Goal: Task Accomplishment & Management: Manage account settings

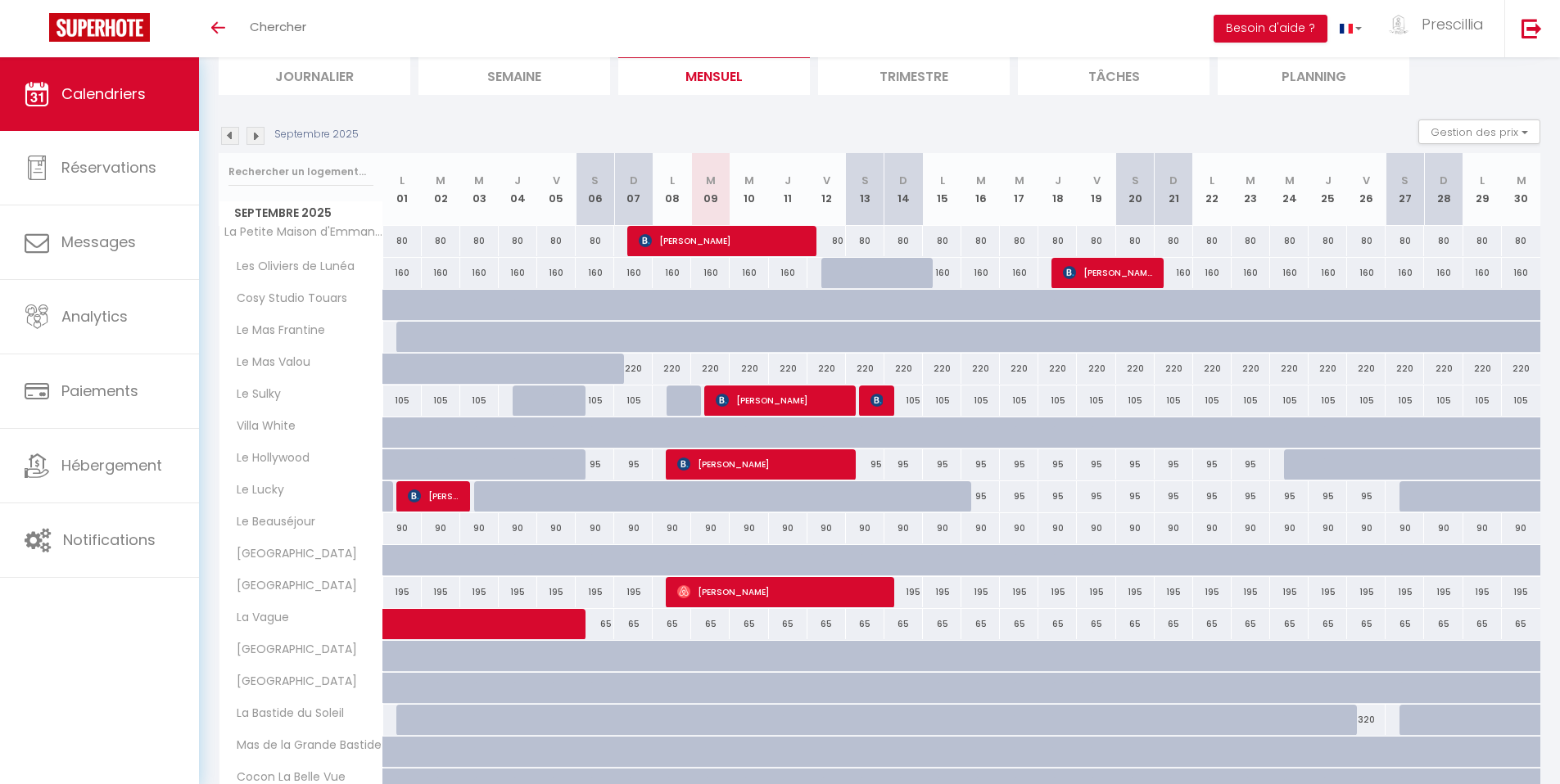
click at [232, 139] on img at bounding box center [230, 136] width 18 height 18
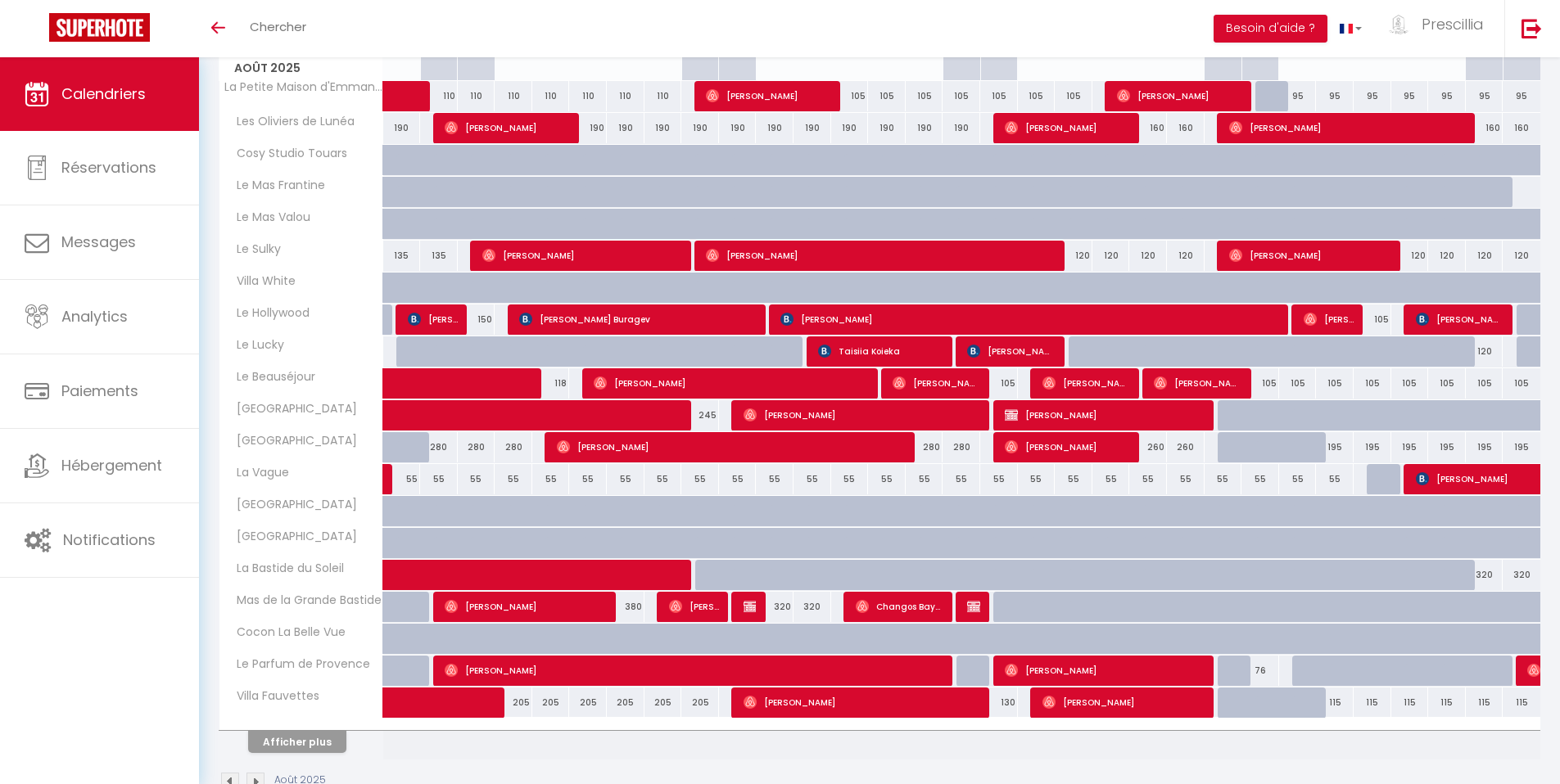
scroll to position [304, 0]
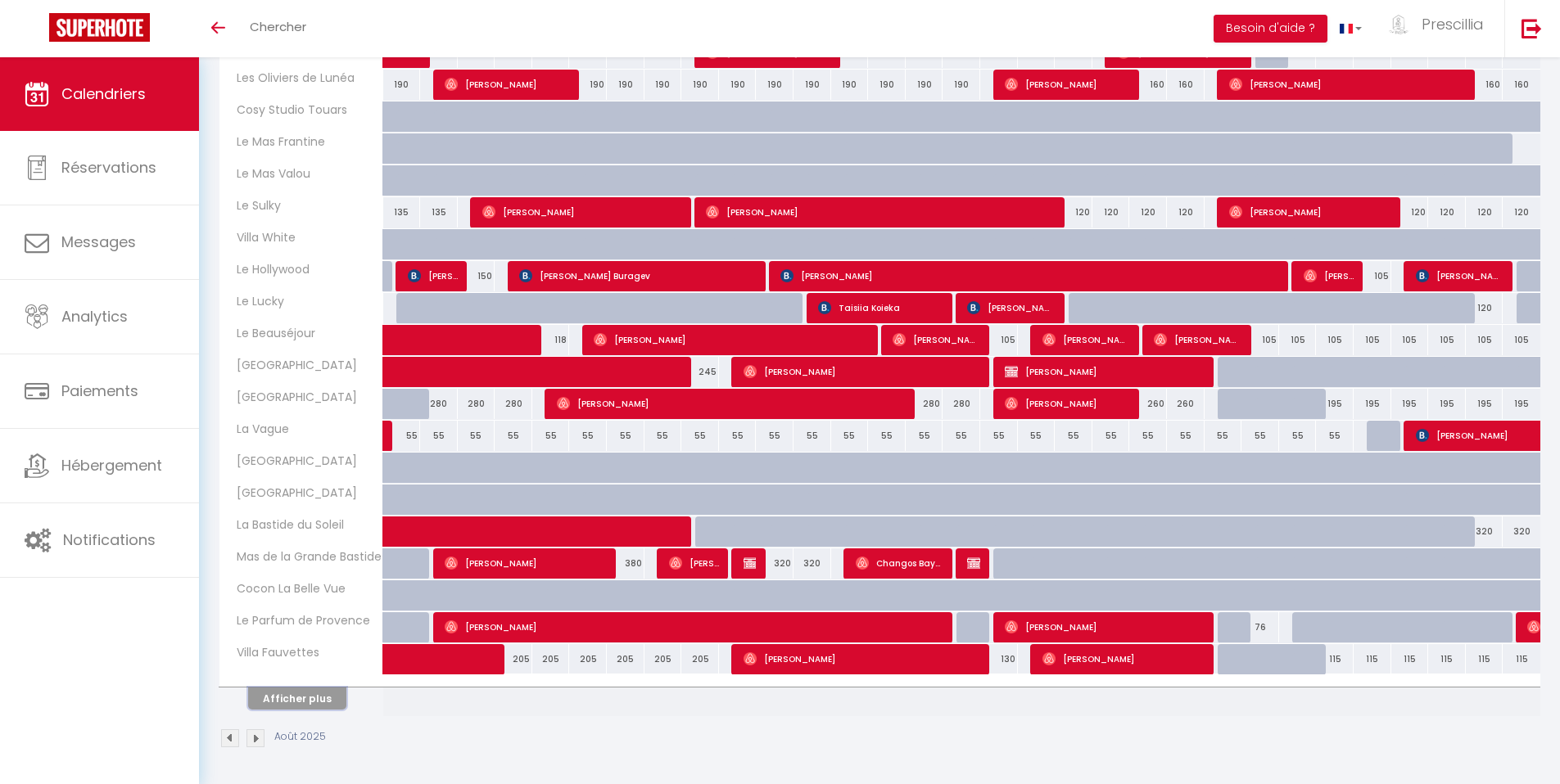
click at [324, 702] on button "Afficher plus" at bounding box center [297, 698] width 98 height 22
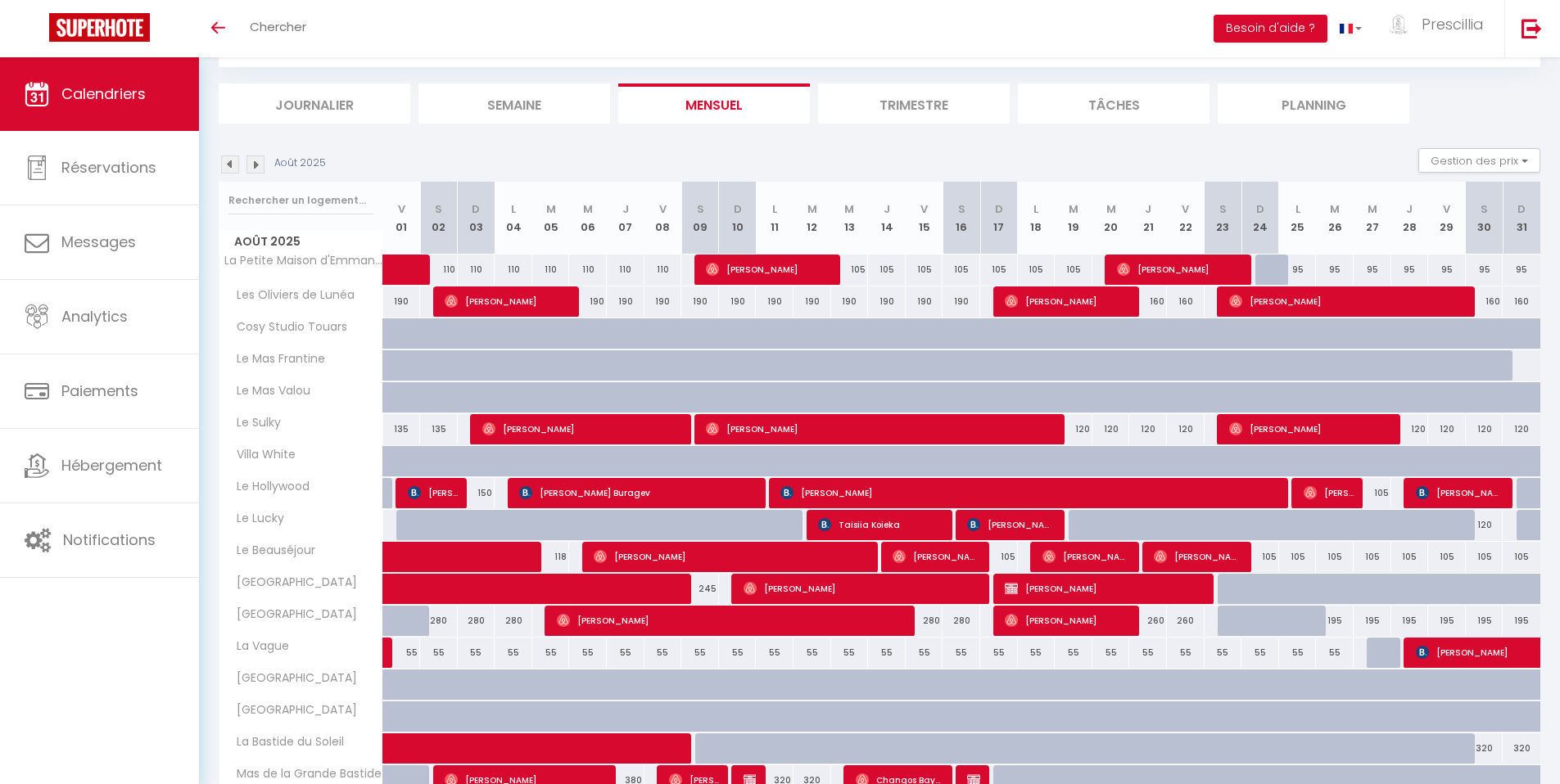
scroll to position [2, 0]
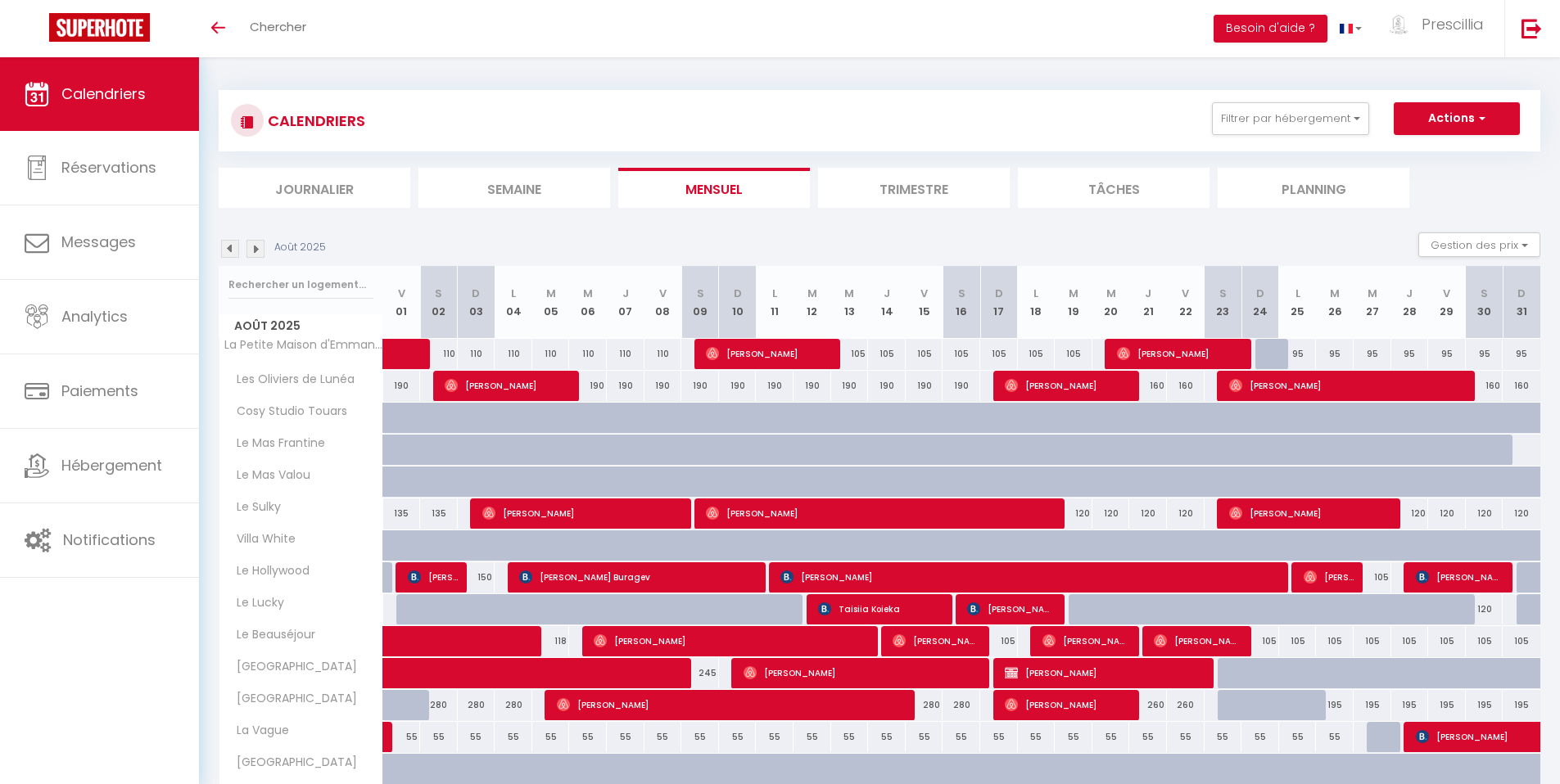
click at [253, 247] on img at bounding box center [256, 249] width 18 height 18
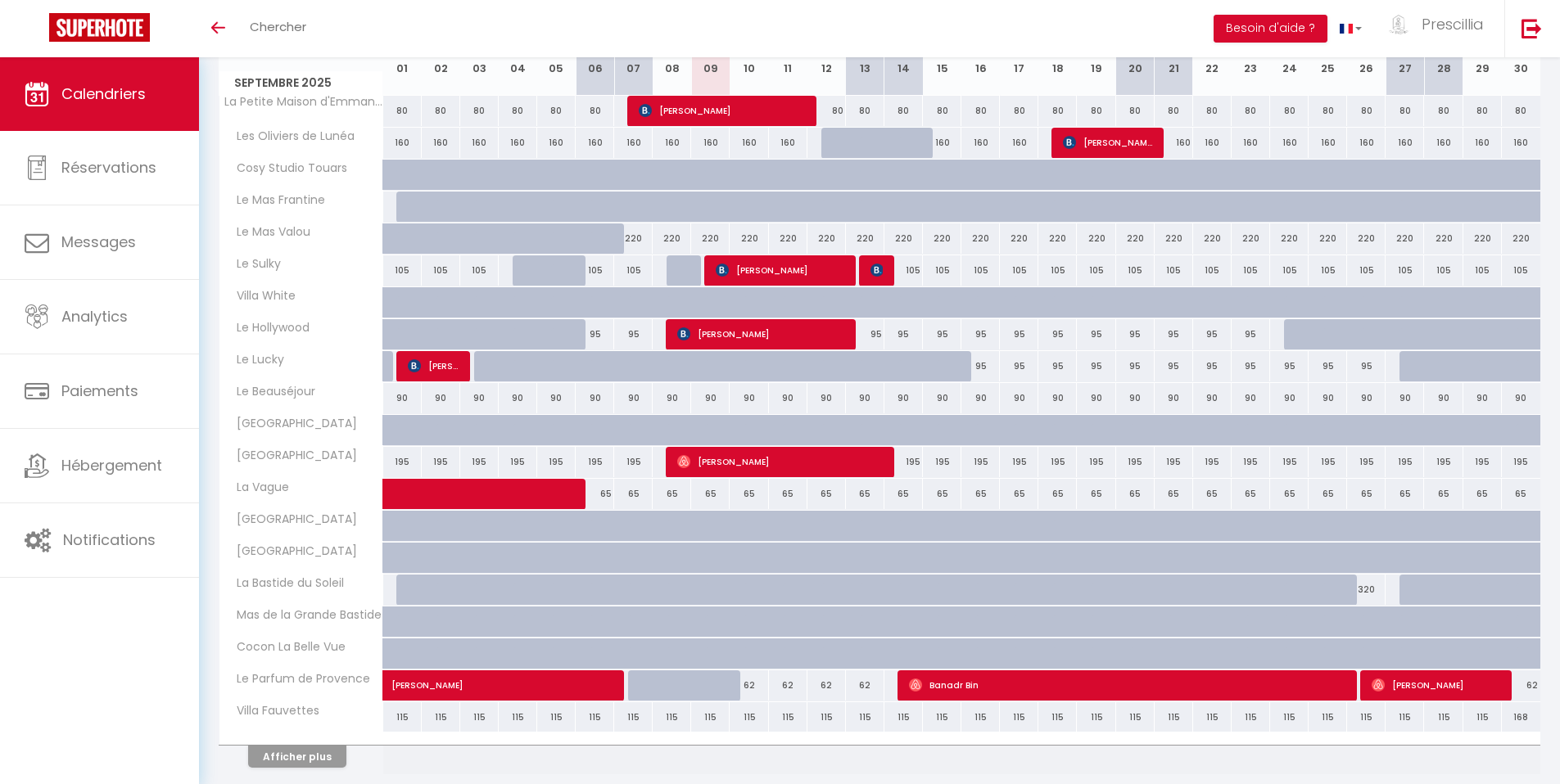
scroll to position [198, 0]
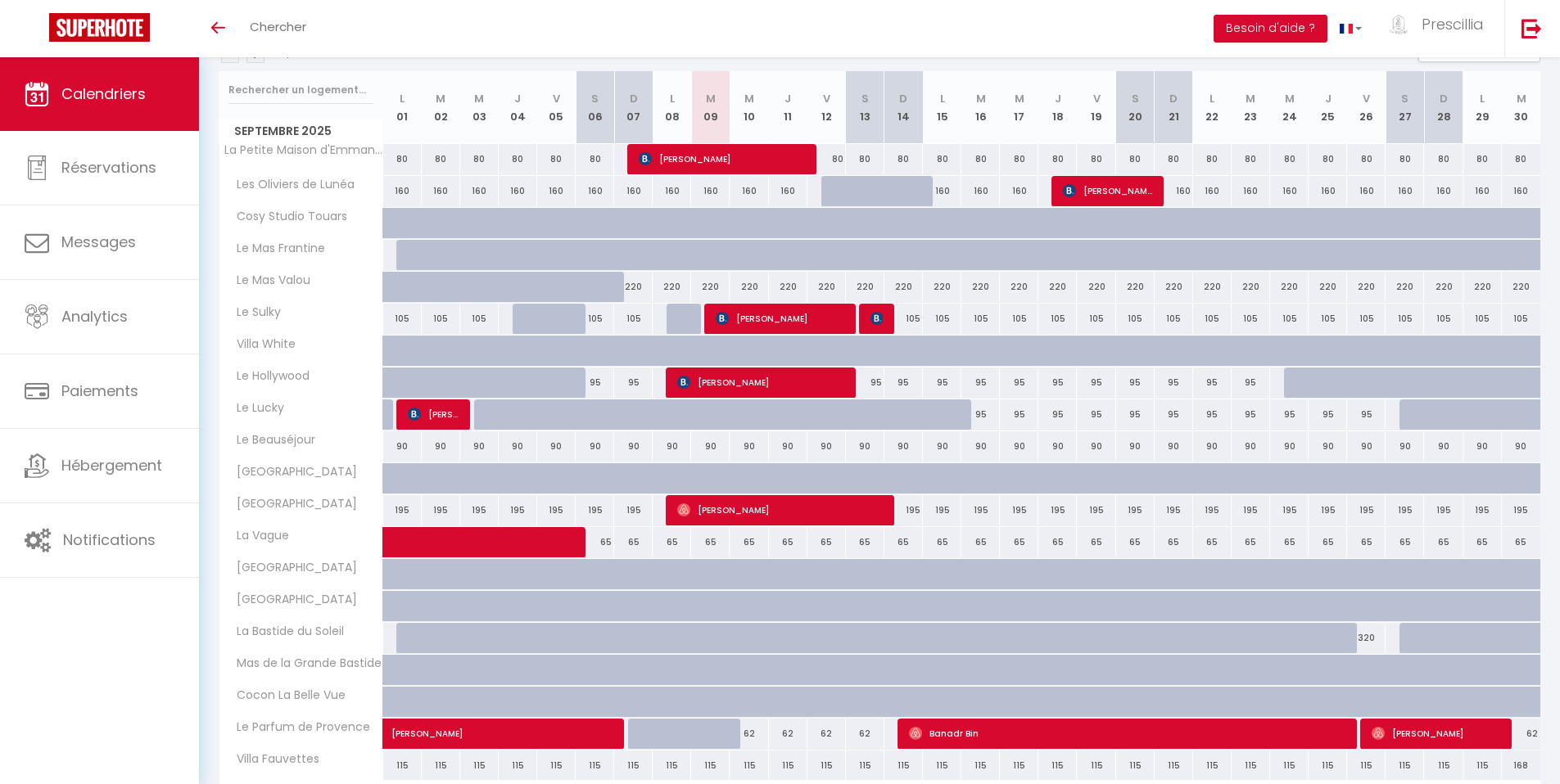
click at [859, 542] on div "65" at bounding box center [865, 542] width 39 height 30
type input "65"
type input "Sam 13 Septembre 2025"
type input "Dim 14 Septembre 2025"
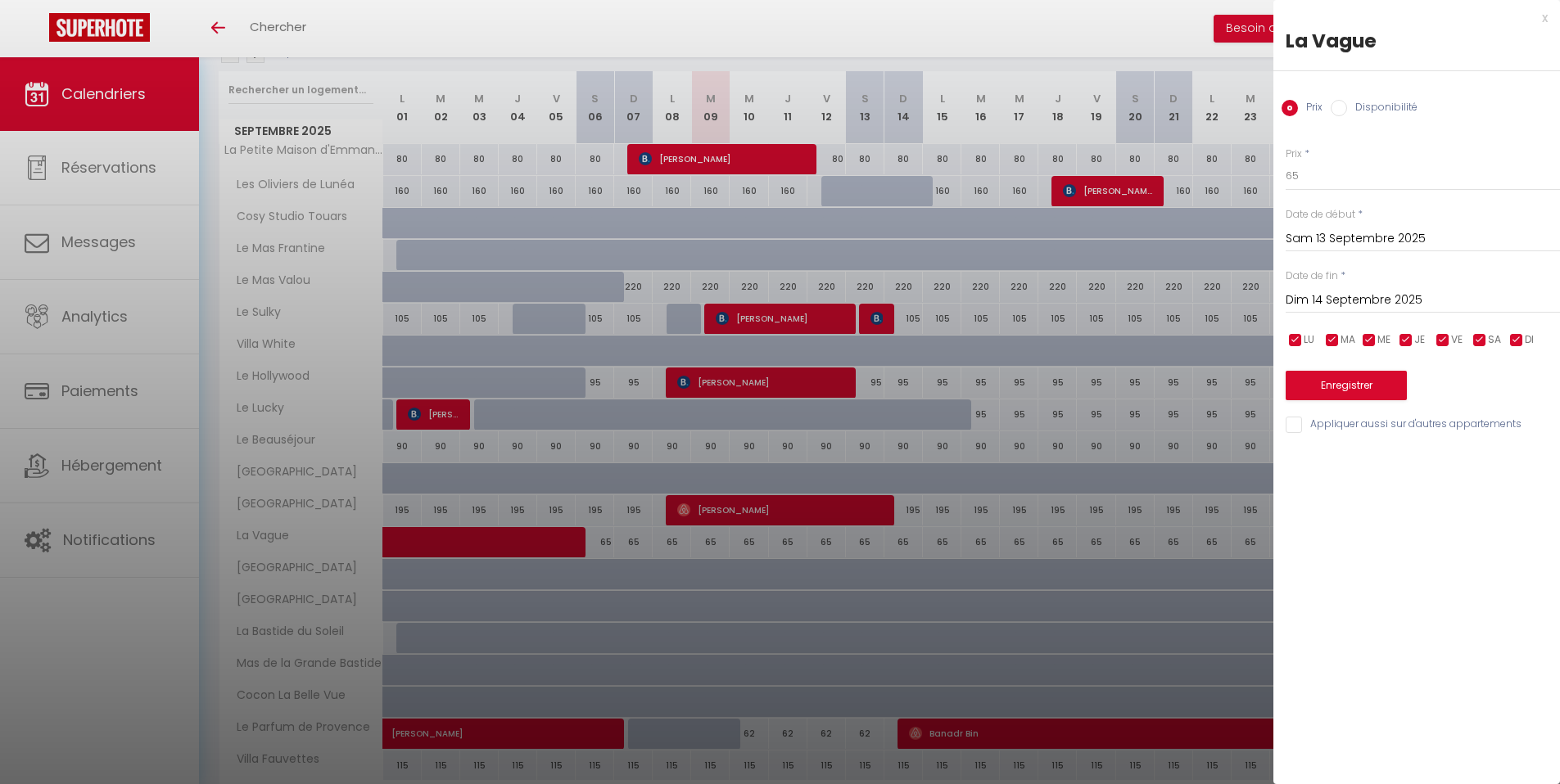
click at [1350, 238] on input "Sam 13 Septembre 2025" at bounding box center [1423, 239] width 275 height 21
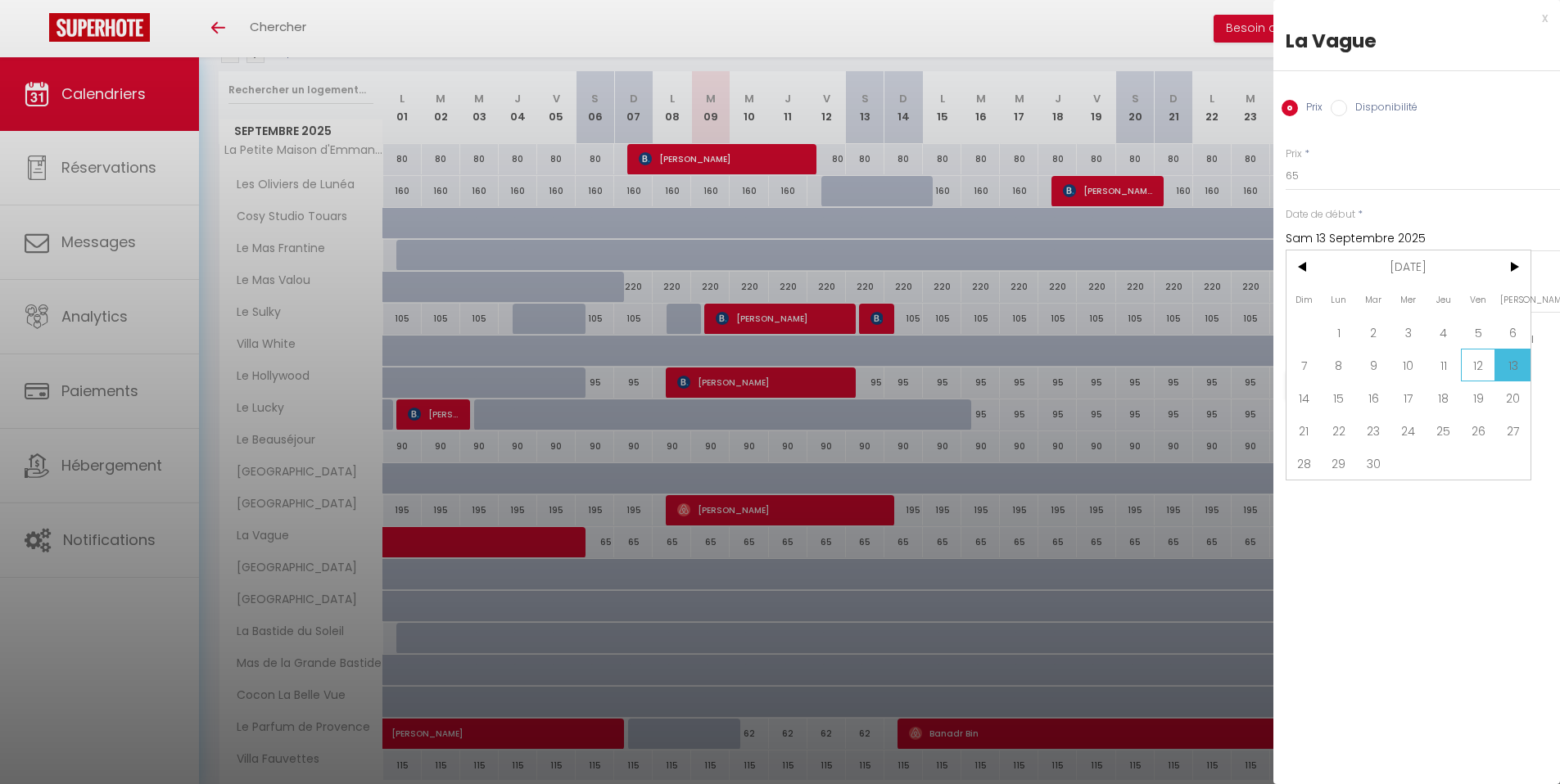
click at [1478, 365] on span "12" at bounding box center [1478, 365] width 35 height 33
type input "Ven 12 Septembre 2025"
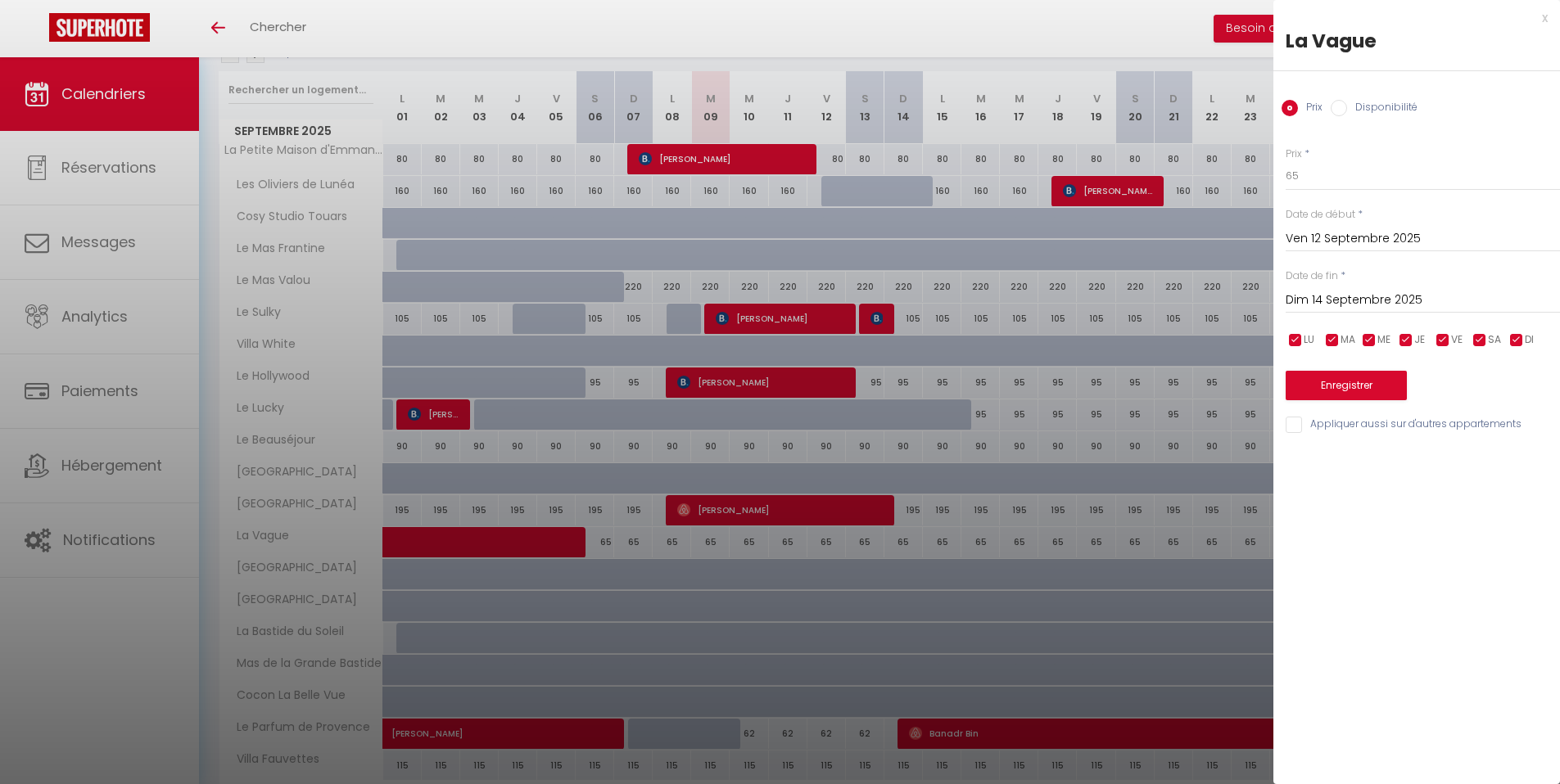
click at [1349, 293] on input "Dim 14 Septembre 2025" at bounding box center [1423, 300] width 275 height 21
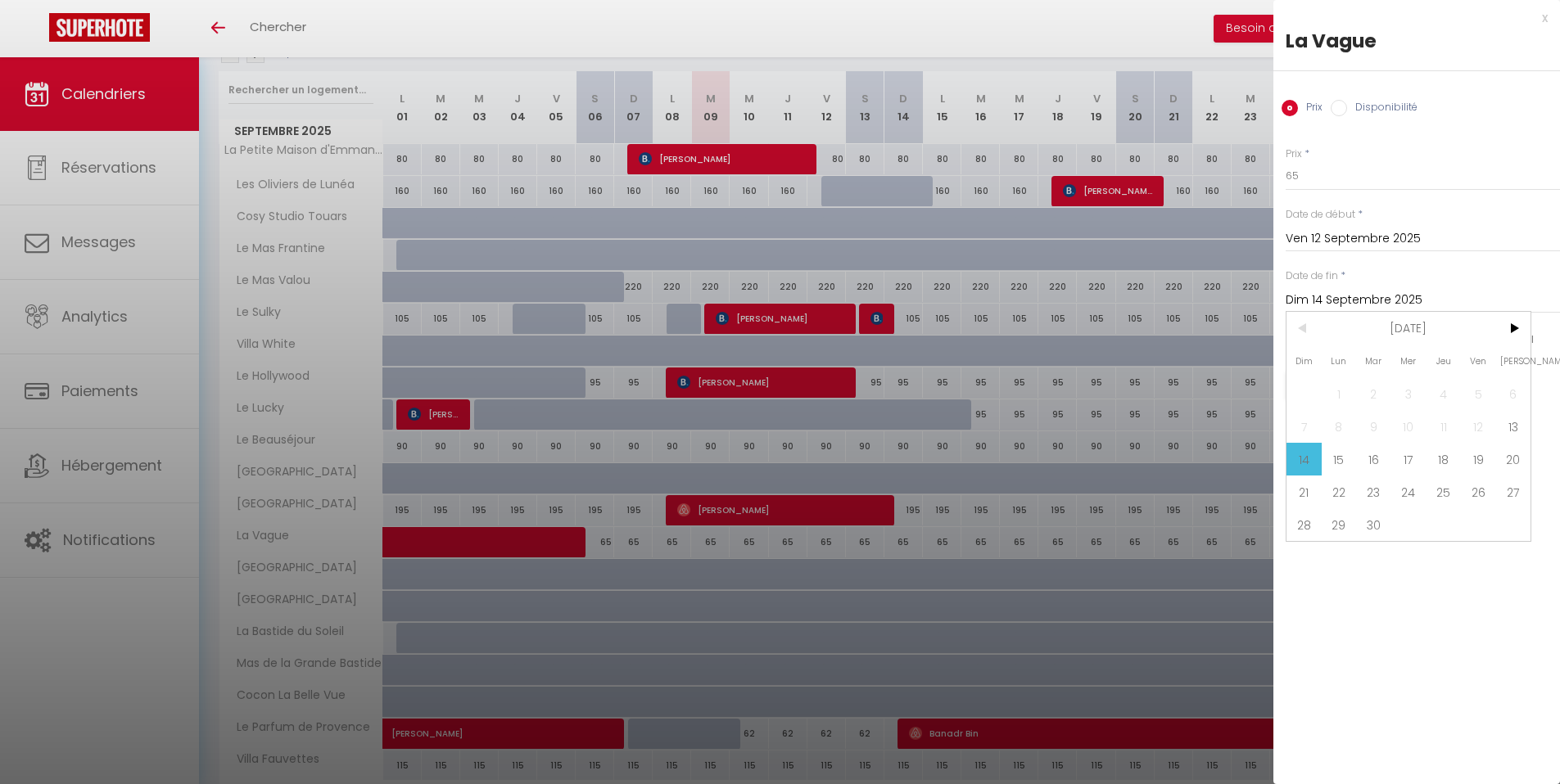
click at [1370, 104] on label "Disponibilité" at bounding box center [1382, 109] width 70 height 18
click at [1347, 104] on input "Disponibilité" at bounding box center [1339, 108] width 16 height 16
radio input "true"
radio input "false"
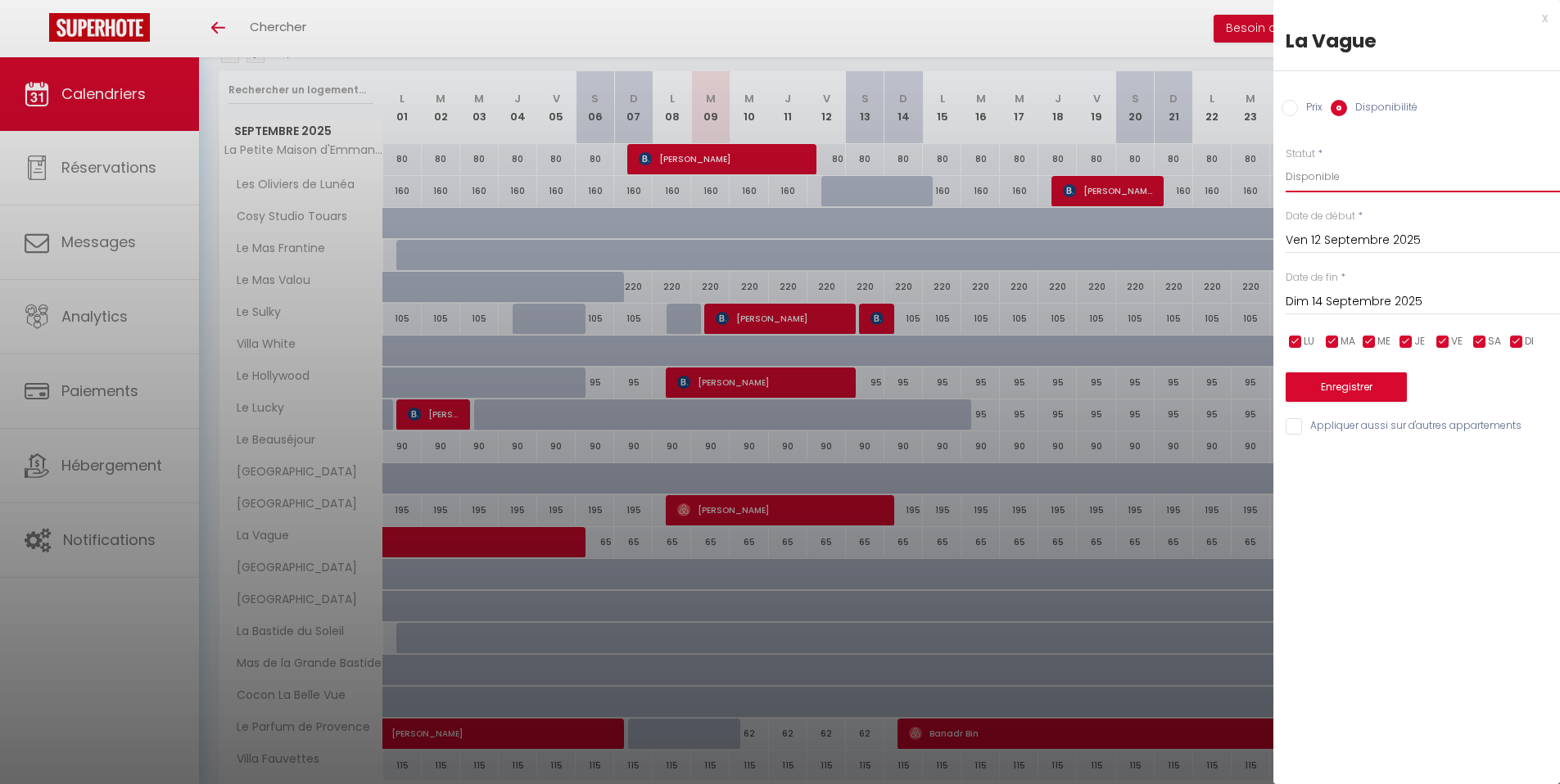
click at [1330, 177] on select "Disponible Indisponible" at bounding box center [1423, 176] width 275 height 31
select select "0"
click at [1286, 161] on select "Disponible Indisponible" at bounding box center [1423, 176] width 275 height 31
click at [1342, 392] on button "Enregistrer" at bounding box center [1346, 388] width 121 height 30
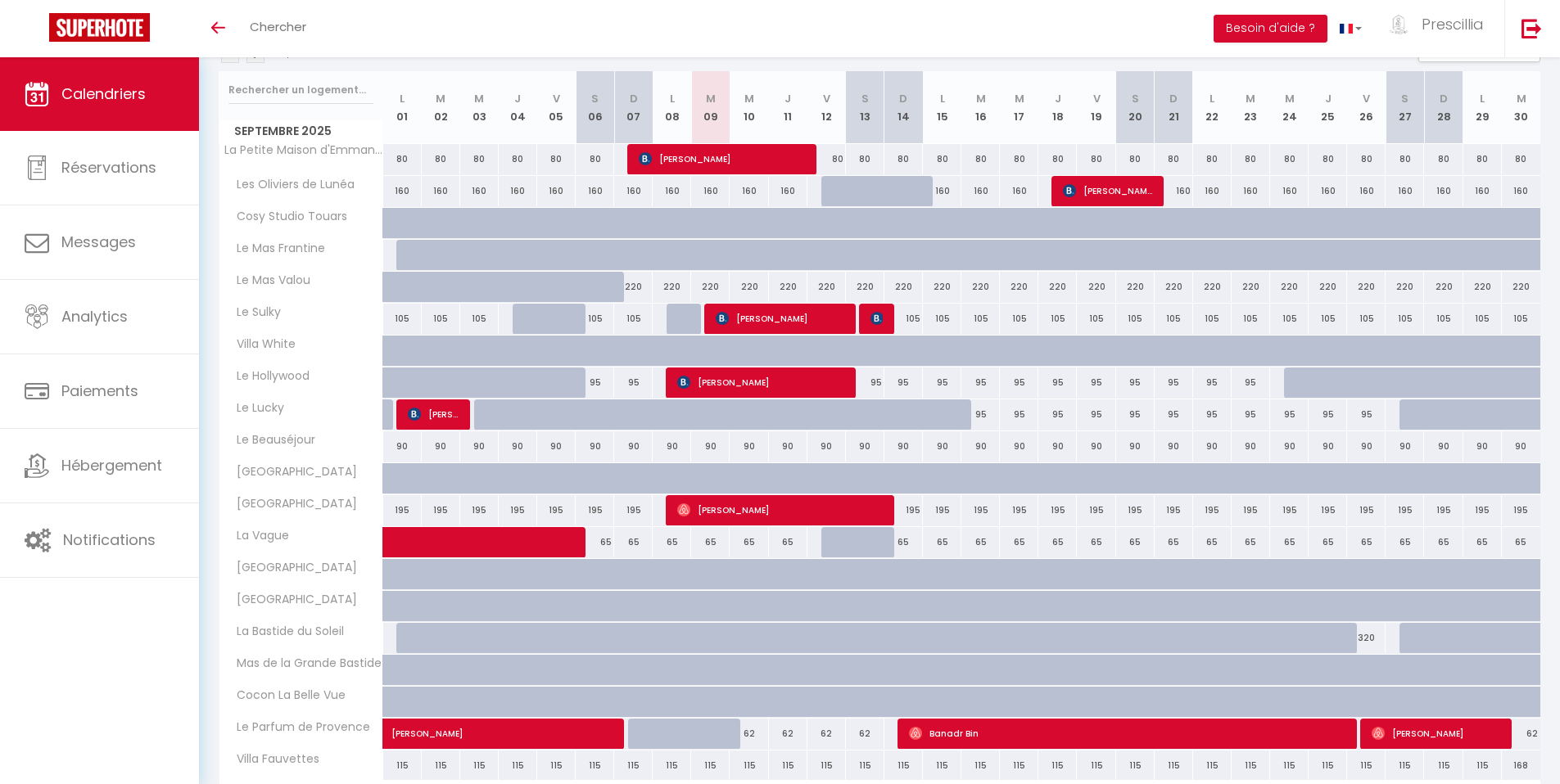
click at [901, 544] on div "65" at bounding box center [903, 542] width 39 height 30
select select "1"
type input "Dim 14 Septembre 2025"
type input "Lun 15 Septembre 2025"
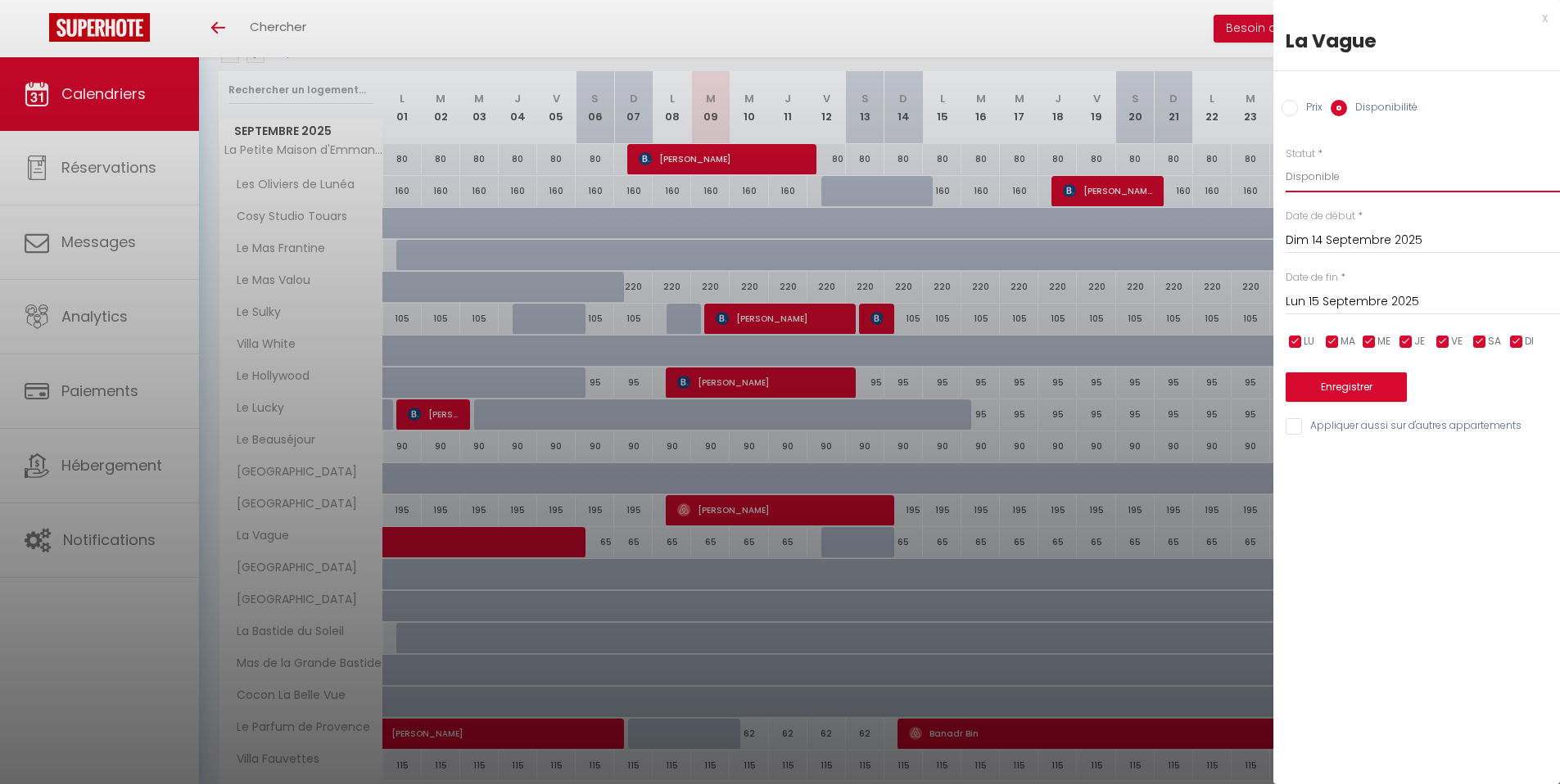
click at [1309, 179] on select "Disponible Indisponible" at bounding box center [1423, 176] width 275 height 31
select select "0"
click at [1286, 161] on select "Disponible Indisponible" at bounding box center [1423, 176] width 275 height 31
click at [1318, 393] on button "Enregistrer" at bounding box center [1346, 388] width 121 height 30
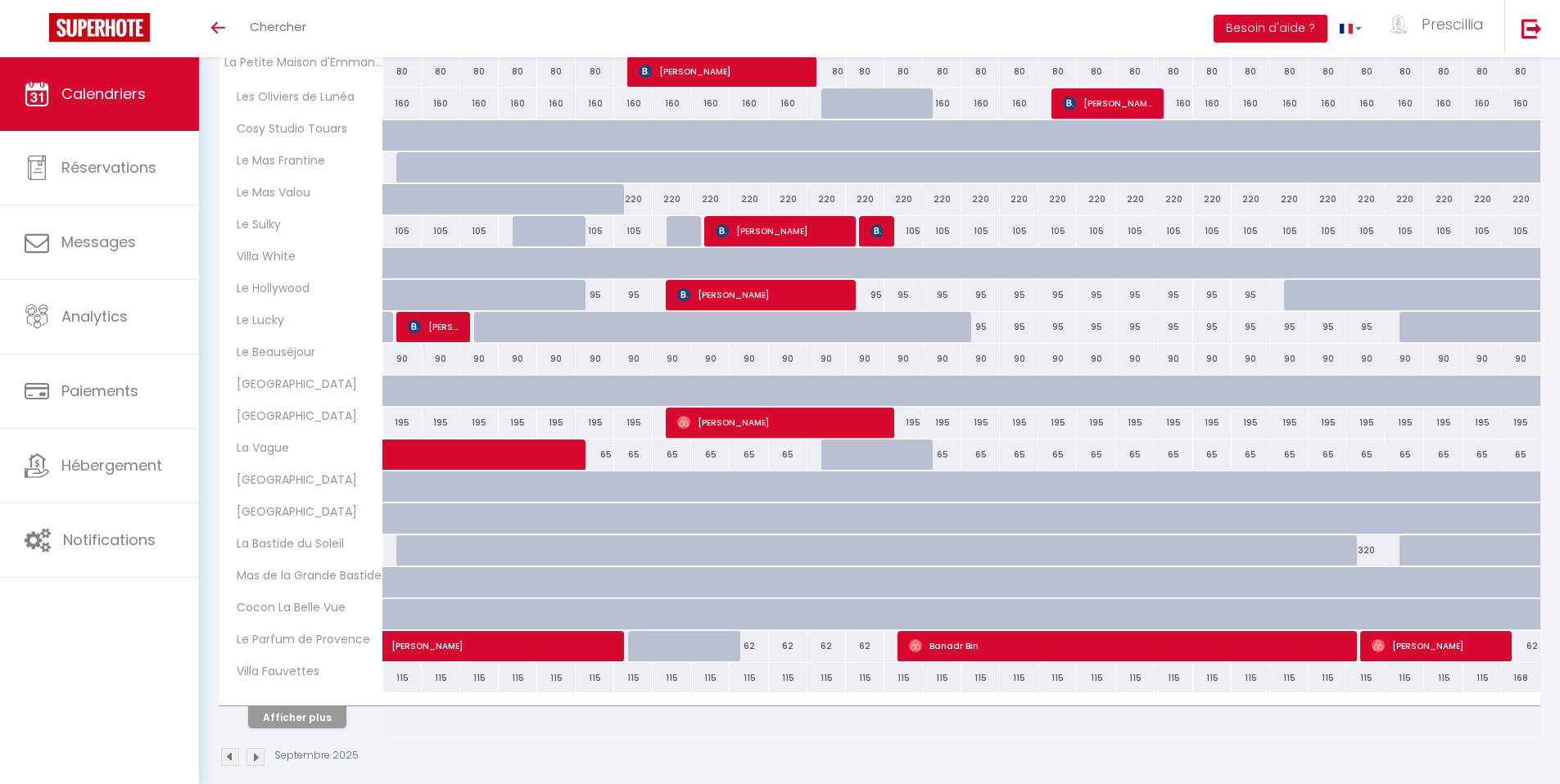
scroll to position [304, 0]
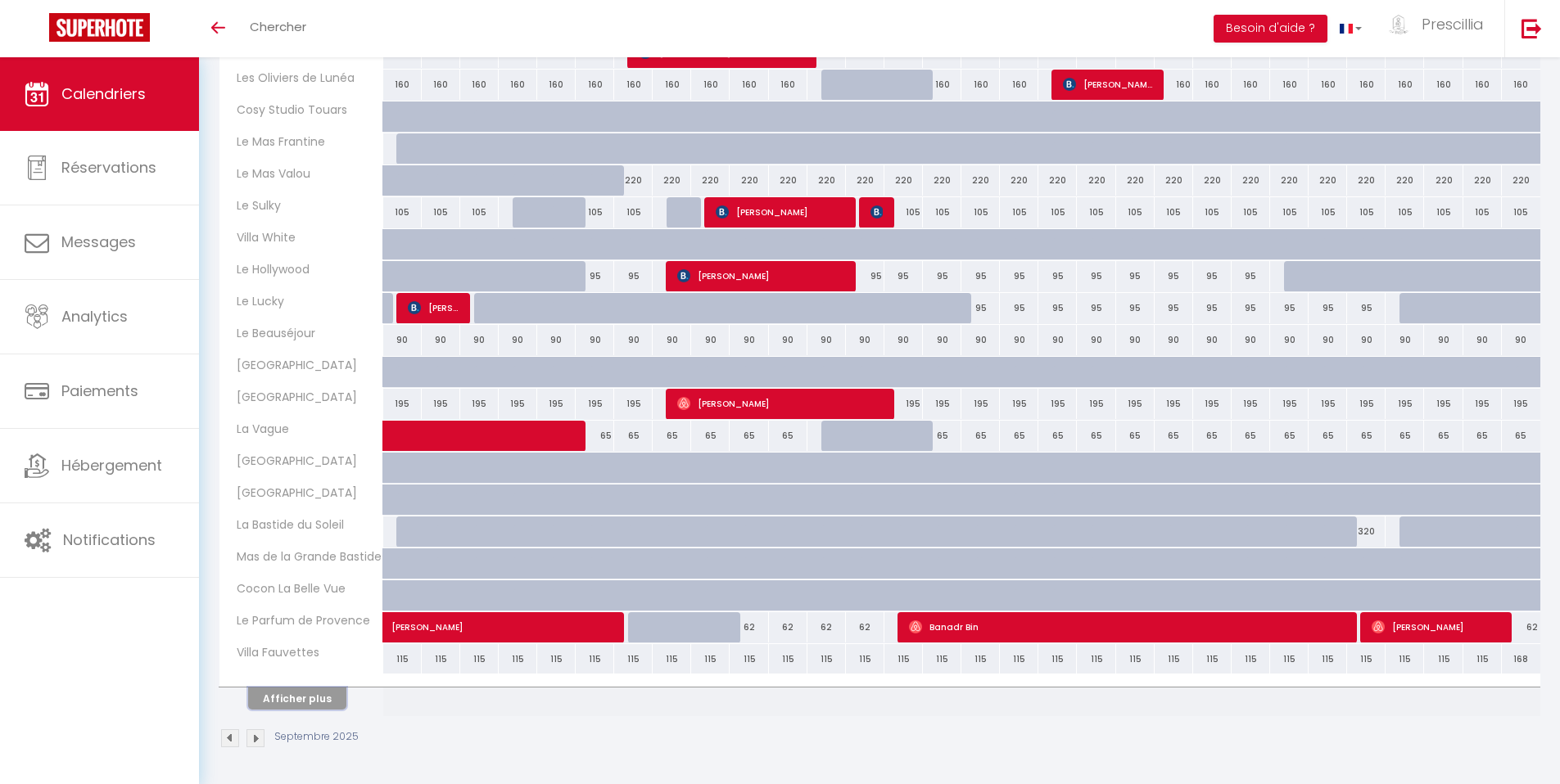
click at [328, 702] on button "Afficher plus" at bounding box center [297, 698] width 98 height 22
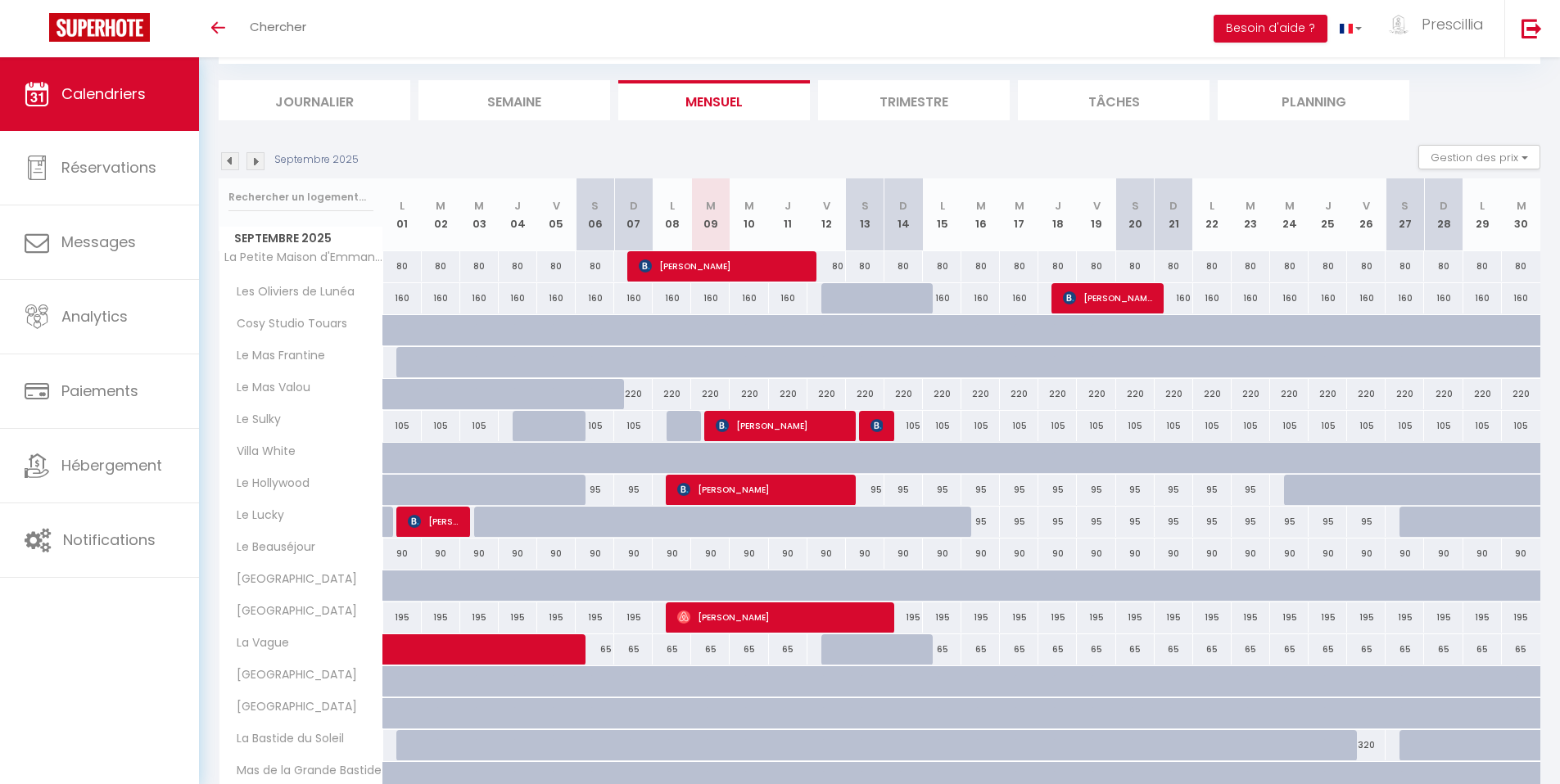
scroll to position [437, 0]
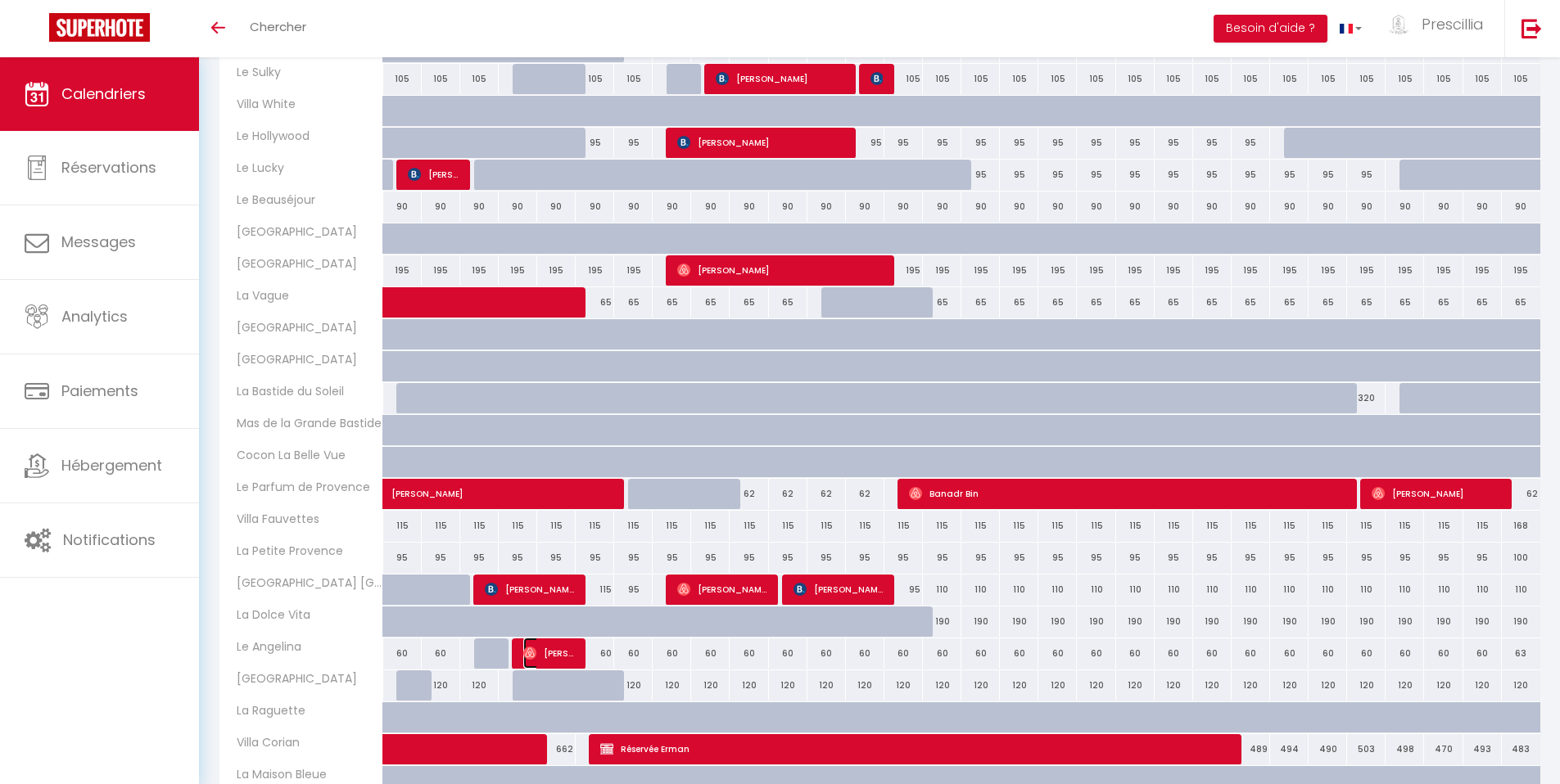
click at [546, 655] on span "[PERSON_NAME]" at bounding box center [550, 652] width 52 height 31
select select "OK"
select select "0"
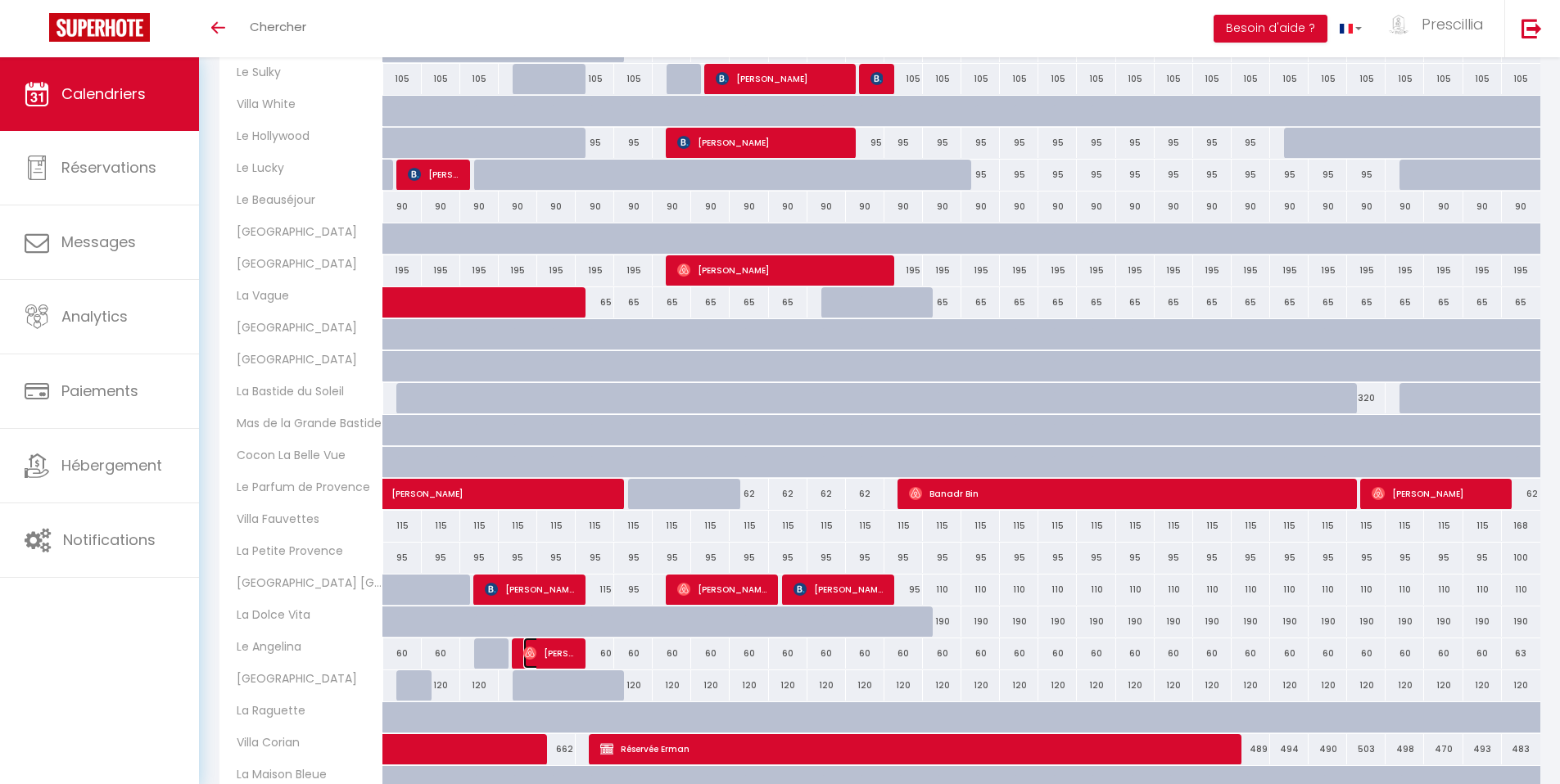
select select "1"
select select
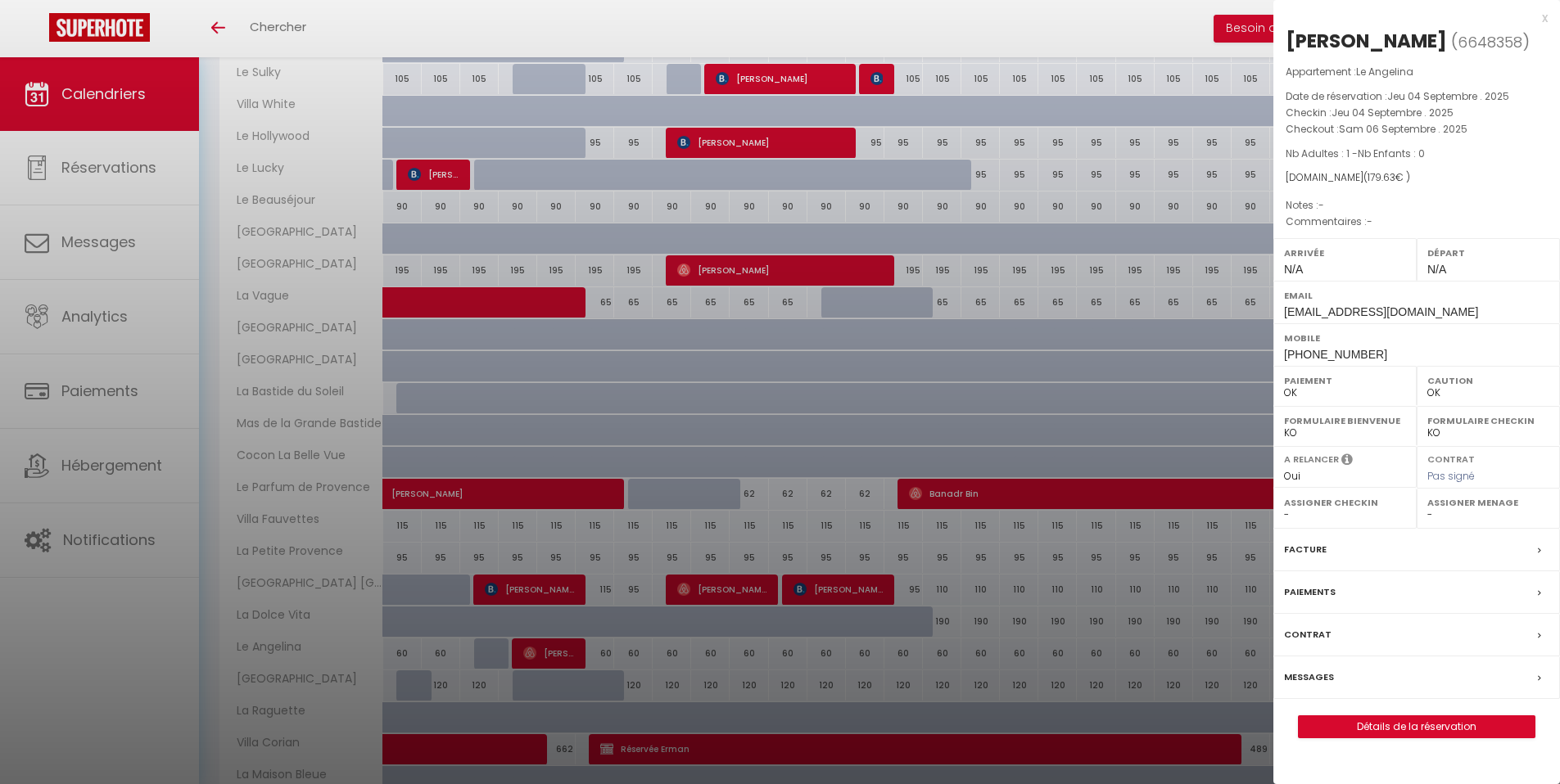
click at [1543, 20] on div "x" at bounding box center [1411, 18] width 275 height 20
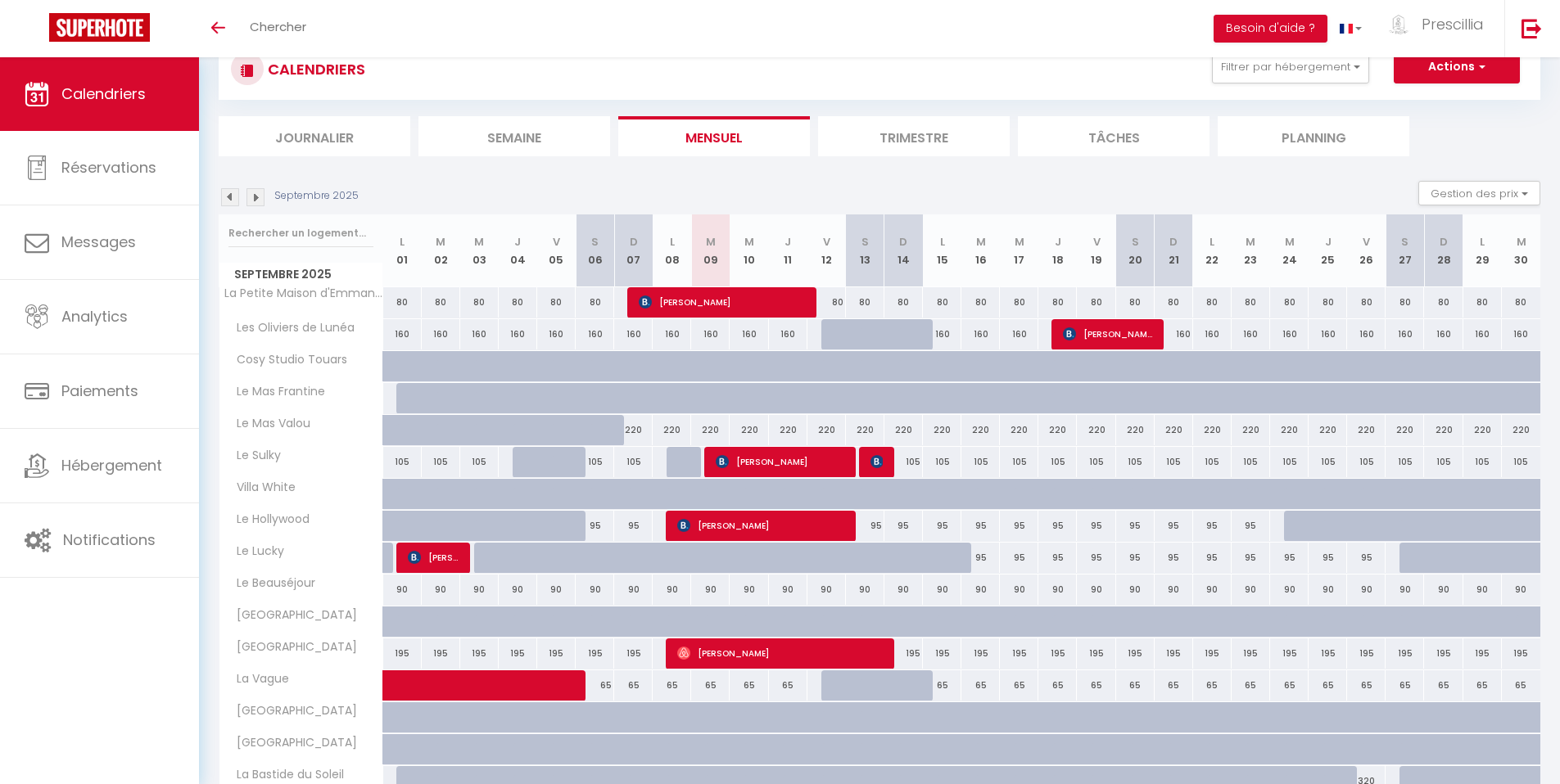
scroll to position [0, 0]
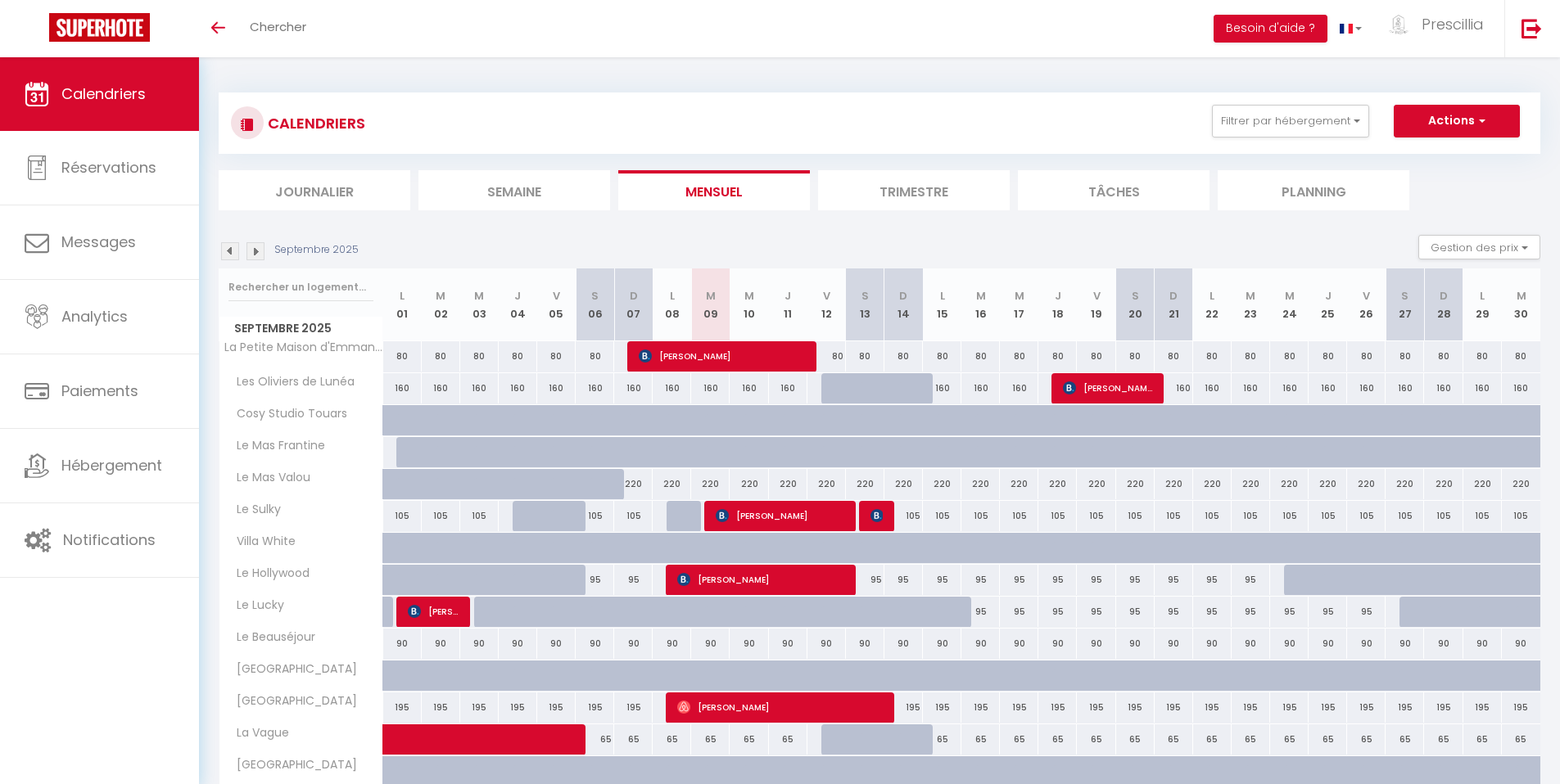
click at [232, 256] on img at bounding box center [230, 252] width 18 height 18
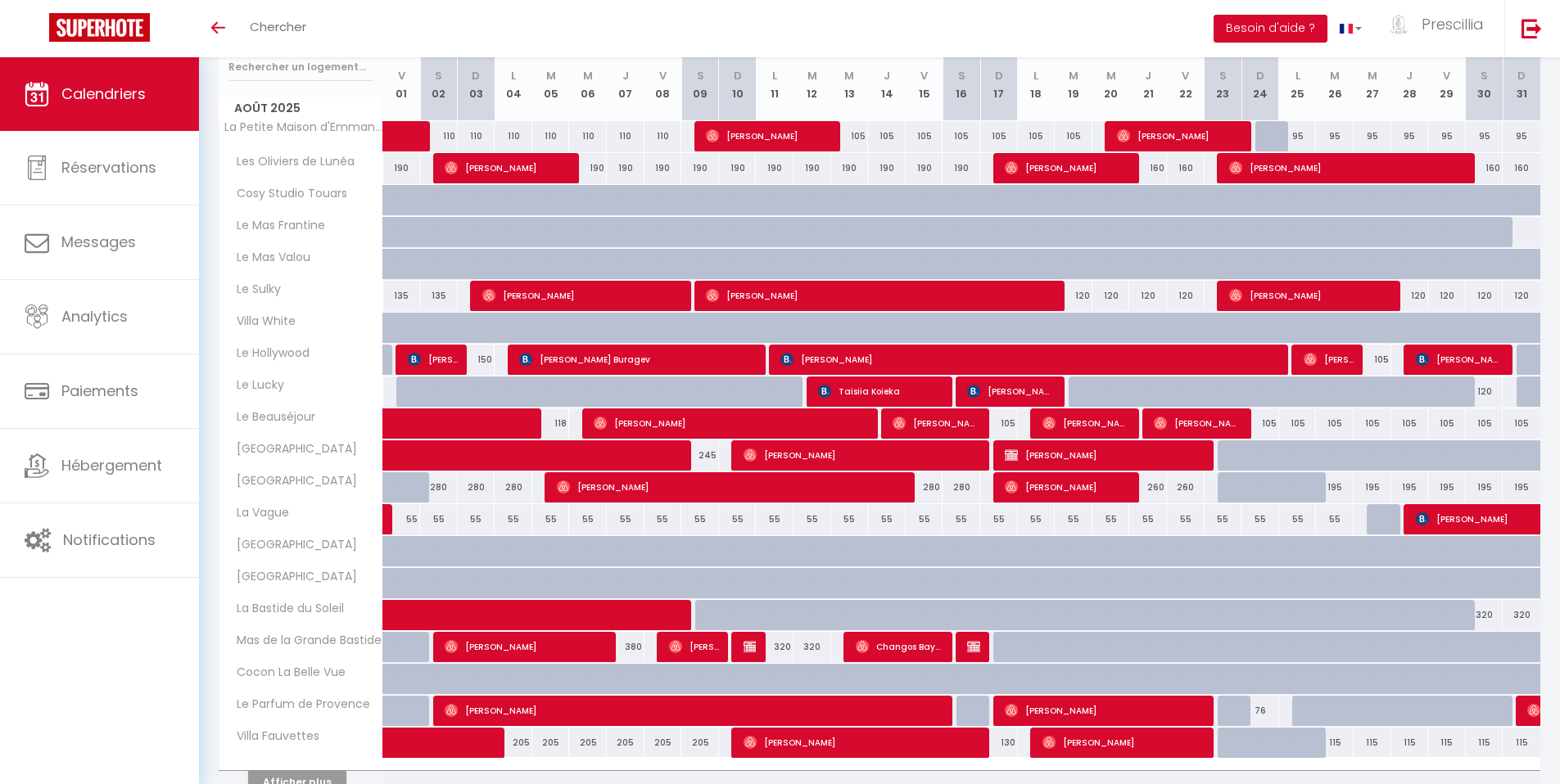
scroll to position [304, 0]
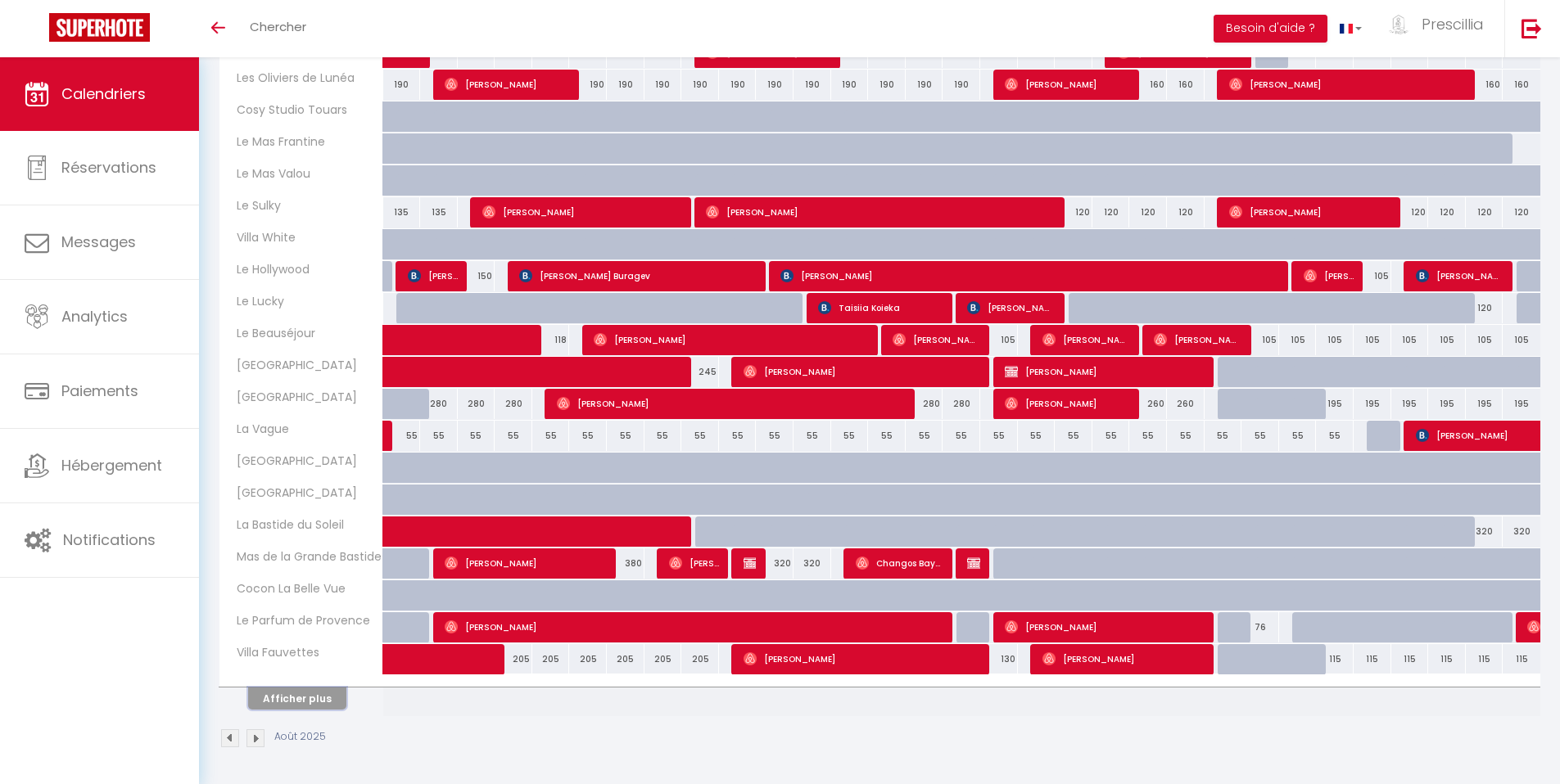
click at [298, 701] on button "Afficher plus" at bounding box center [297, 698] width 98 height 22
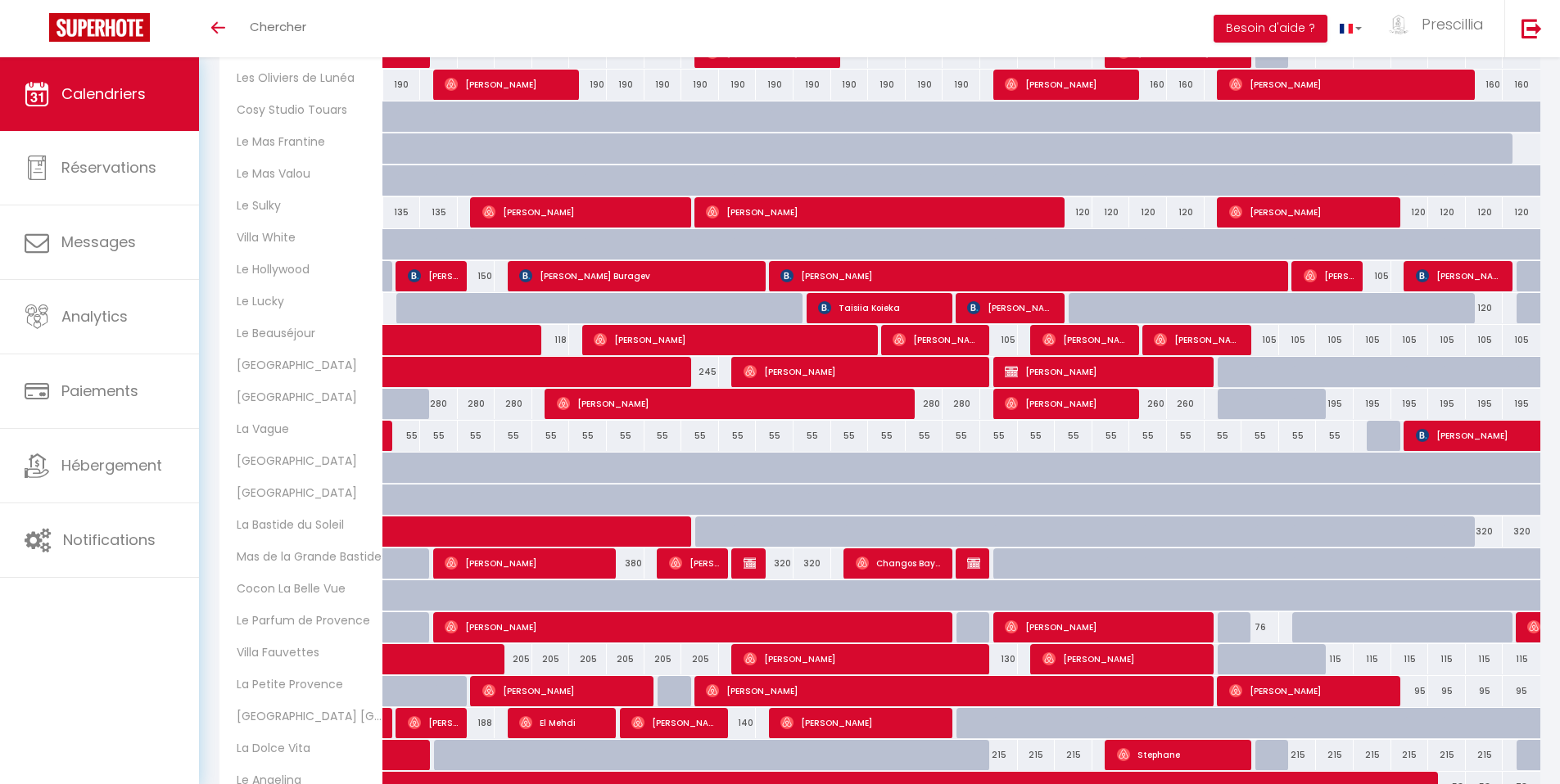
scroll to position [492, 0]
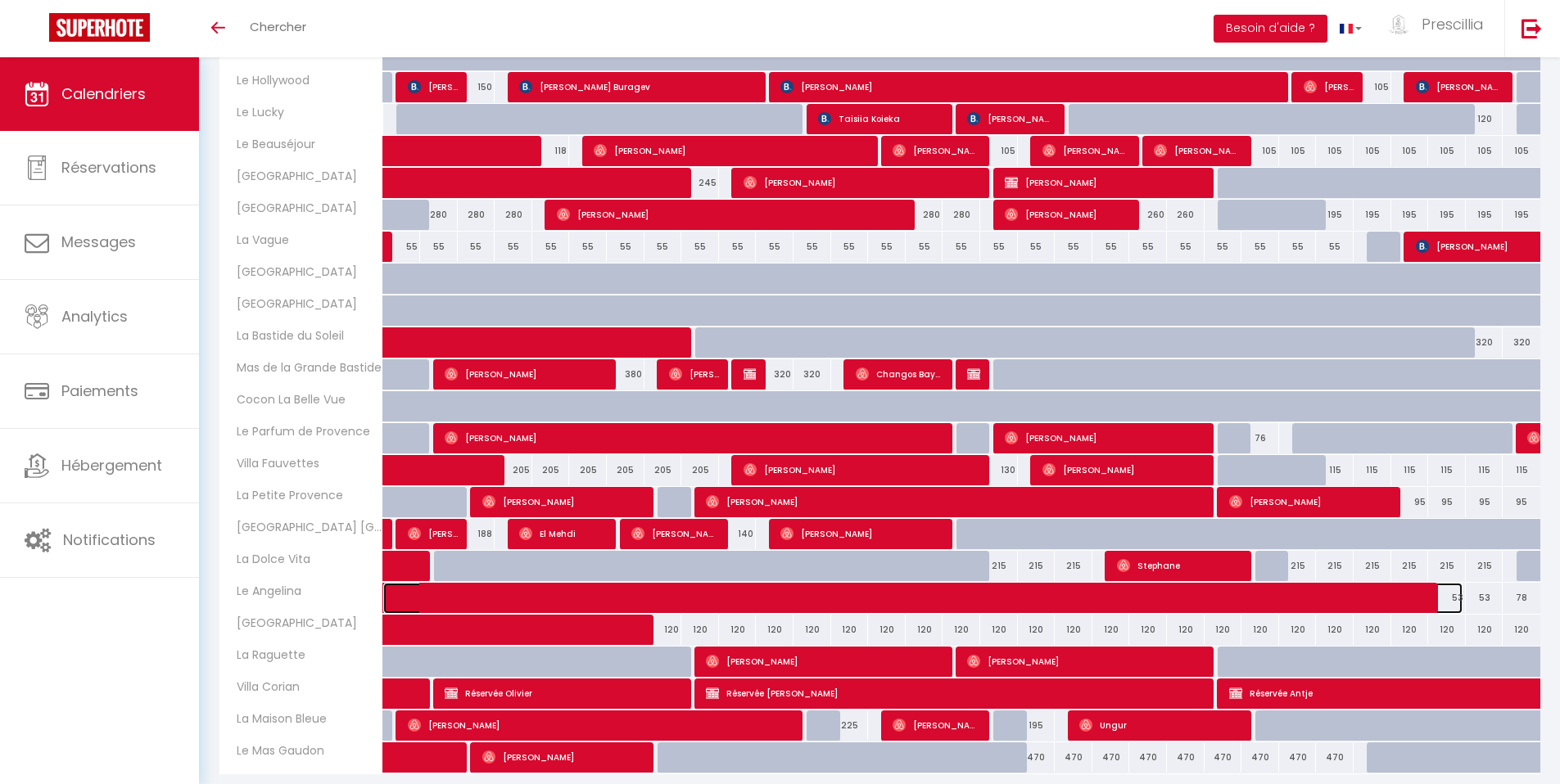
click at [674, 603] on span at bounding box center [935, 598] width 1055 height 31
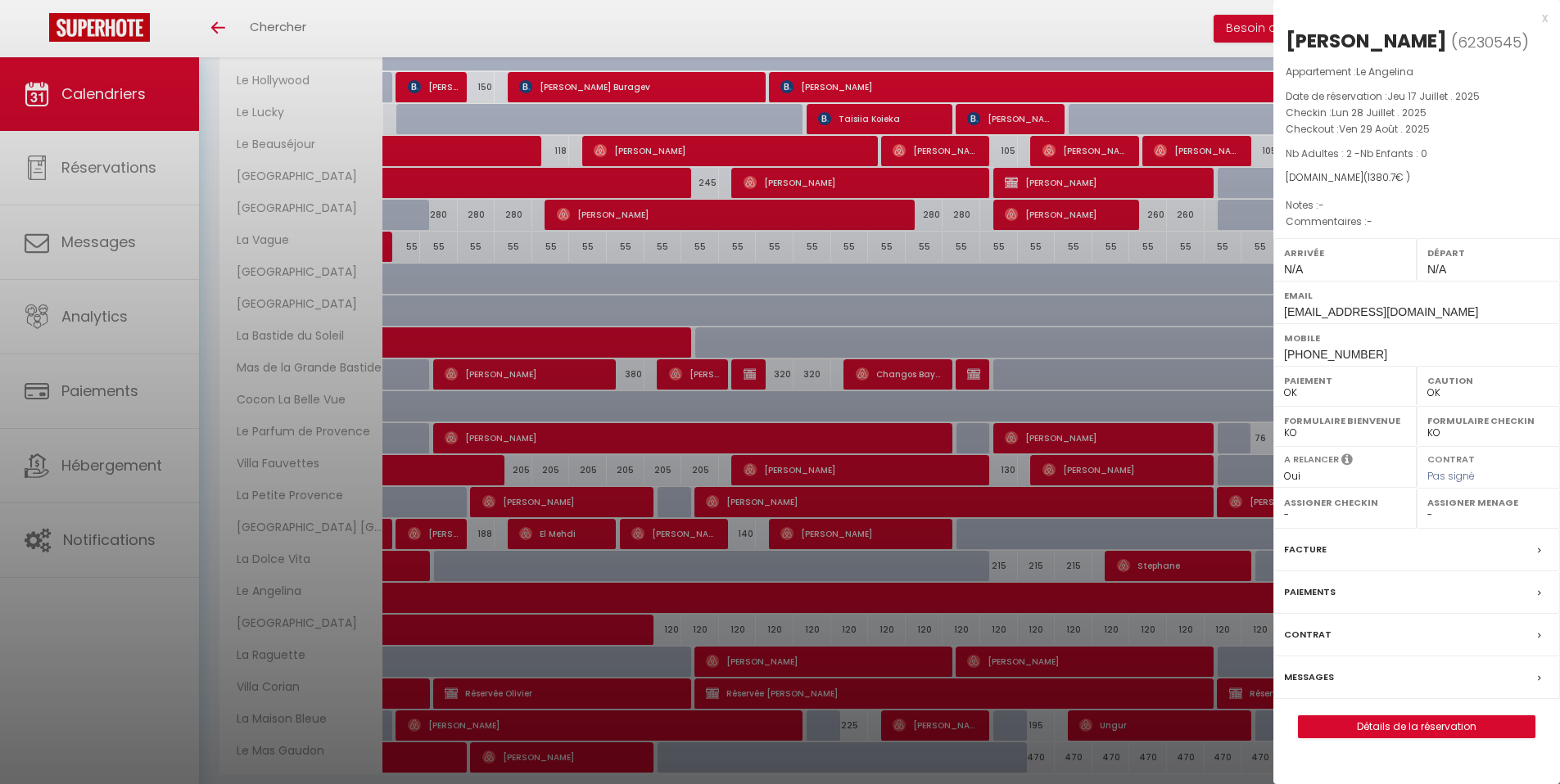
click at [1546, 15] on div "x" at bounding box center [1411, 18] width 275 height 20
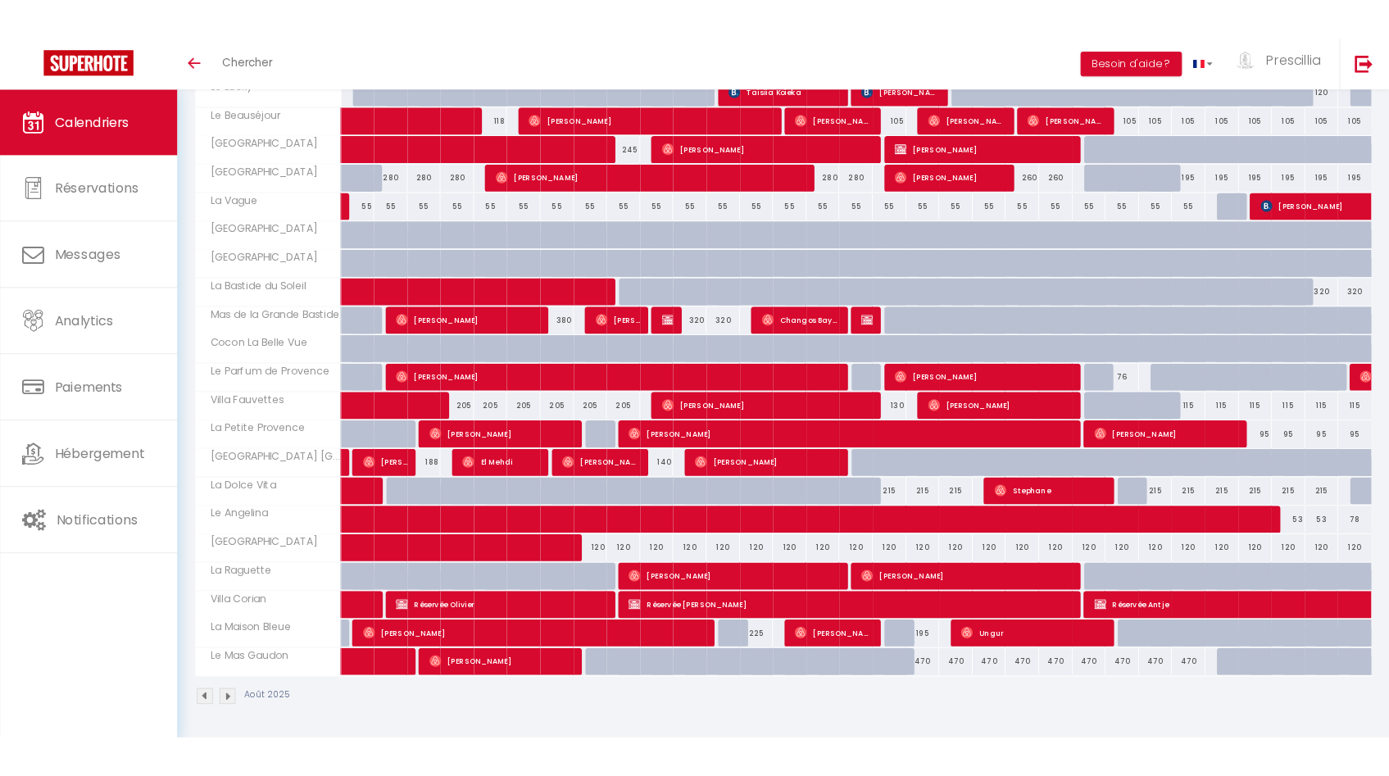
scroll to position [0, 0]
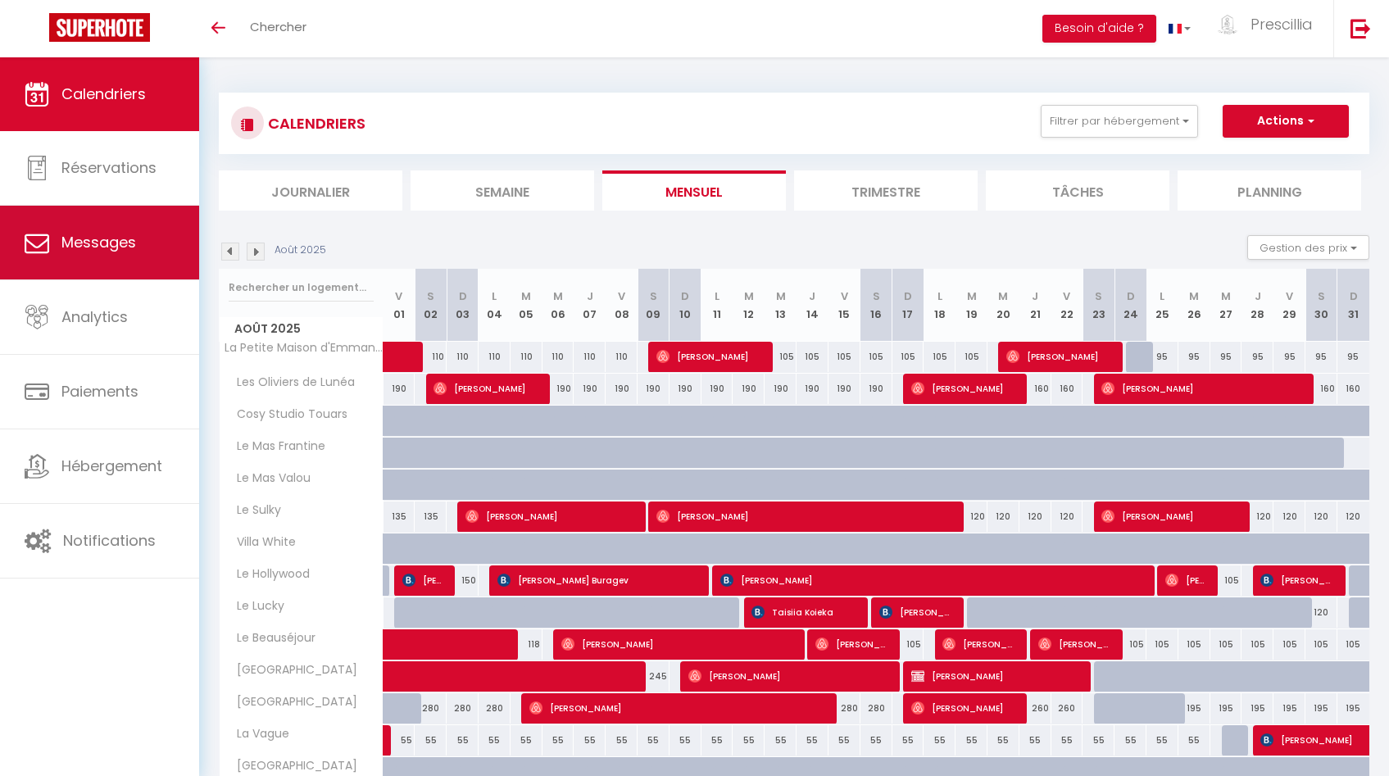
click at [93, 249] on span "Messages" at bounding box center [98, 242] width 75 height 20
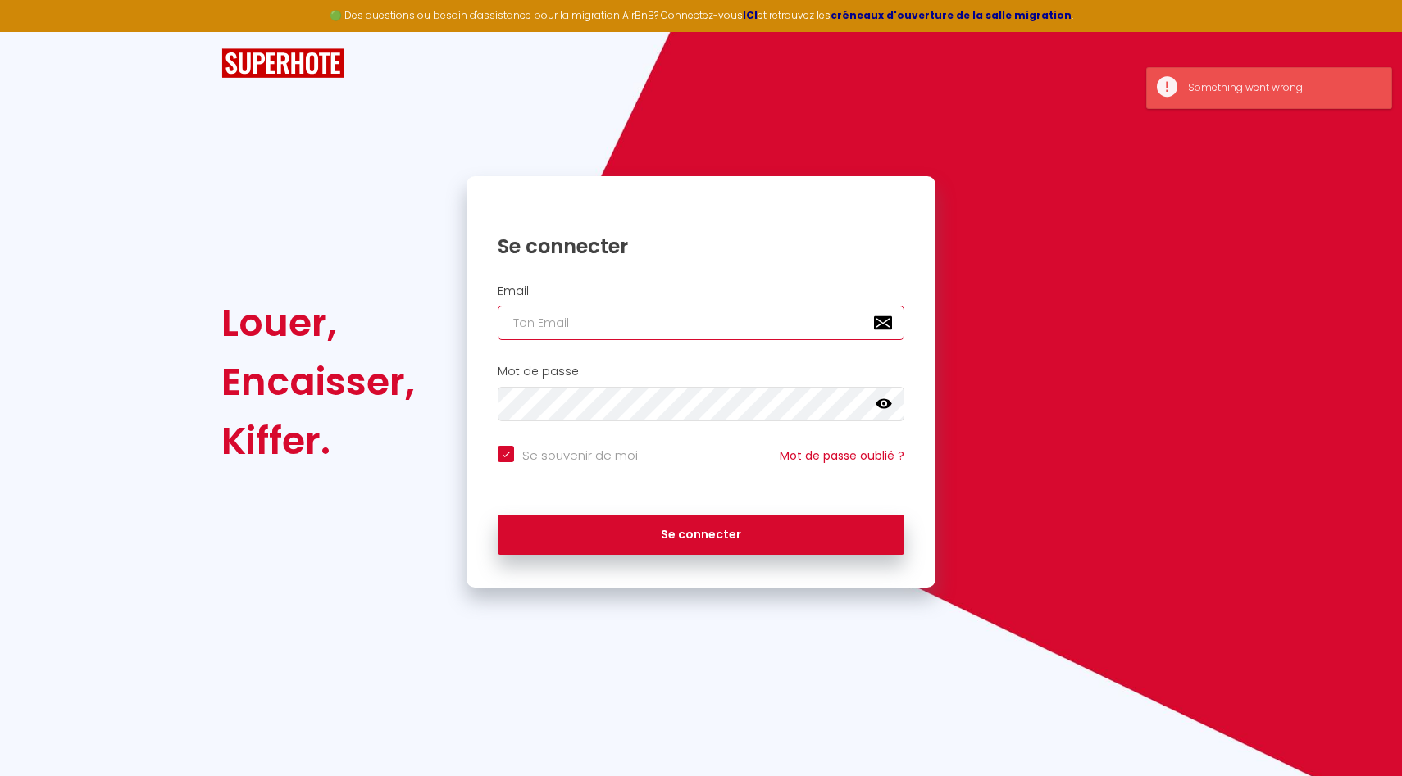
click at [579, 313] on input "email" at bounding box center [701, 323] width 407 height 34
type input "[EMAIL_ADDRESS][DOMAIN_NAME]"
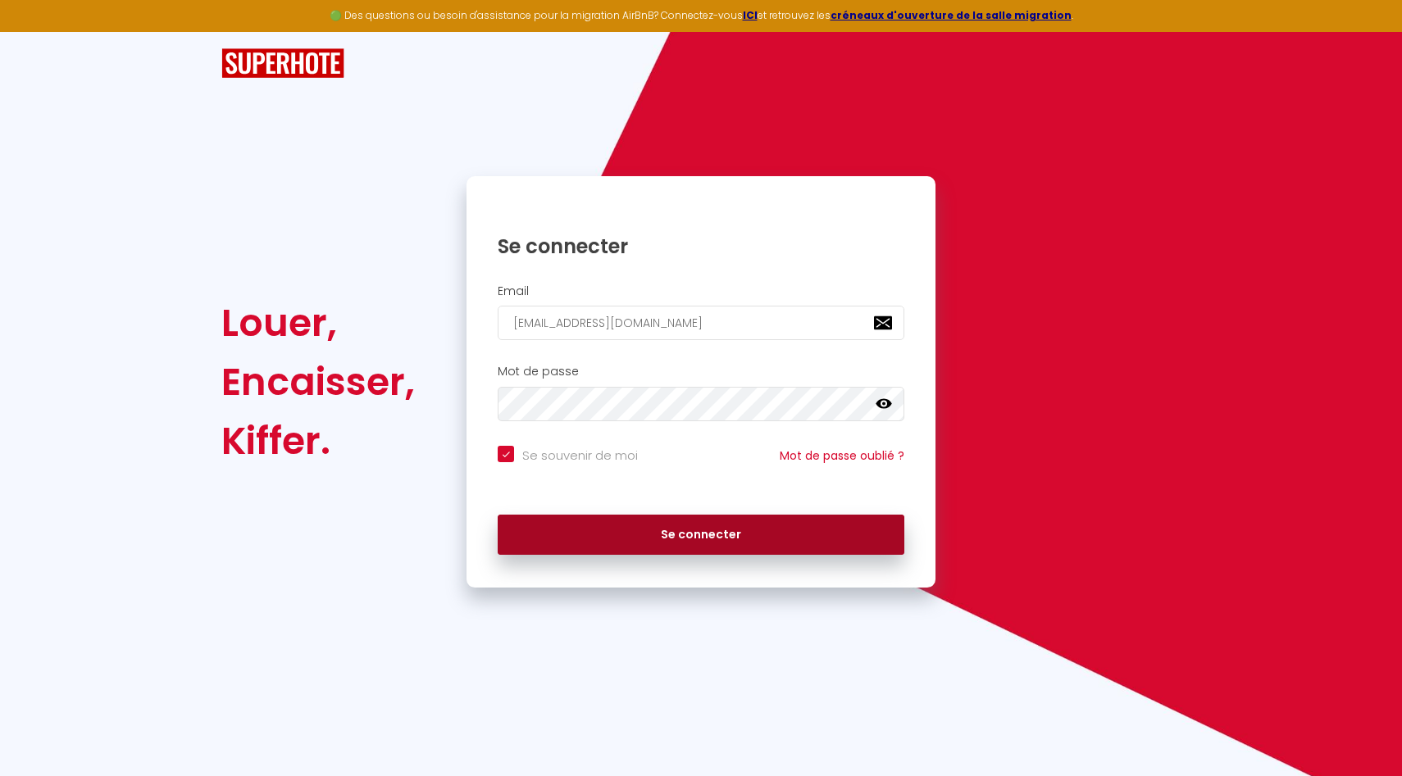
click at [671, 543] on button "Se connecter" at bounding box center [701, 535] width 407 height 41
checkbox input "true"
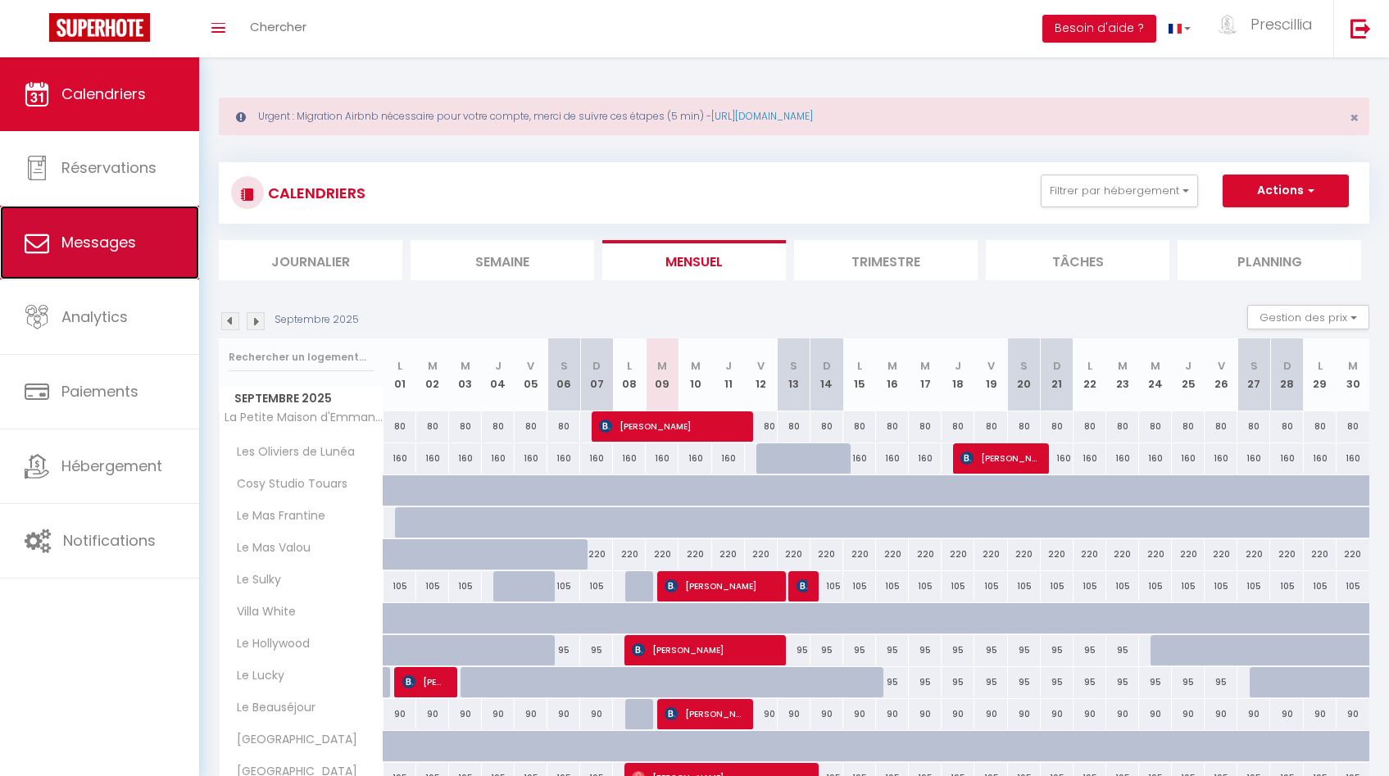
click at [107, 246] on span "Messages" at bounding box center [98, 242] width 75 height 20
select select "message"
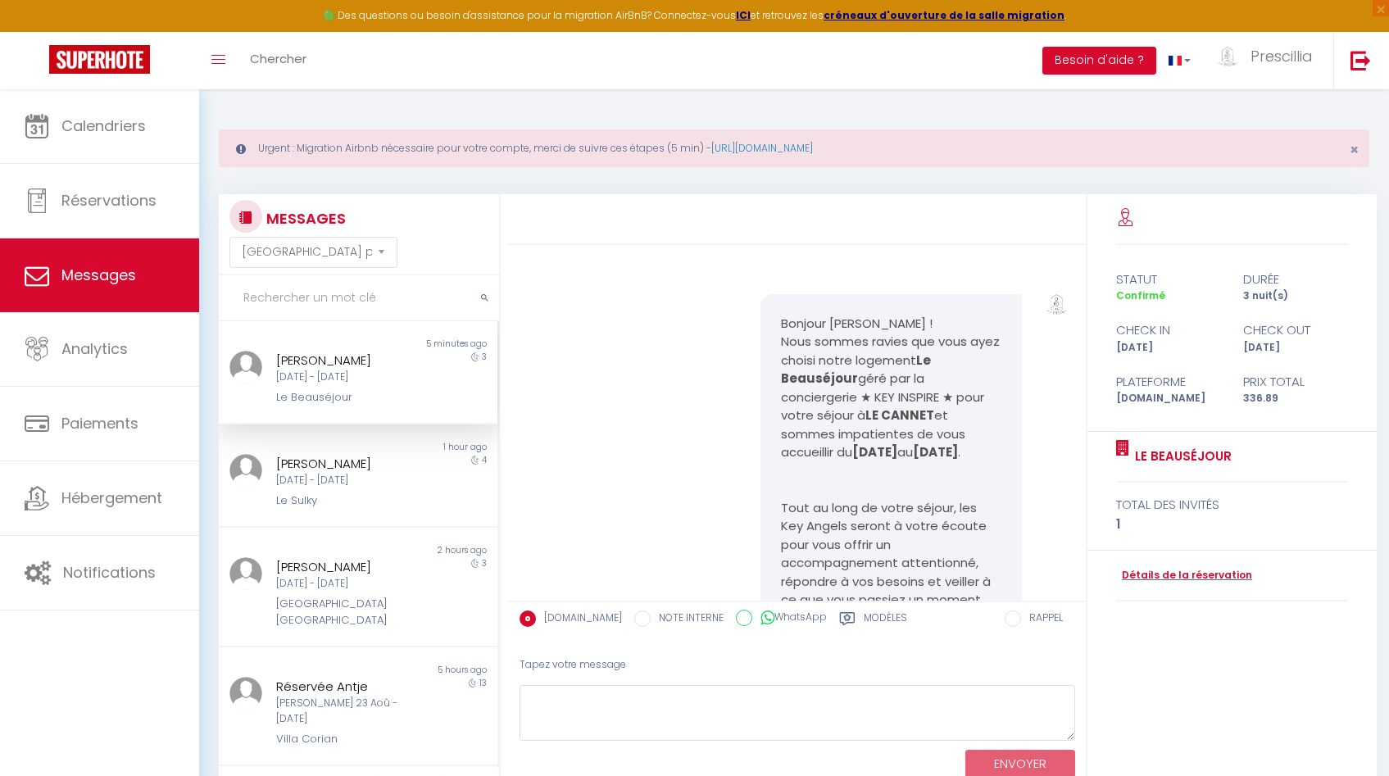
scroll to position [5229, 0]
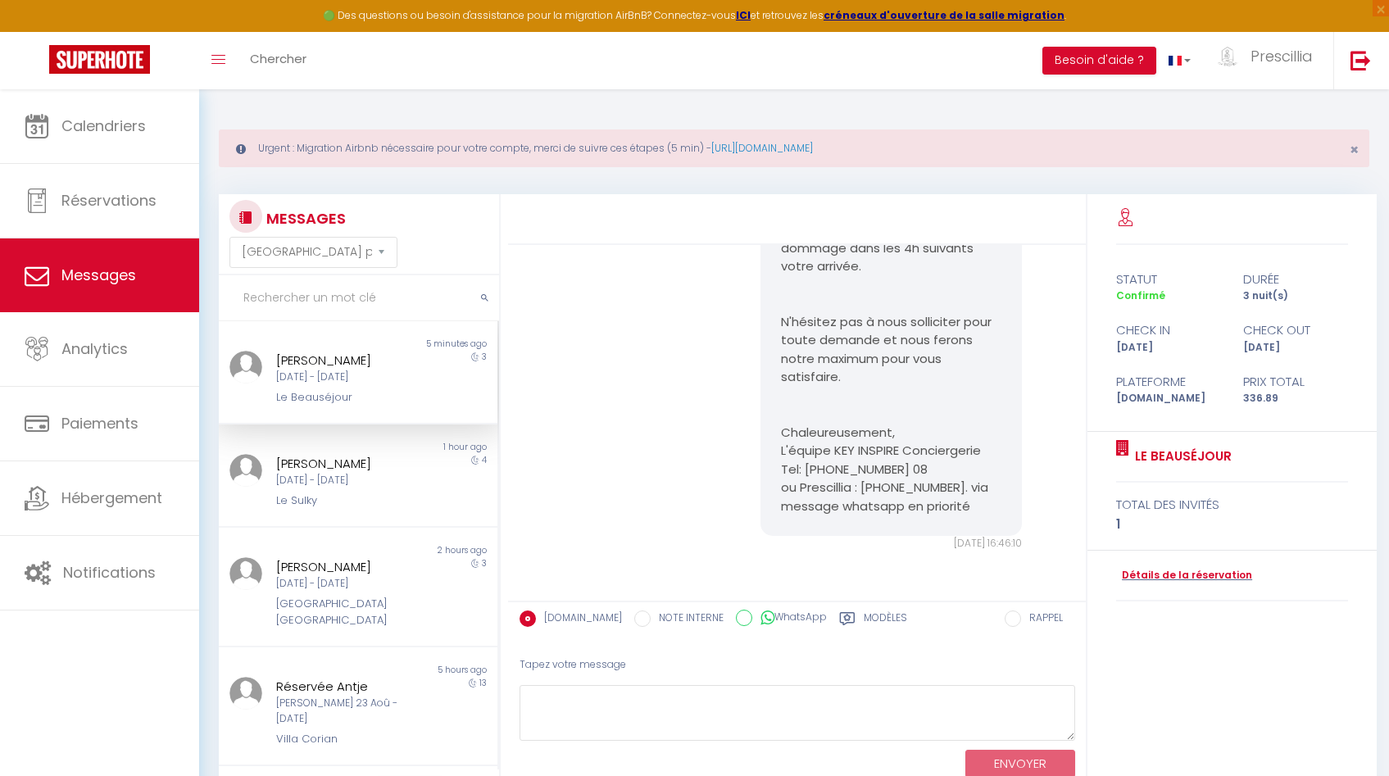
click at [353, 379] on div "[DATE] - [DATE]" at bounding box center [346, 378] width 141 height 16
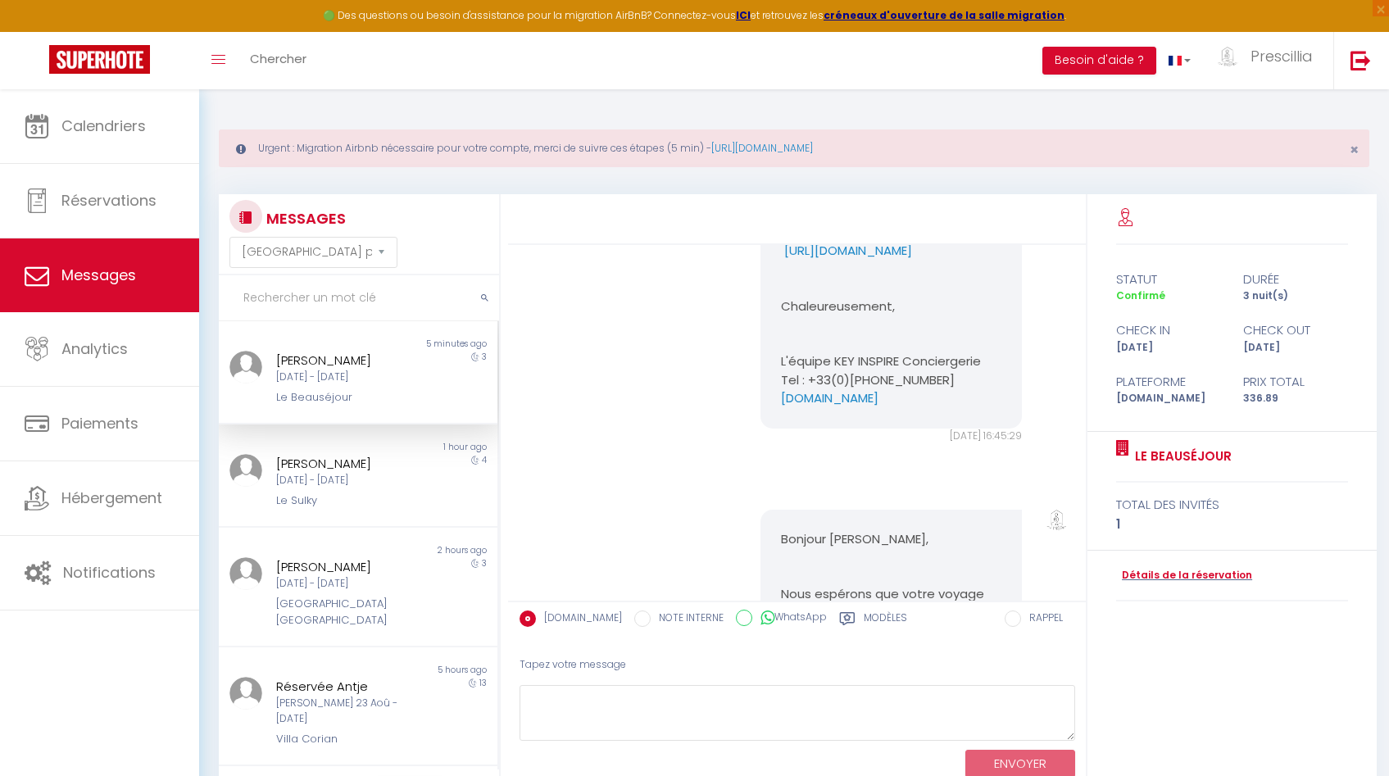
scroll to position [2862, 0]
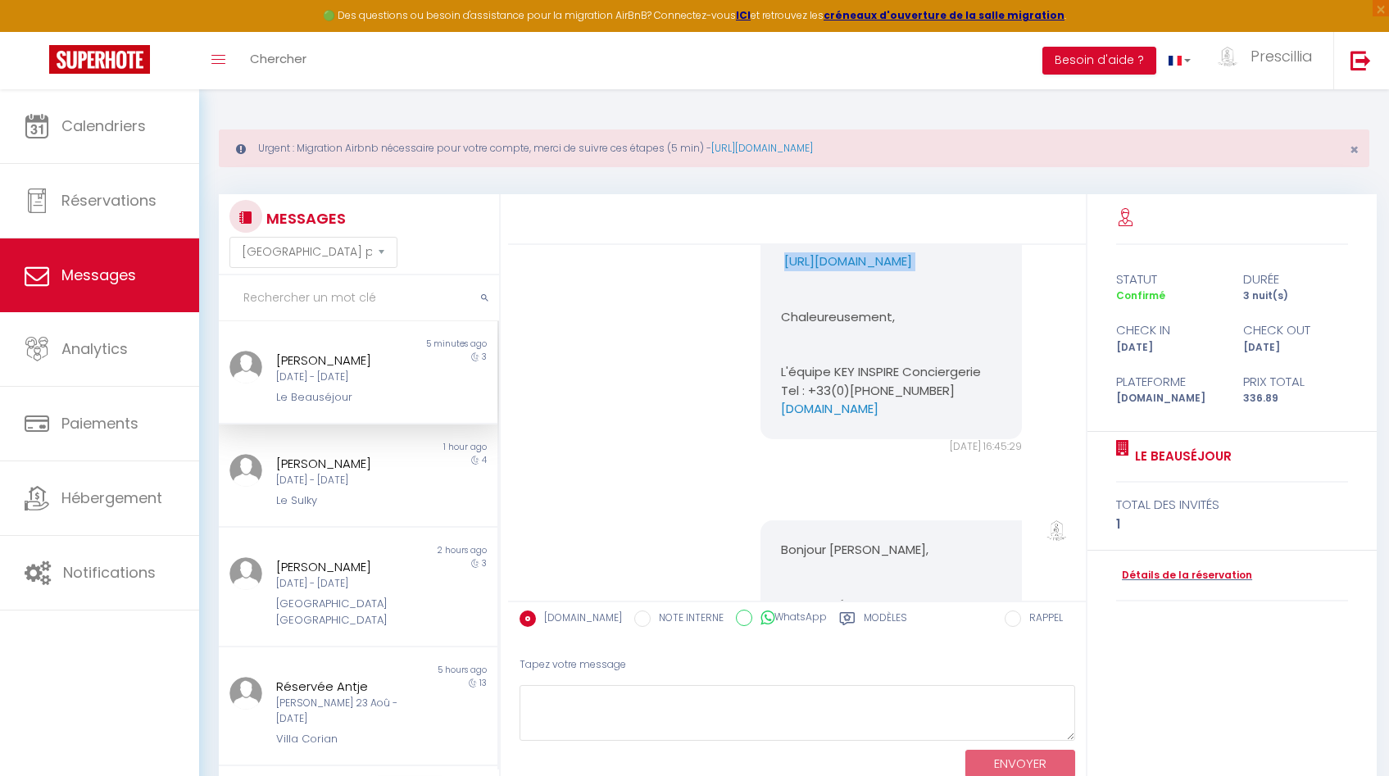
drag, startPoint x: 765, startPoint y: 370, endPoint x: 994, endPoint y: 389, distance: 230.3
click at [994, 389] on div "Bonjour [PERSON_NAME] de sécuriser notre logement et pour confirmer définitivem…" at bounding box center [891, 207] width 261 height 466
click at [952, 419] on pre "Bonjour [PERSON_NAME] de sécuriser notre logement et pour confirmer définitivem…" at bounding box center [891, 206] width 220 height 425
click at [944, 327] on p "Chaleureusement," at bounding box center [891, 317] width 220 height 19
click at [941, 327] on p "Chaleureusement," at bounding box center [891, 317] width 220 height 19
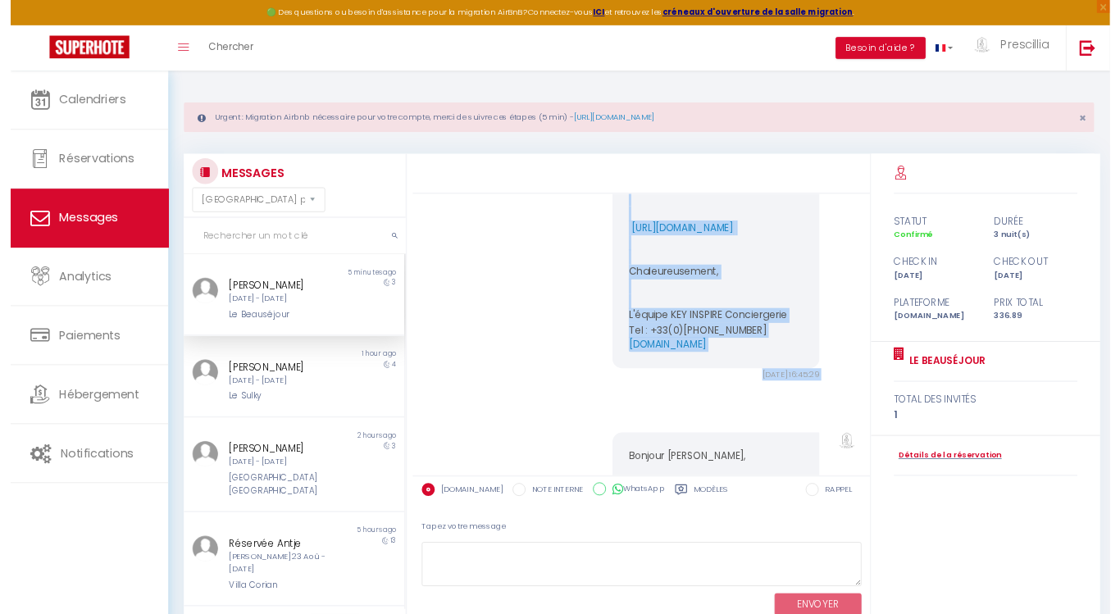
scroll to position [2987, 0]
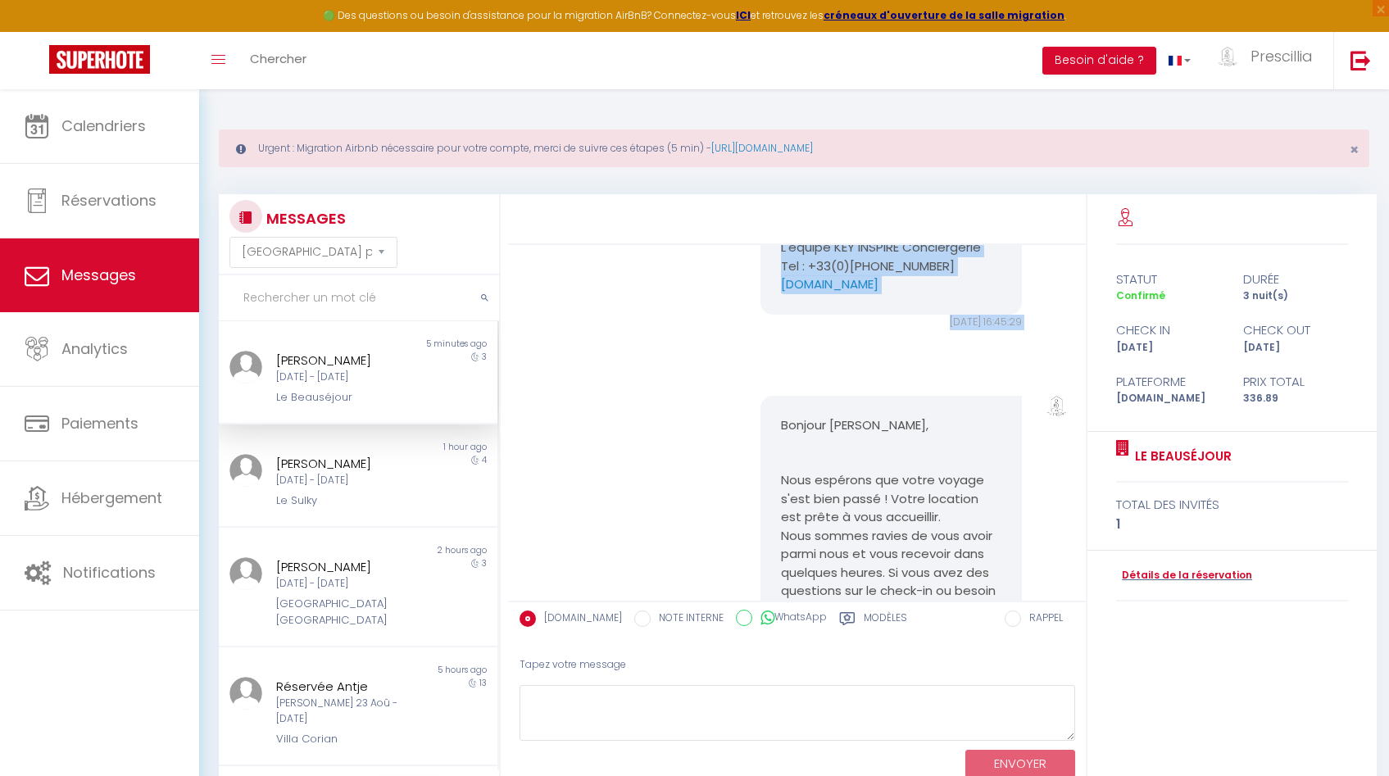
drag, startPoint x: 776, startPoint y: 334, endPoint x: 987, endPoint y: 421, distance: 228.2
click at [987, 294] on pre "Bonjour [PERSON_NAME] de sécuriser notre logement et pour confirmer définitivem…" at bounding box center [891, 82] width 220 height 425
copy pre "Bonjour [PERSON_NAME] de sécuriser notre logement et pour confirmer définitivem…"
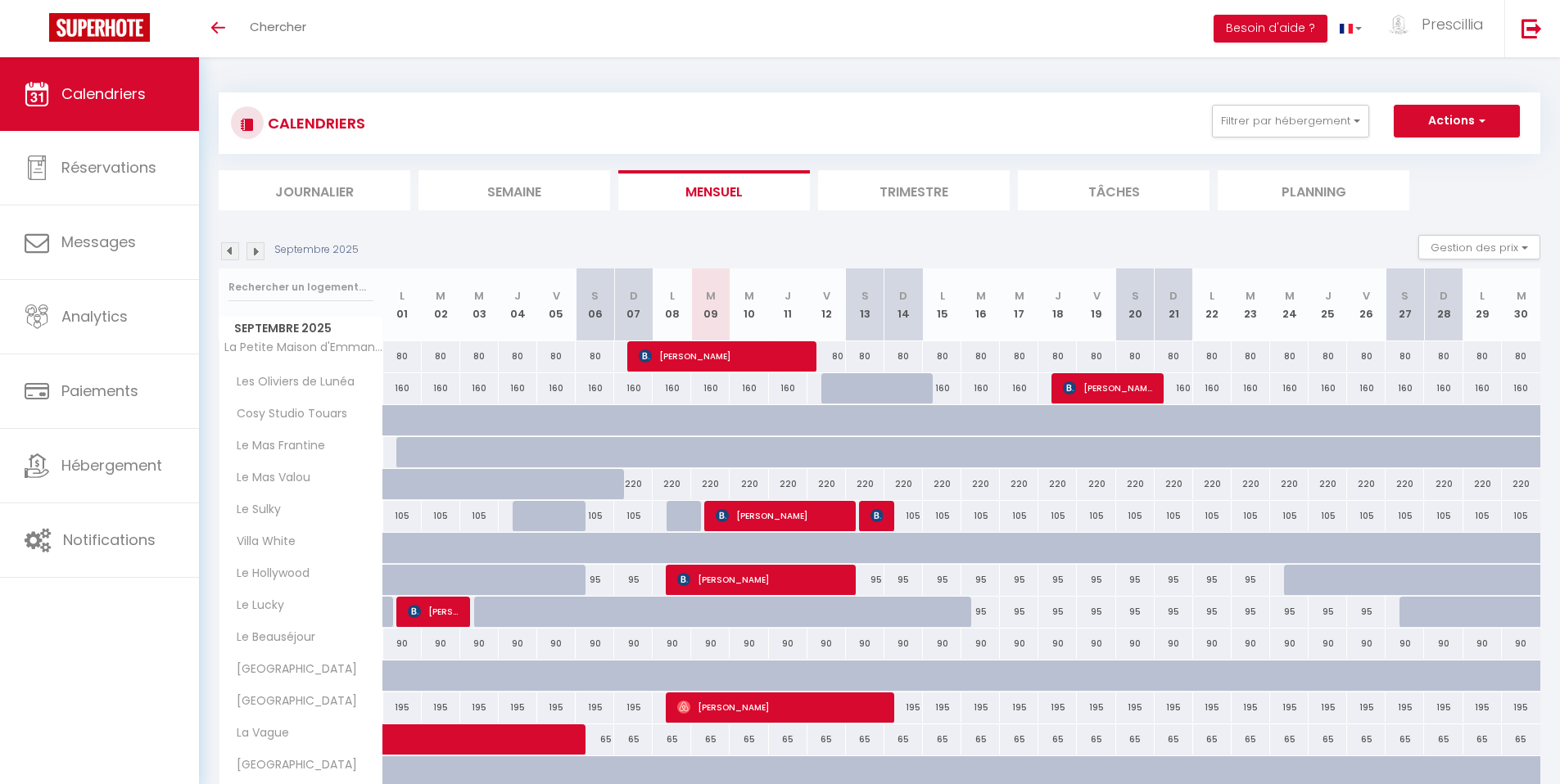
scroll to position [304, 0]
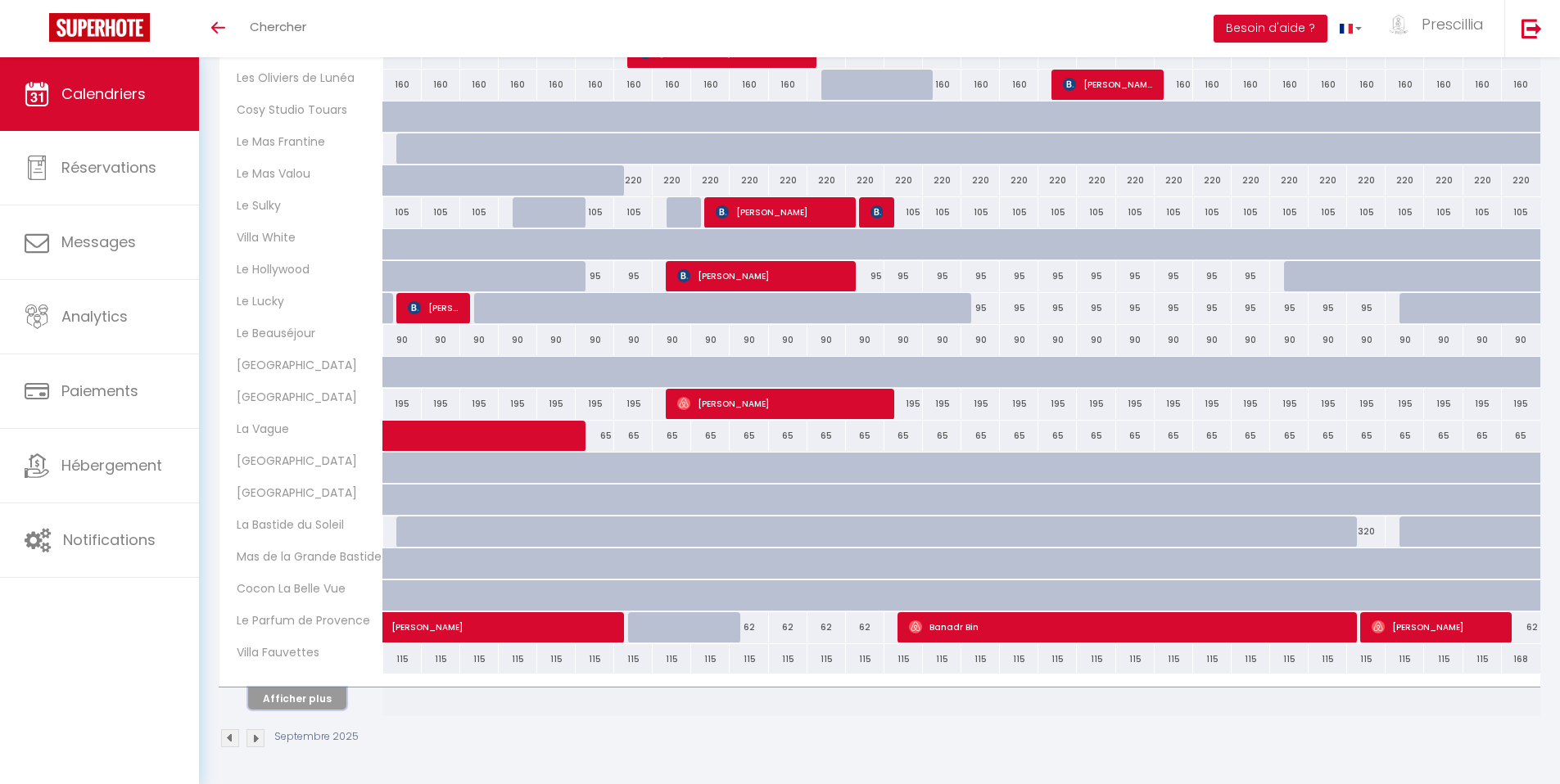
click at [302, 698] on button "Afficher plus" at bounding box center [297, 698] width 98 height 22
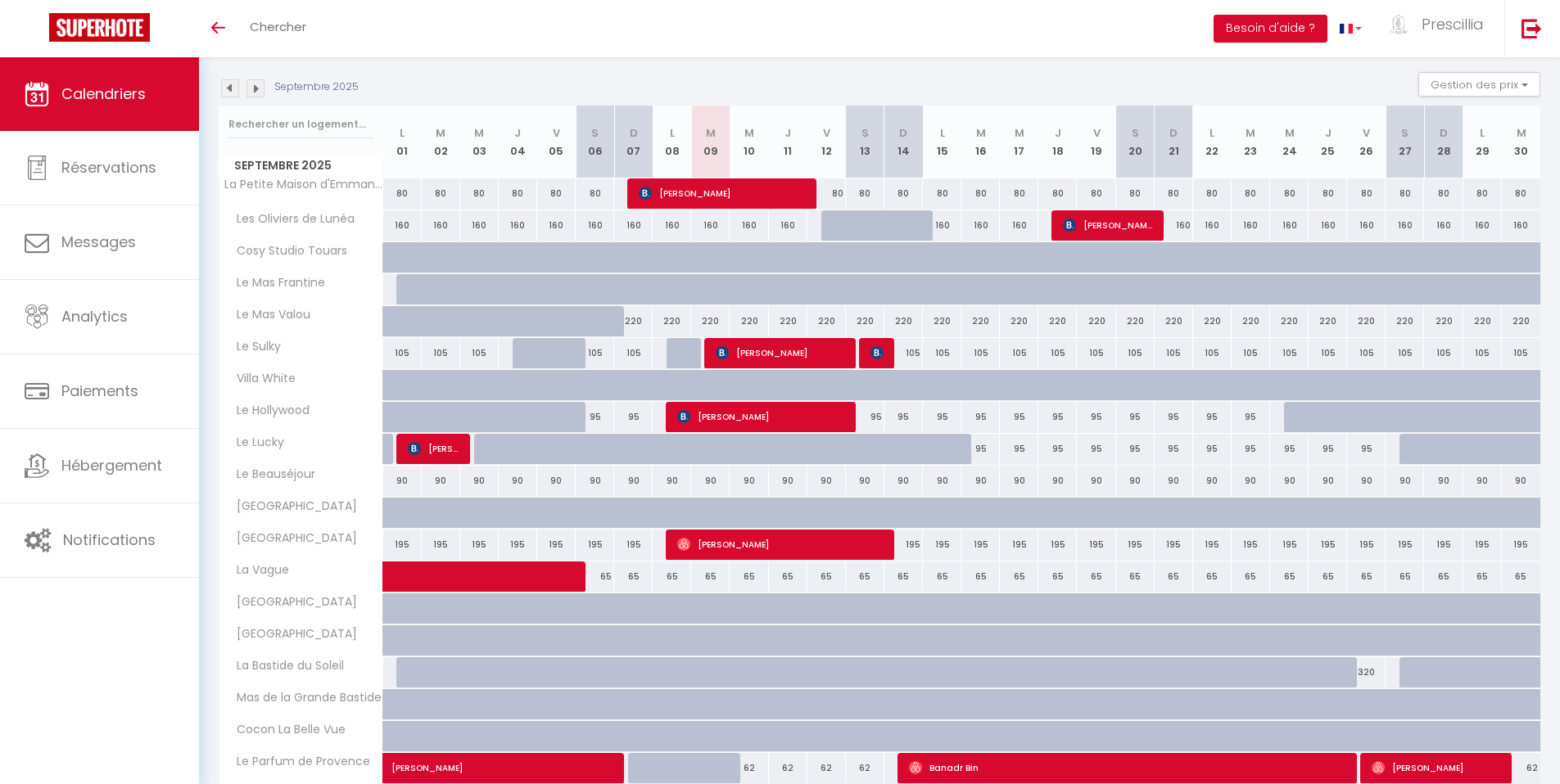
scroll to position [79, 0]
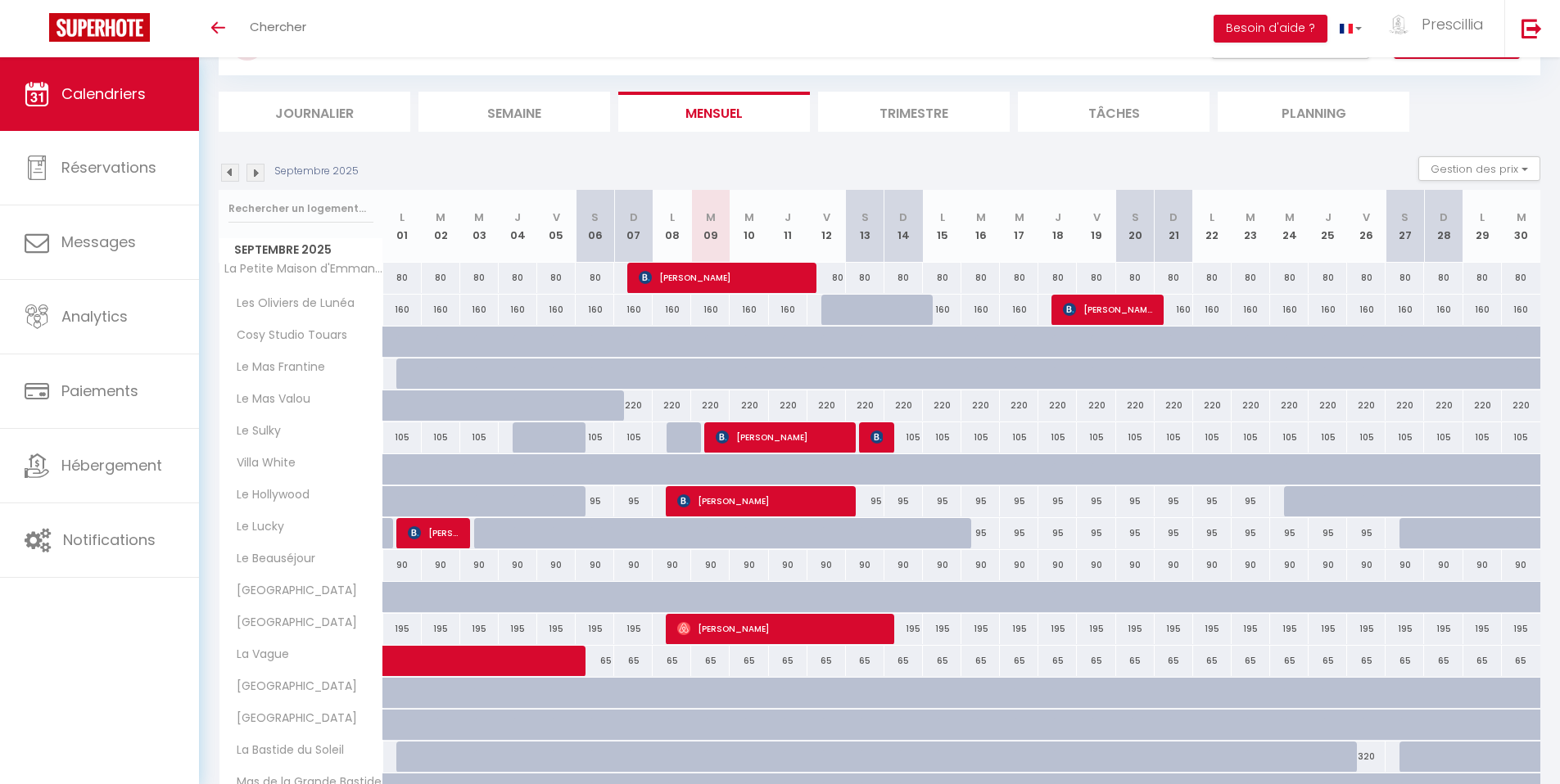
click at [232, 172] on img at bounding box center [230, 173] width 18 height 18
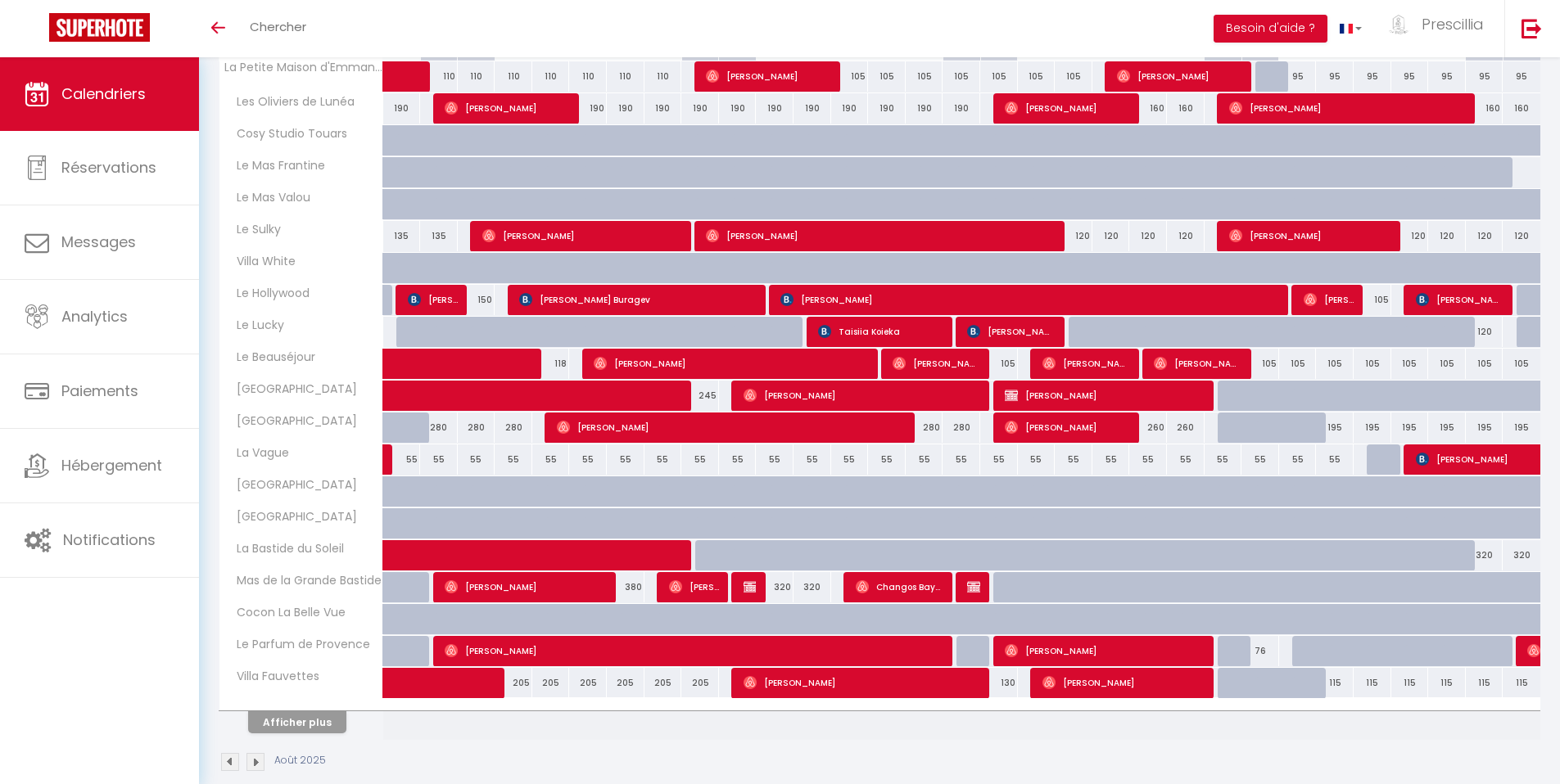
scroll to position [304, 0]
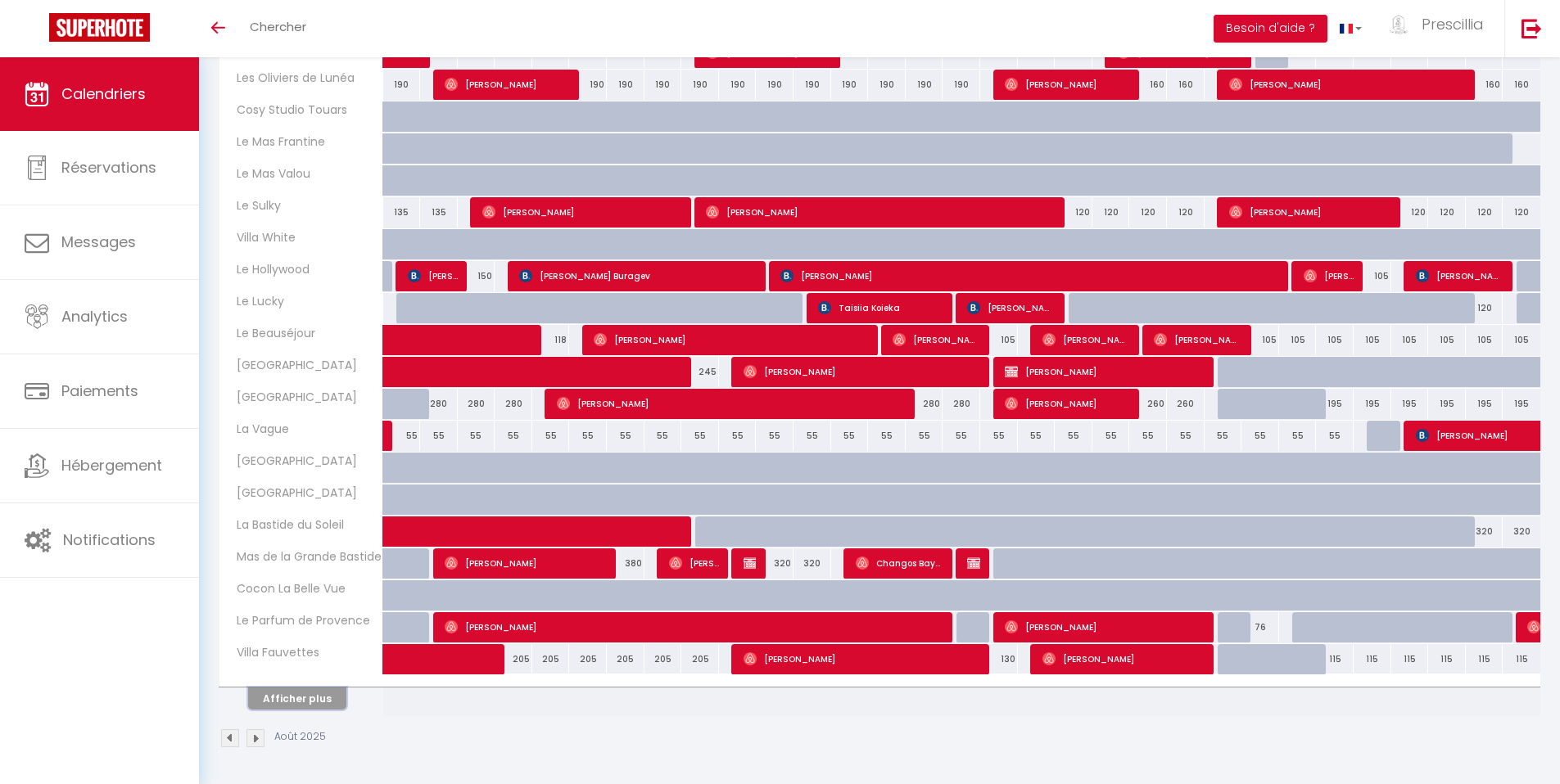
click at [314, 703] on button "Afficher plus" at bounding box center [297, 698] width 98 height 22
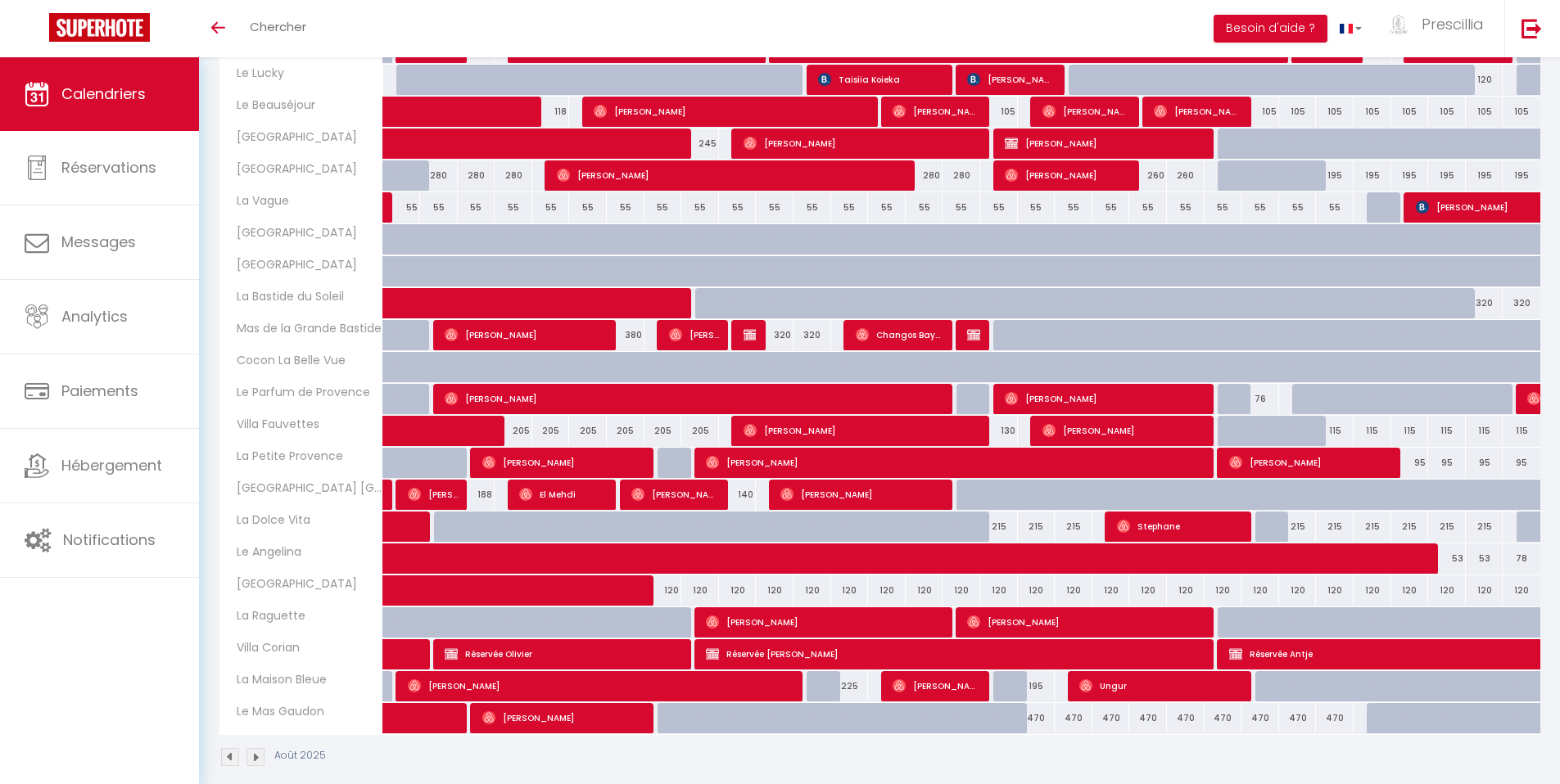
scroll to position [551, 0]
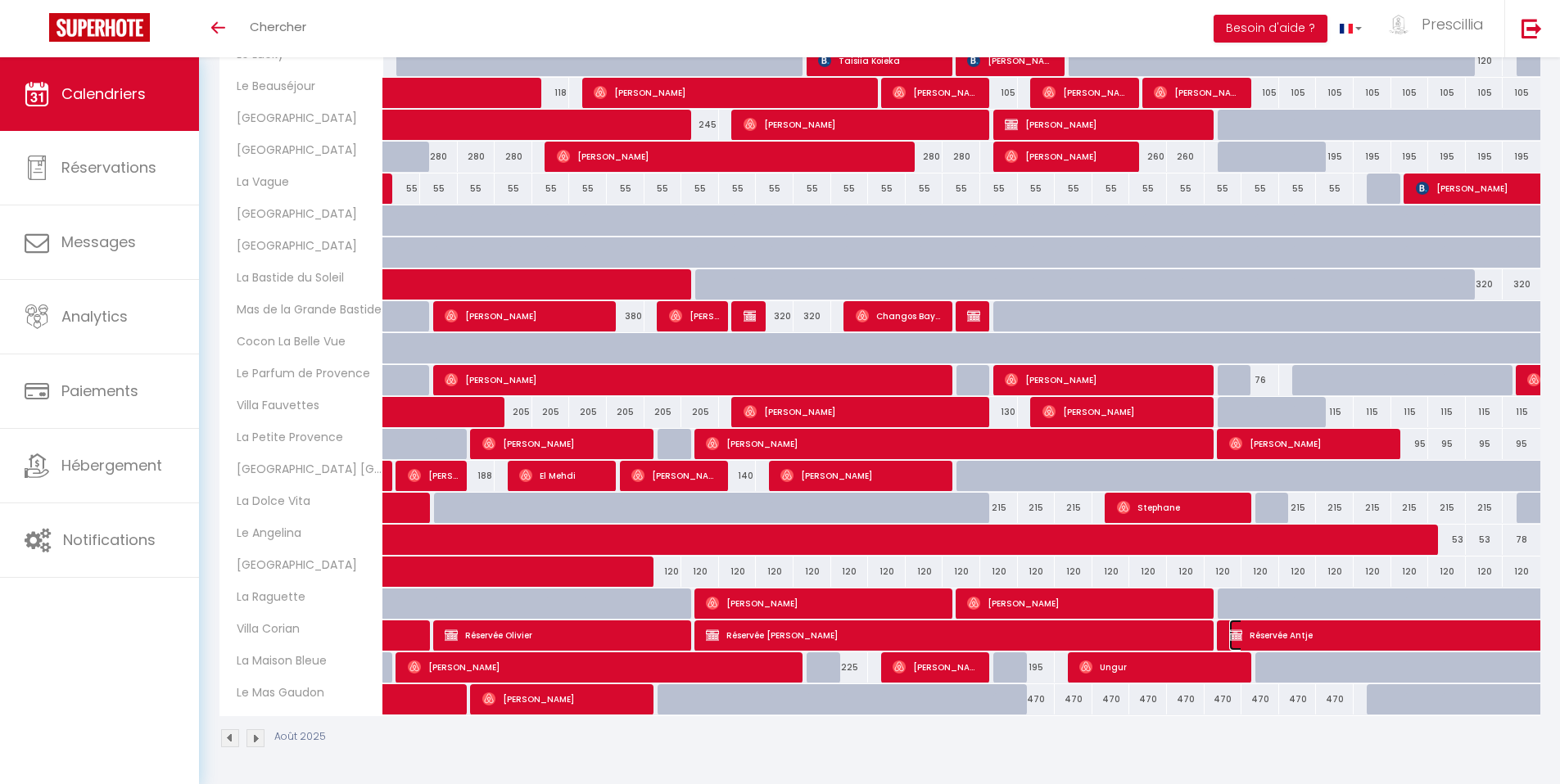
click at [1419, 636] on span "Réservée Antje" at bounding box center [1474, 634] width 490 height 31
select select "OK"
select select "KO"
select select "0"
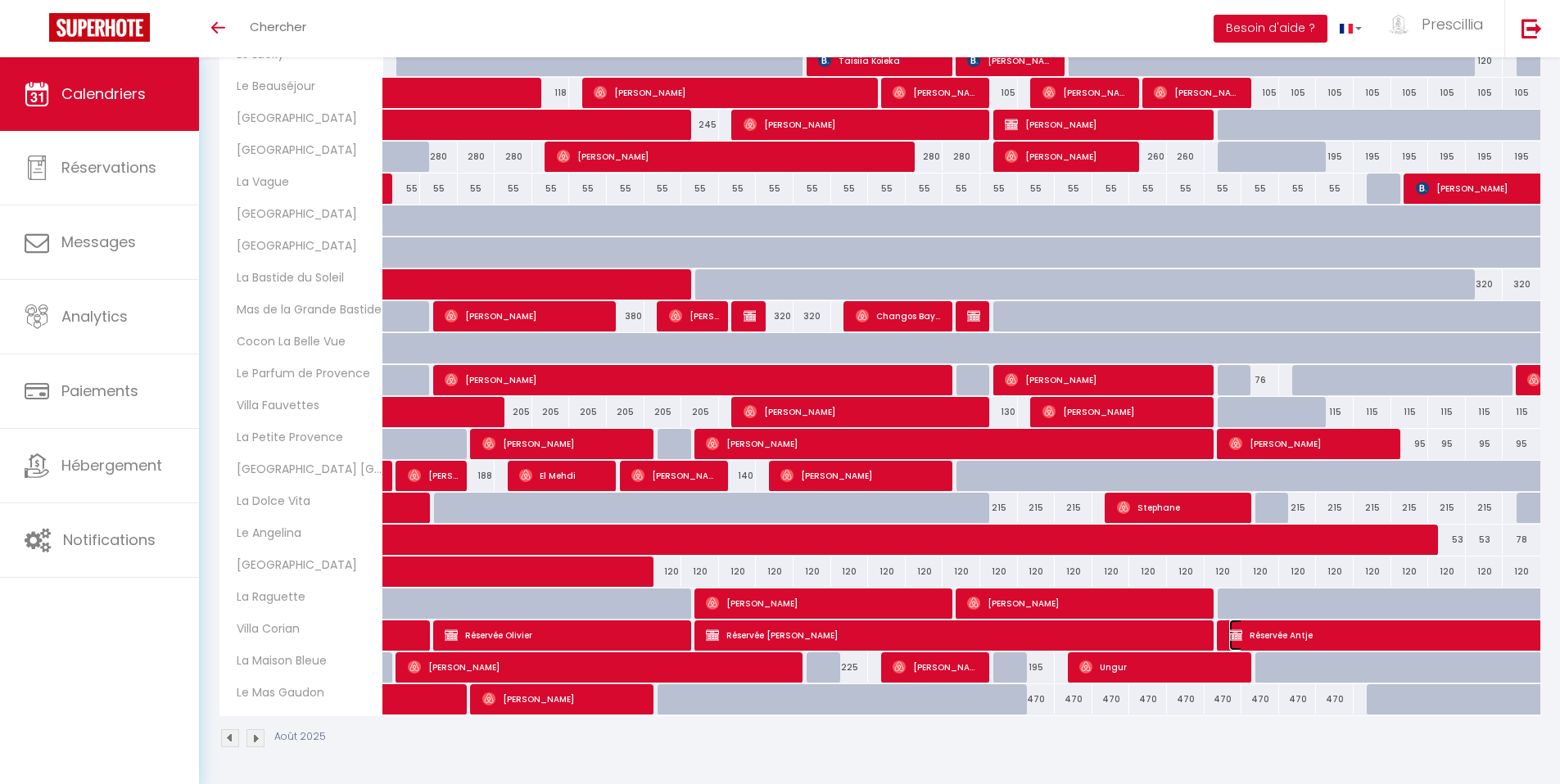
select select "1"
select select
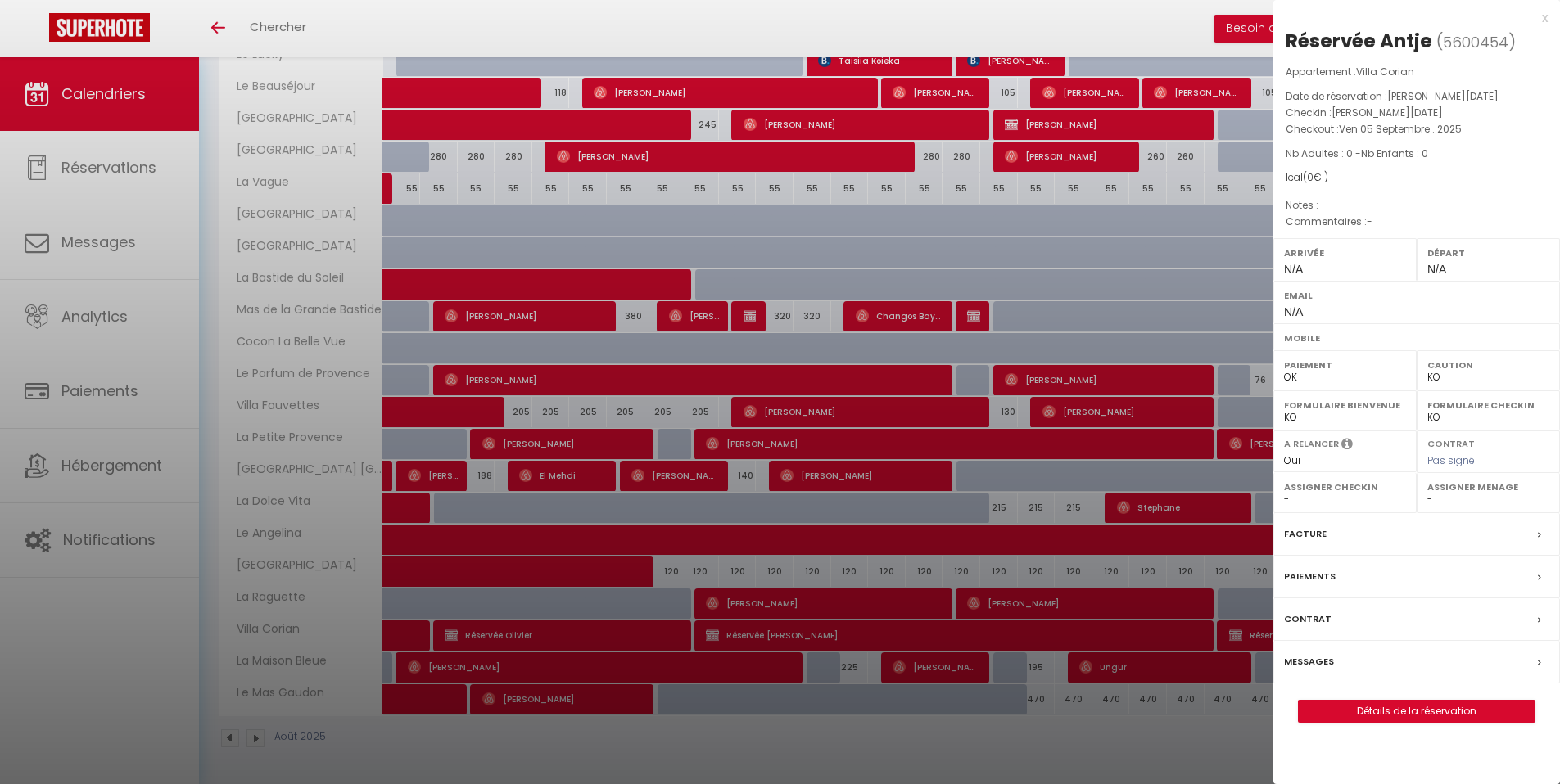
click at [1544, 20] on div "x" at bounding box center [1411, 18] width 275 height 20
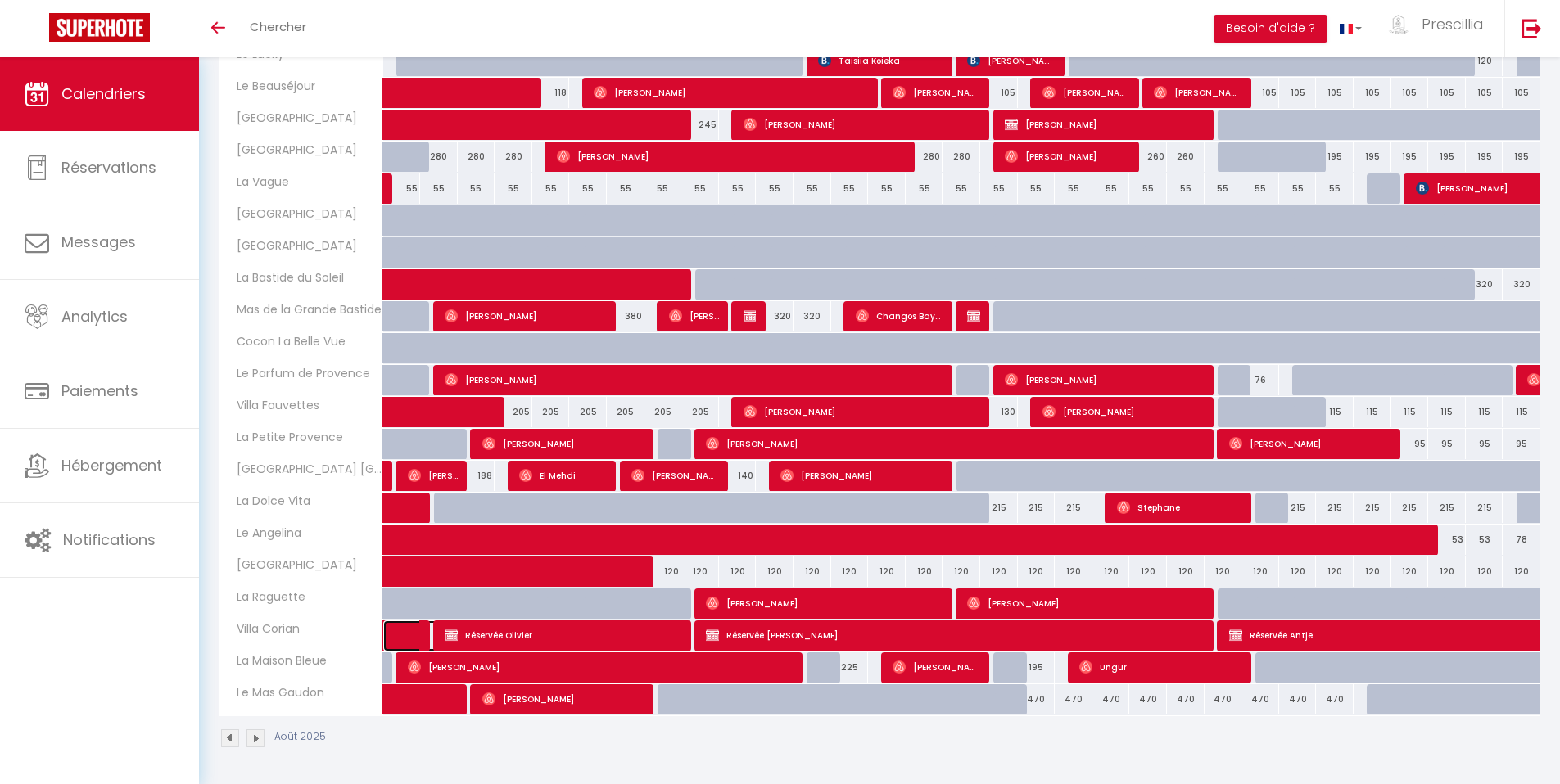
click at [400, 639] on link at bounding box center [403, 635] width 38 height 31
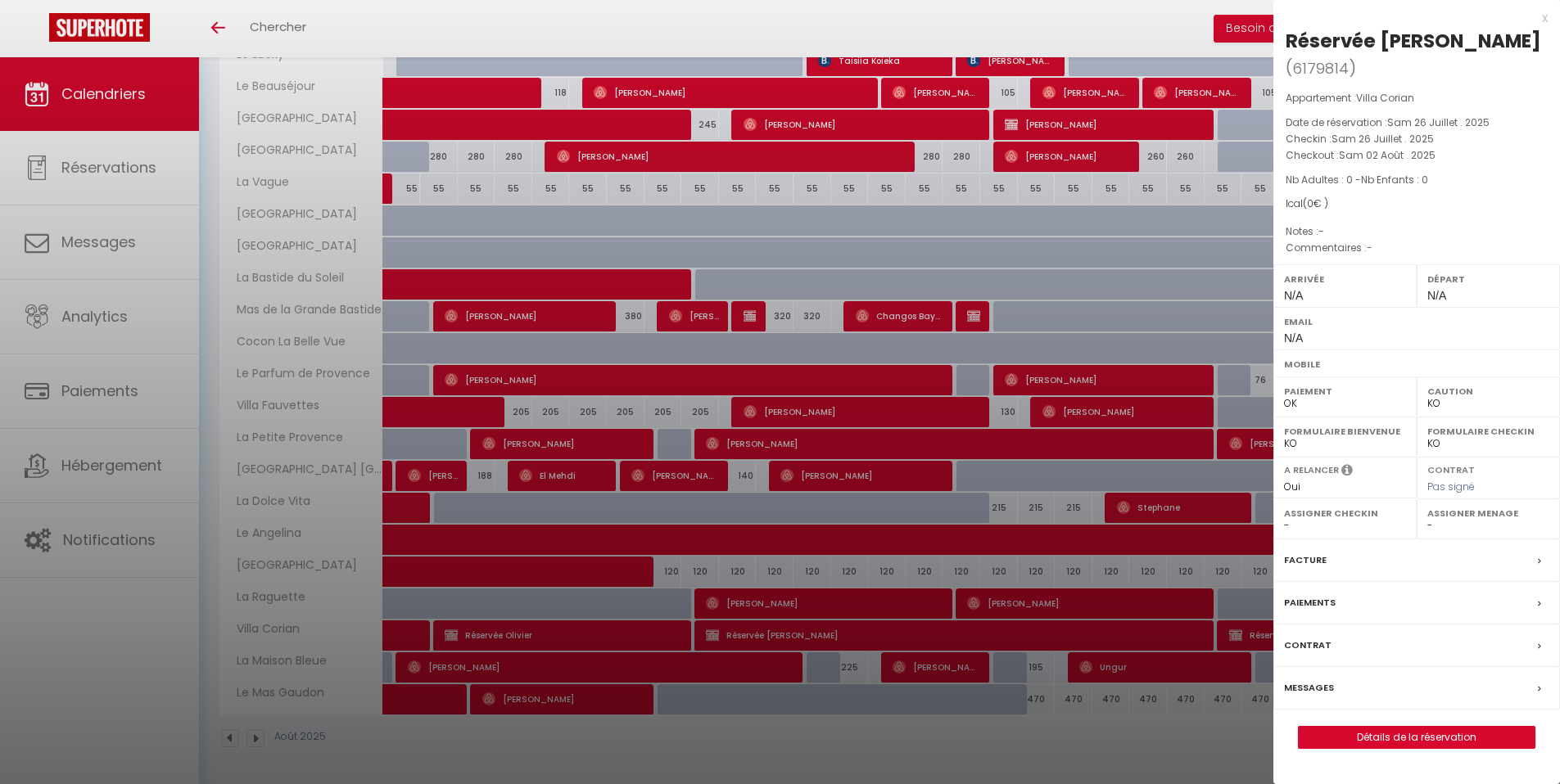
click at [1544, 19] on div "x" at bounding box center [1411, 18] width 275 height 20
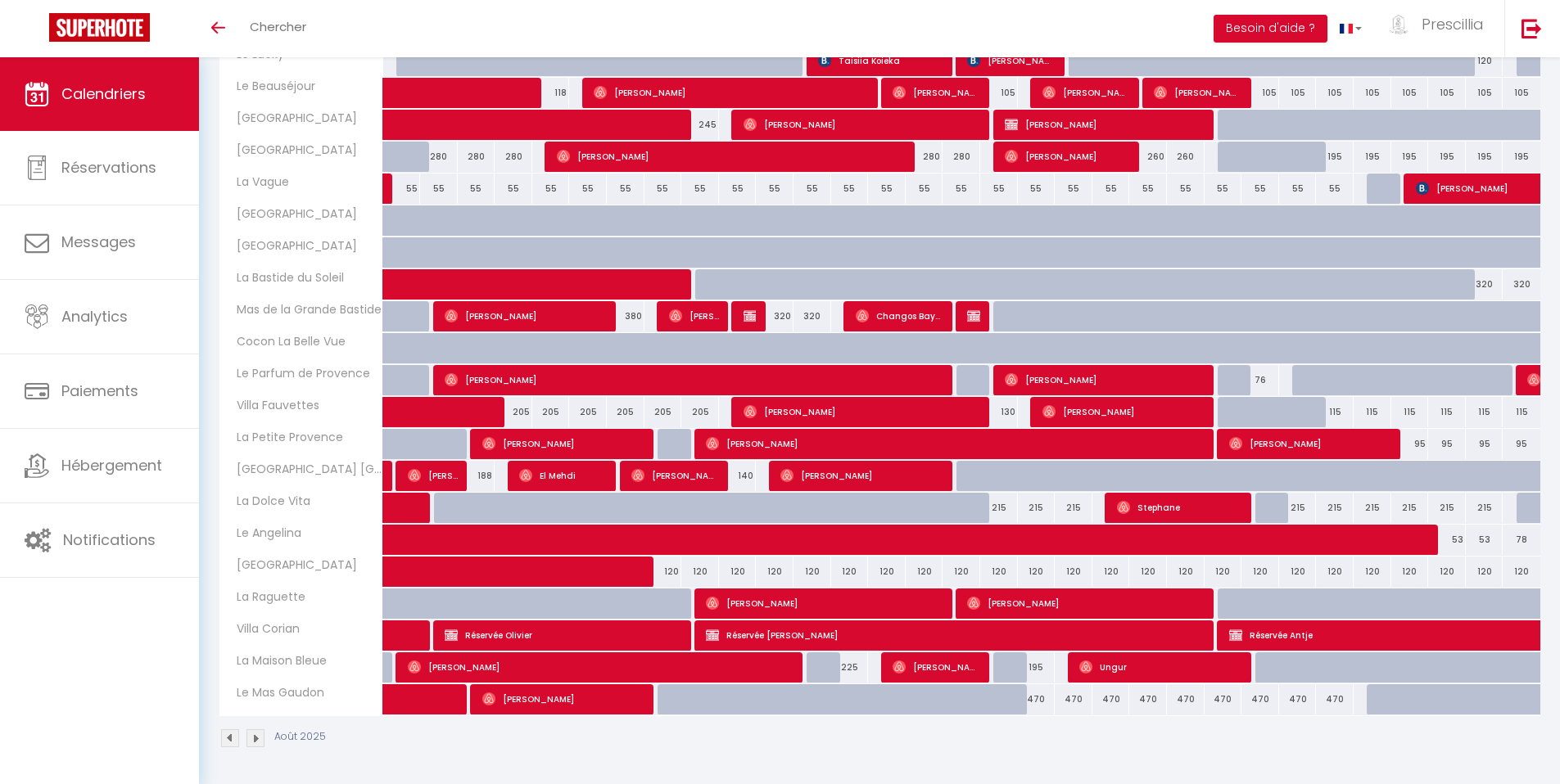
click at [255, 744] on img at bounding box center [256, 738] width 18 height 18
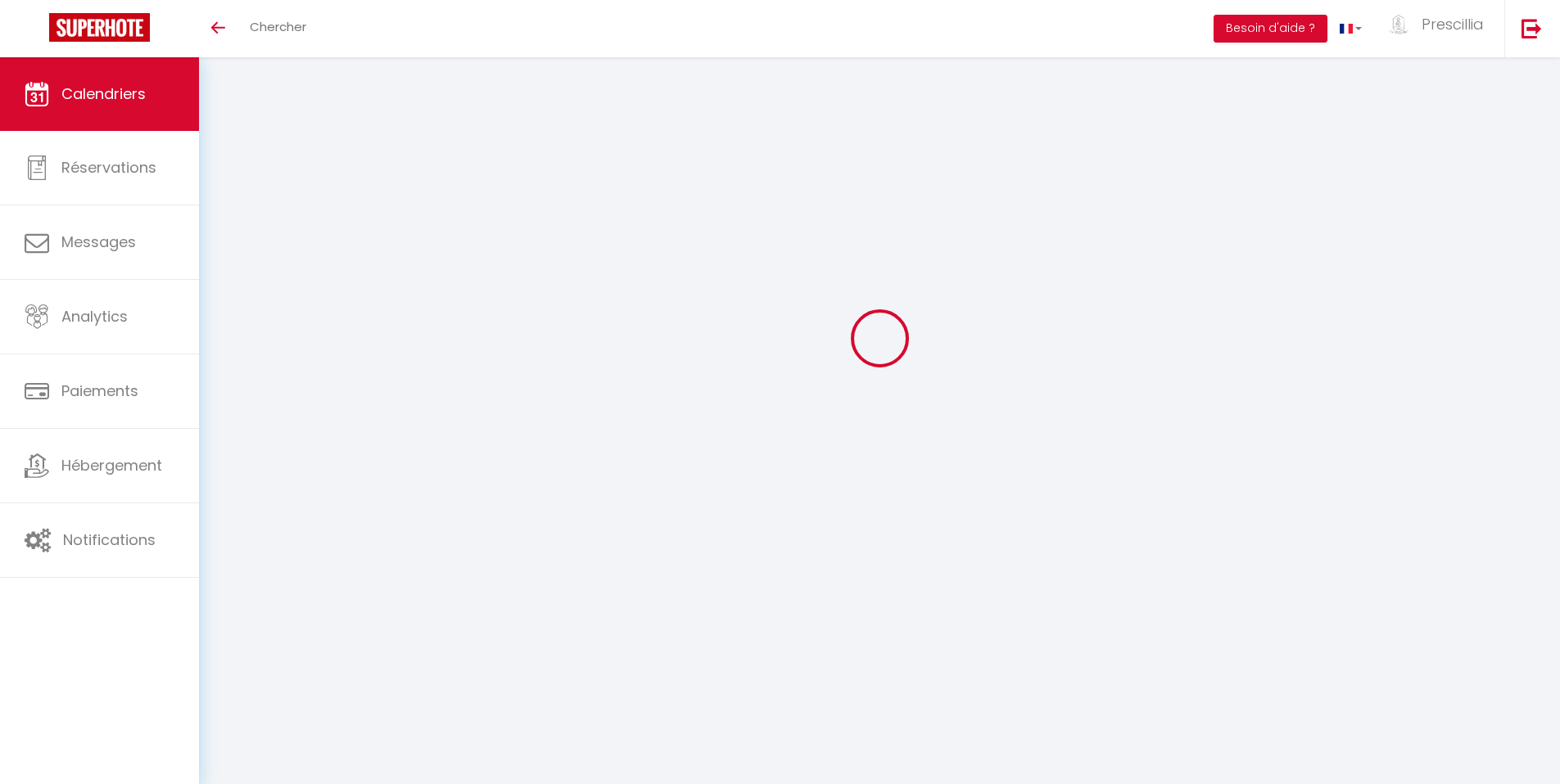
scroll to position [57, 0]
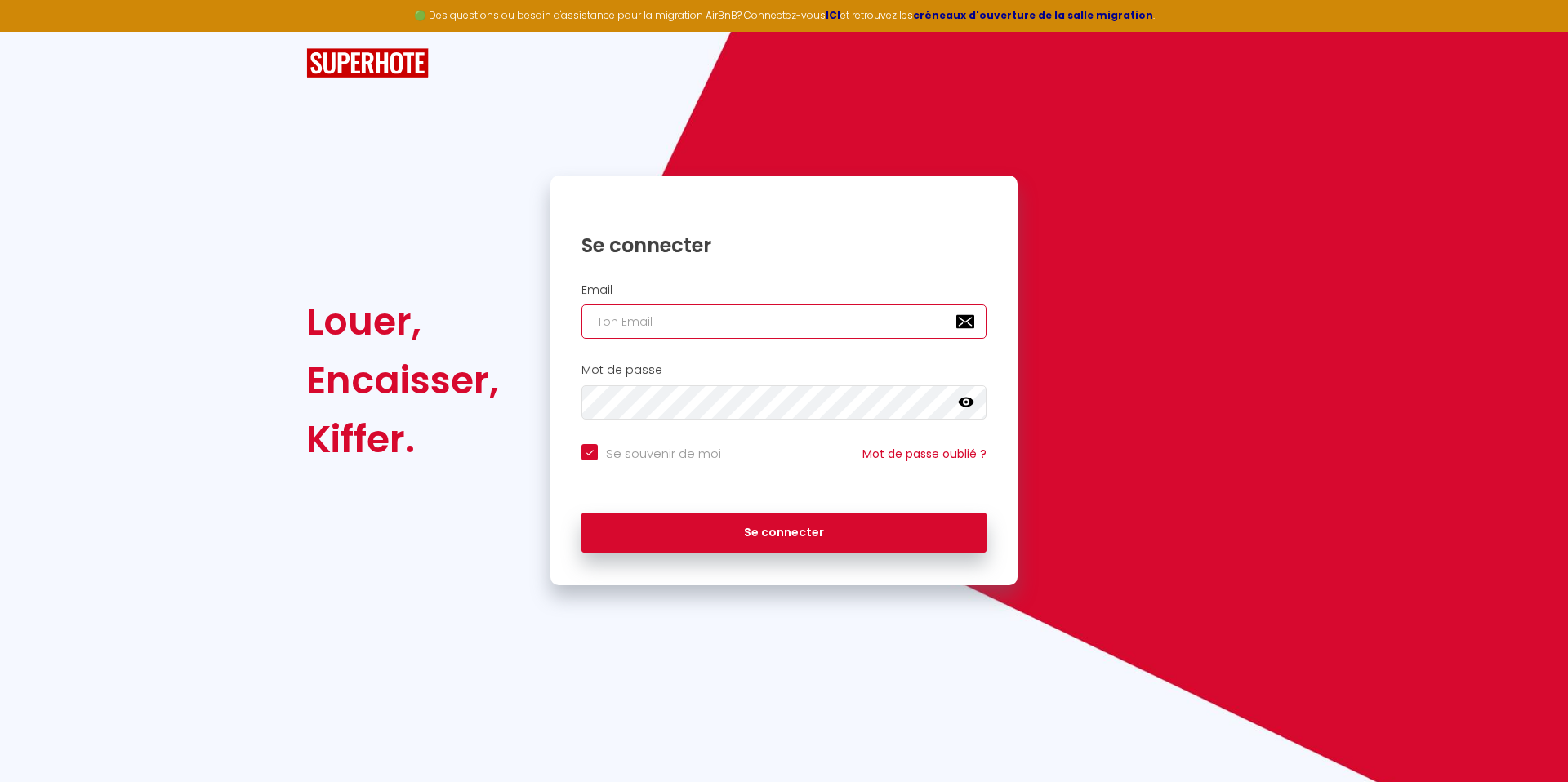
click at [771, 331] on input "email" at bounding box center [784, 322] width 405 height 34
type input "[EMAIL_ADDRESS][DOMAIN_NAME]"
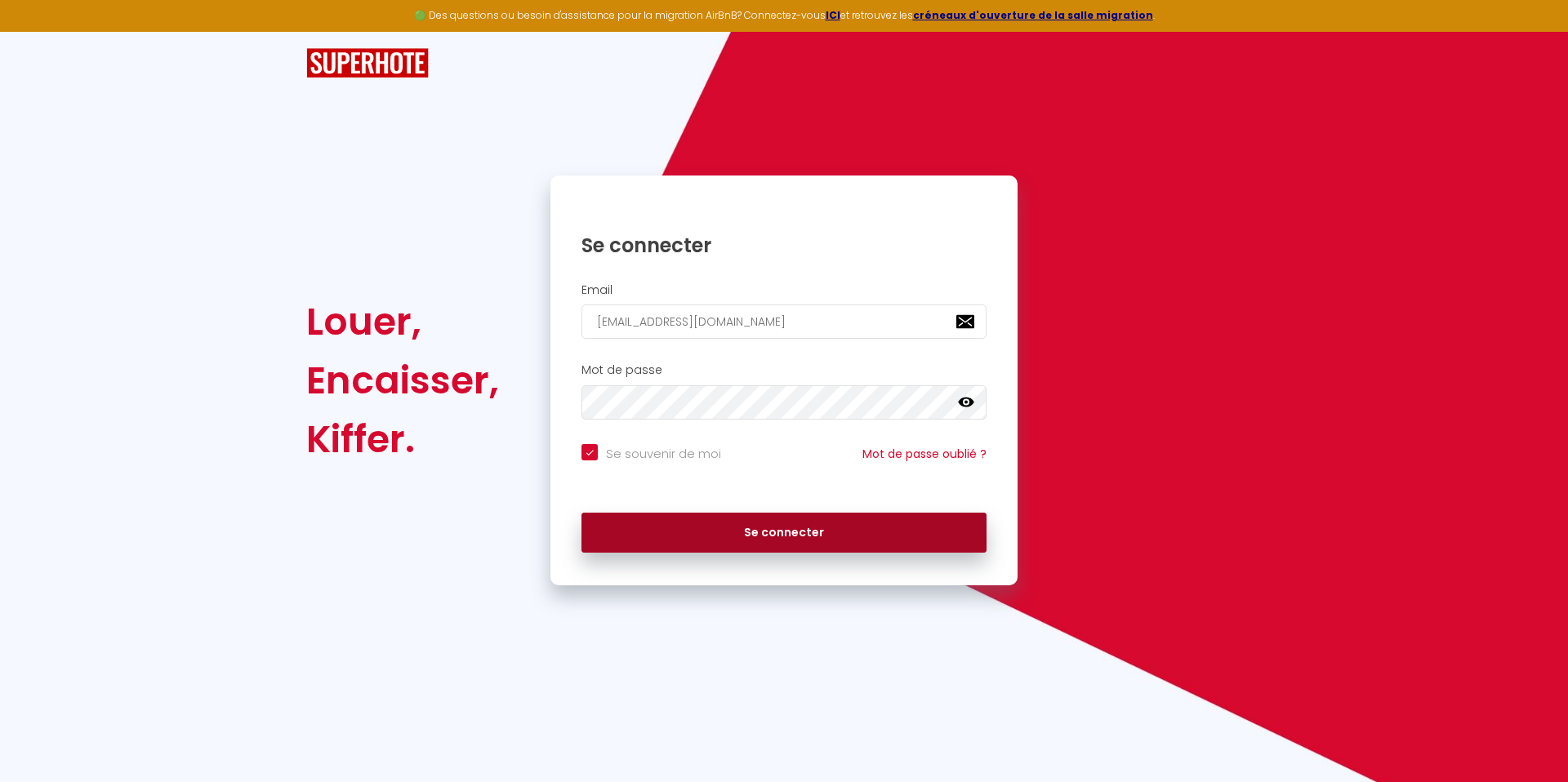
click at [781, 533] on button "Se connecter" at bounding box center [784, 533] width 405 height 41
checkbox input "true"
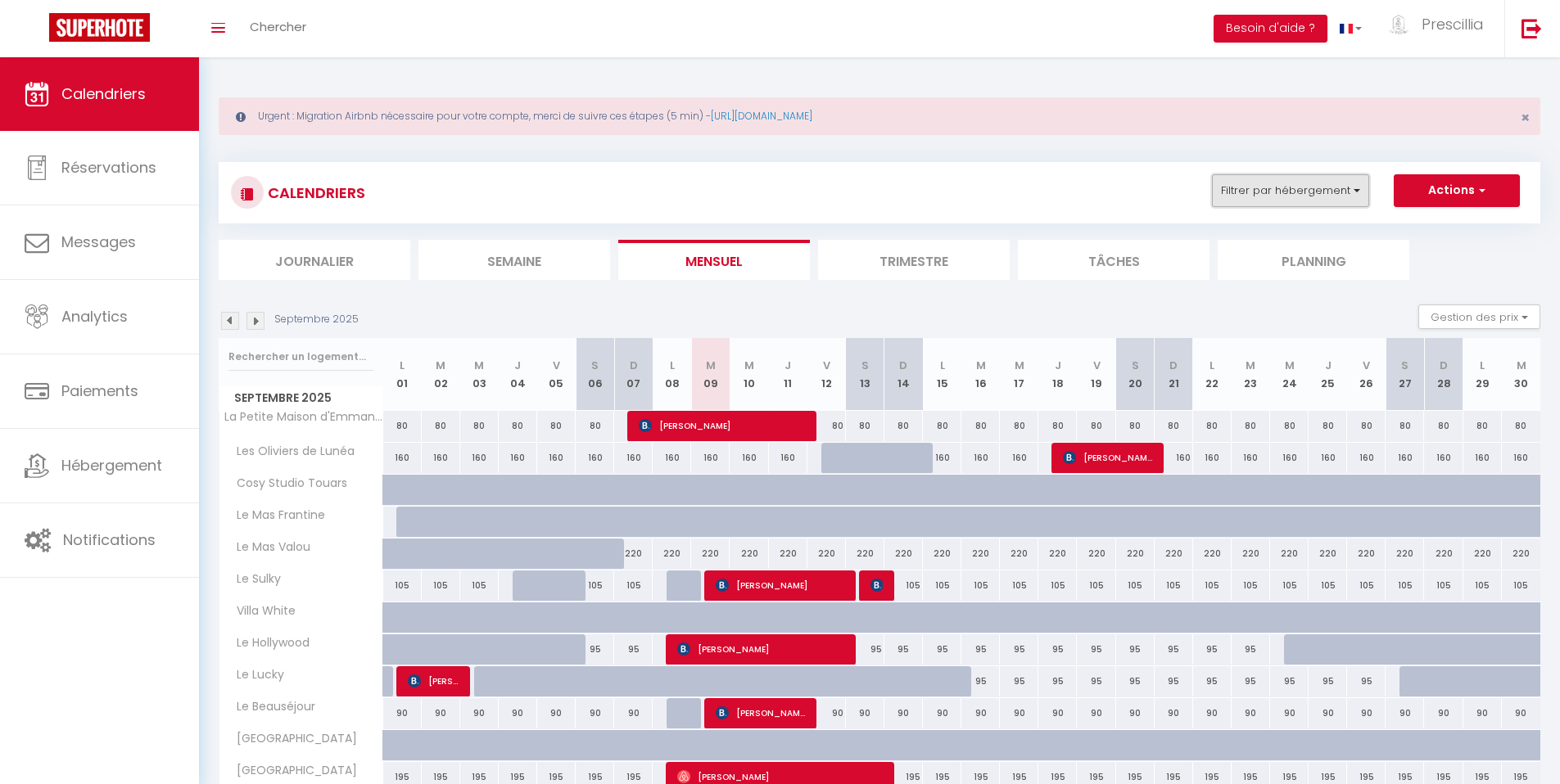
click at [1305, 197] on button "Filtrer par hébergement" at bounding box center [1290, 191] width 157 height 33
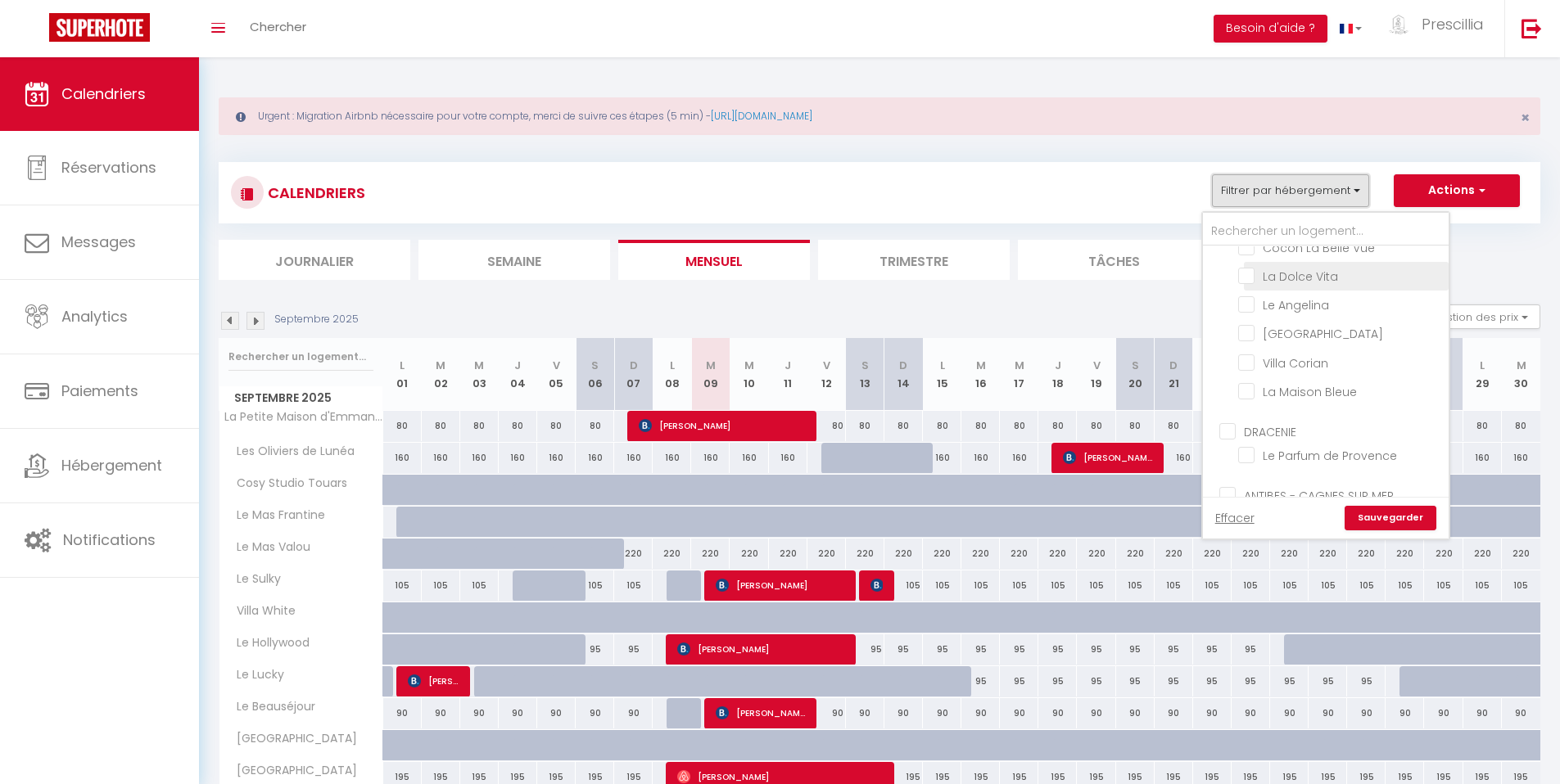
scroll to position [339, 0]
click at [1287, 232] on input "text" at bounding box center [1326, 232] width 246 height 30
type input "p"
checkbox input "false"
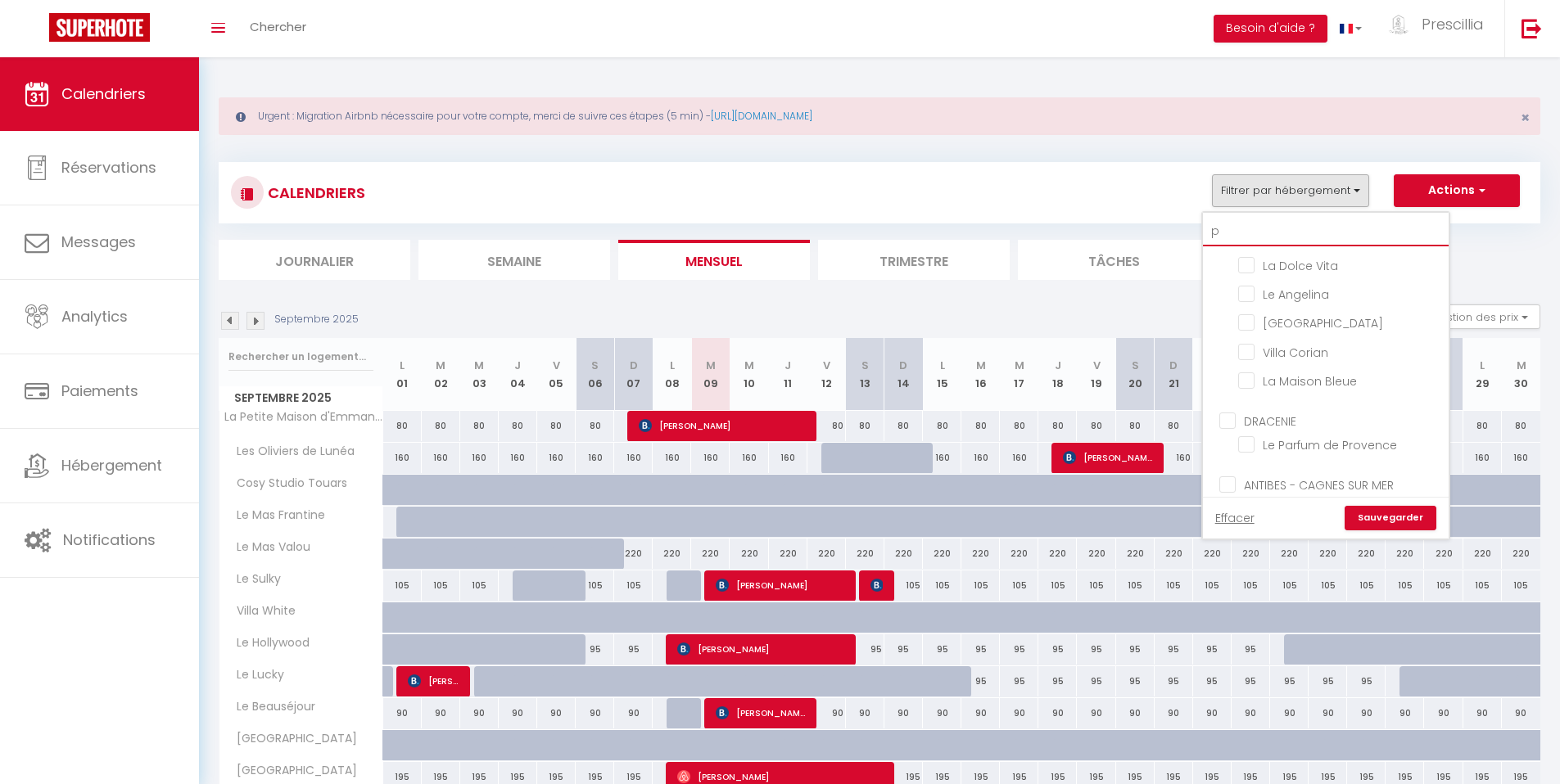
checkbox input "false"
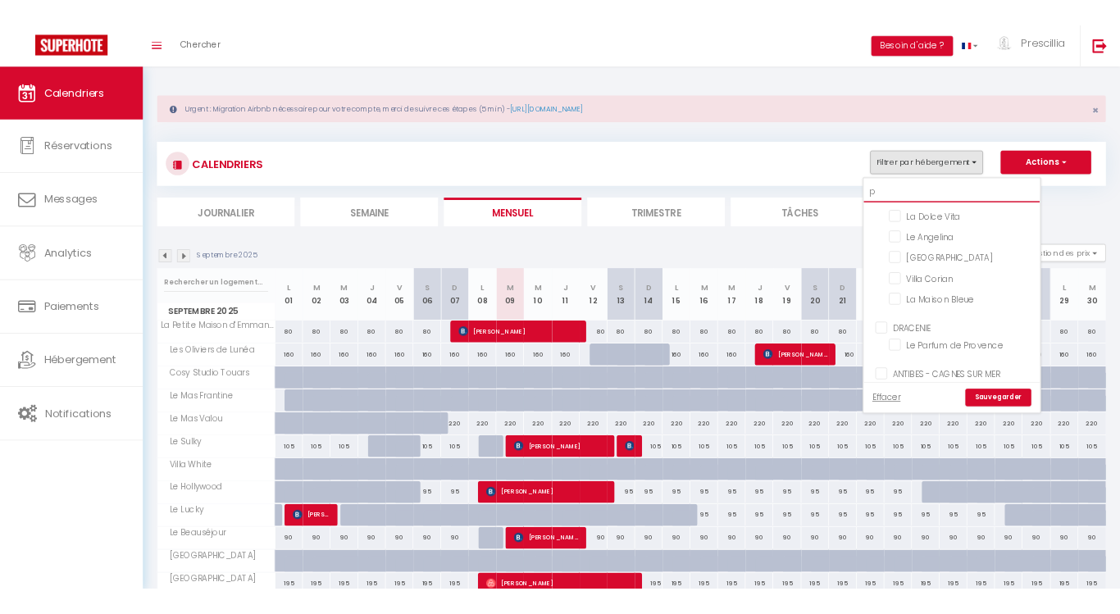
scroll to position [0, 0]
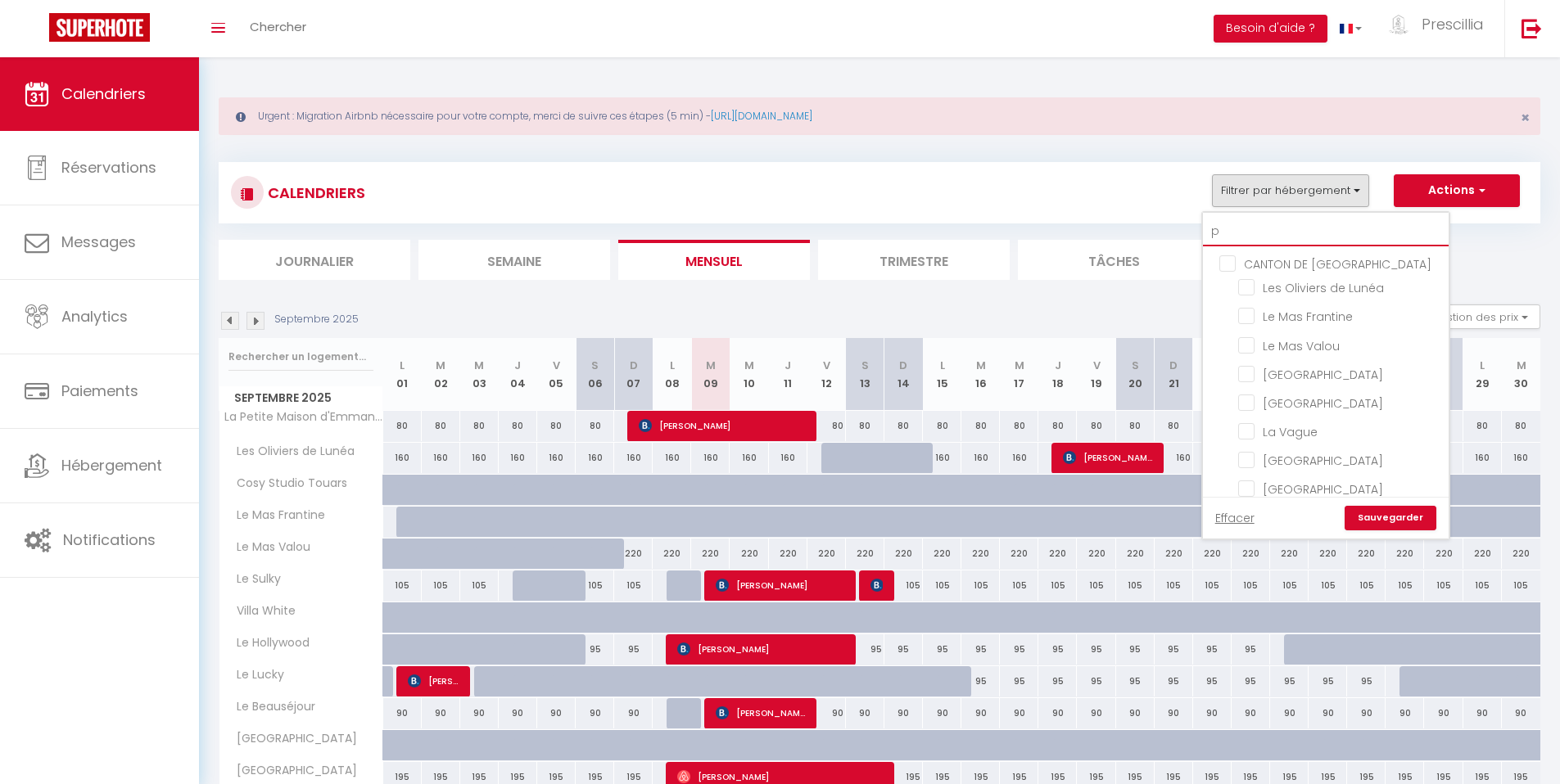
type input "pe"
checkbox input "false"
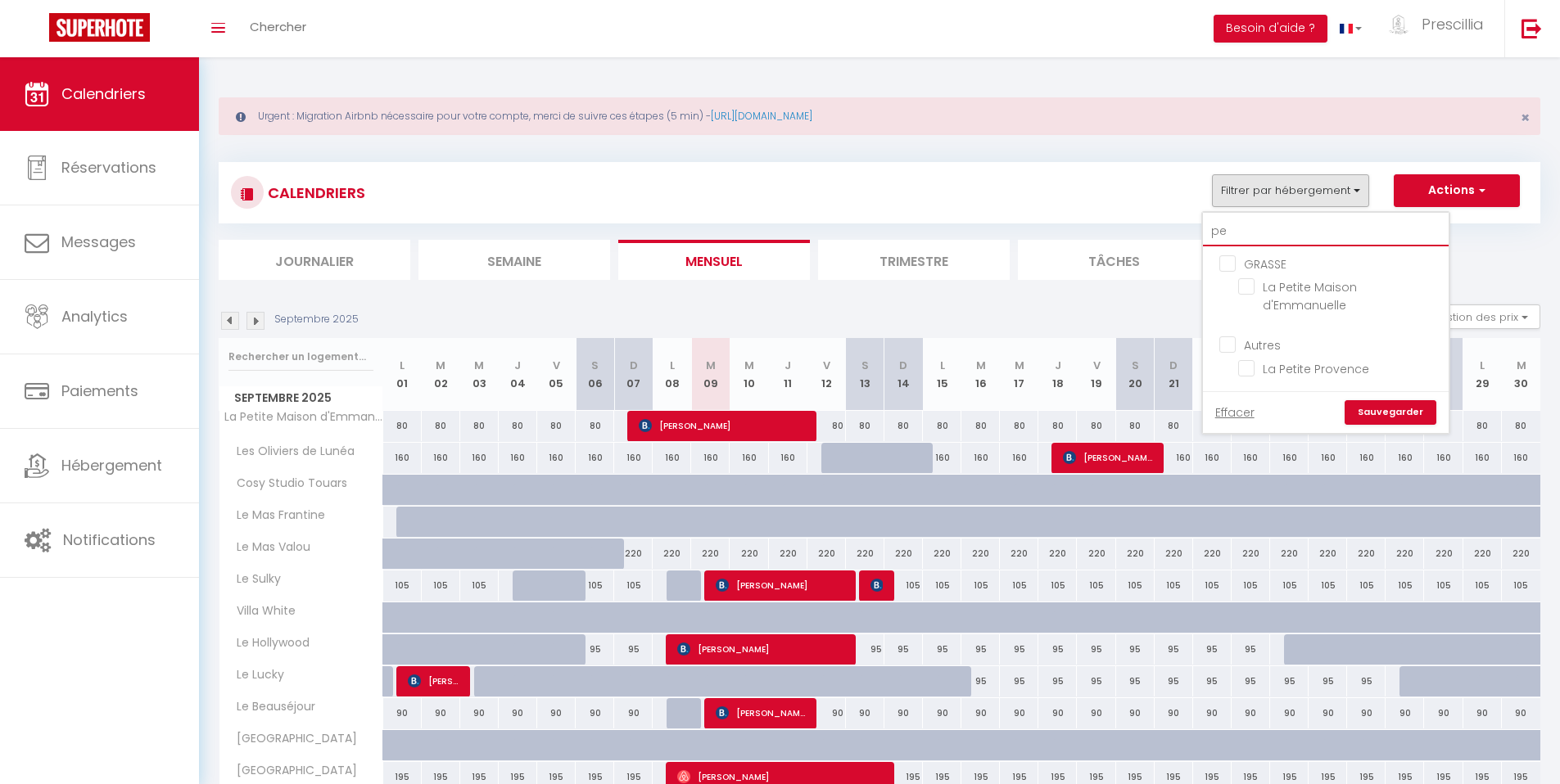
type input "pet"
checkbox input "false"
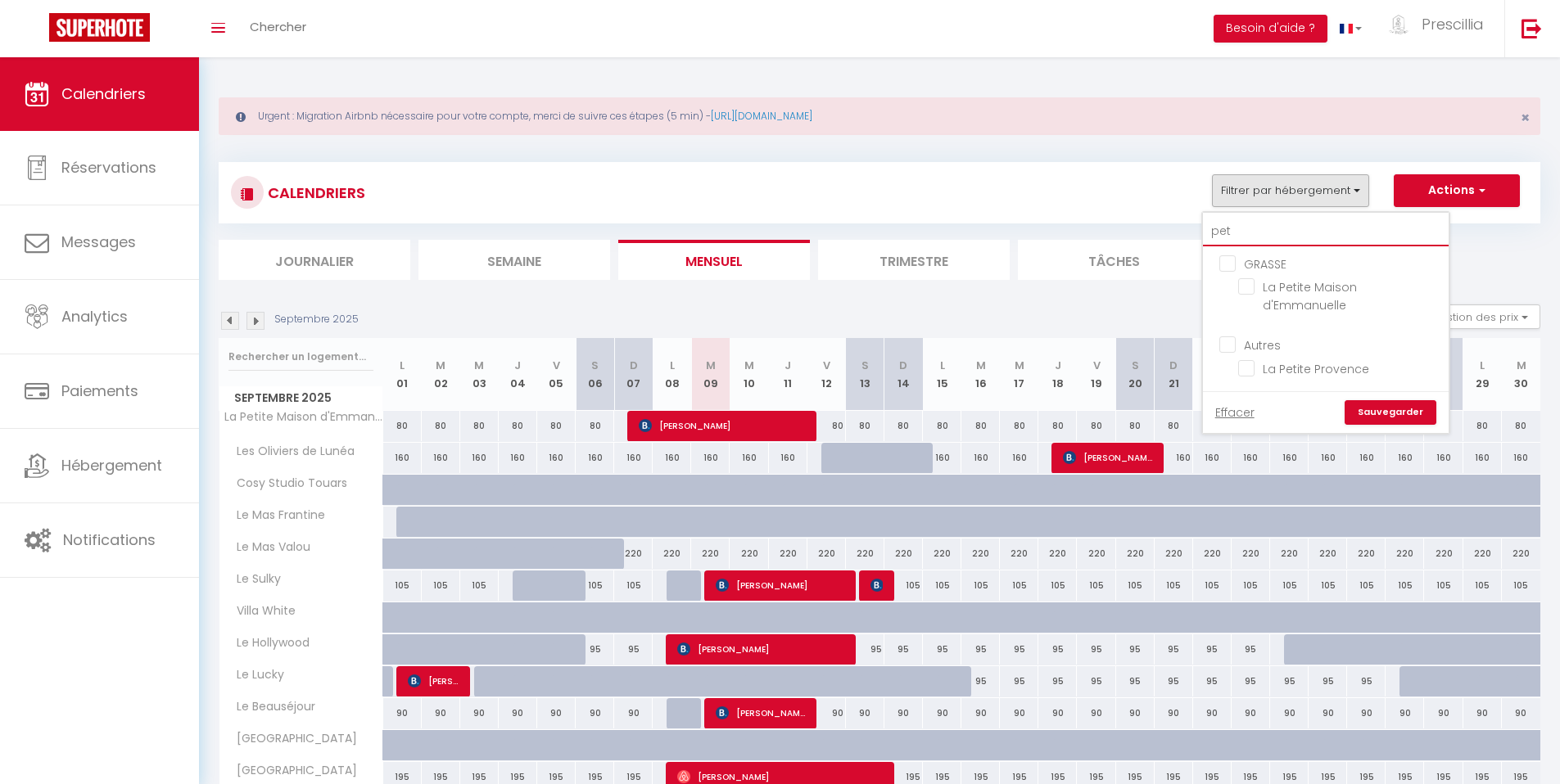
type input "peti"
checkbox input "false"
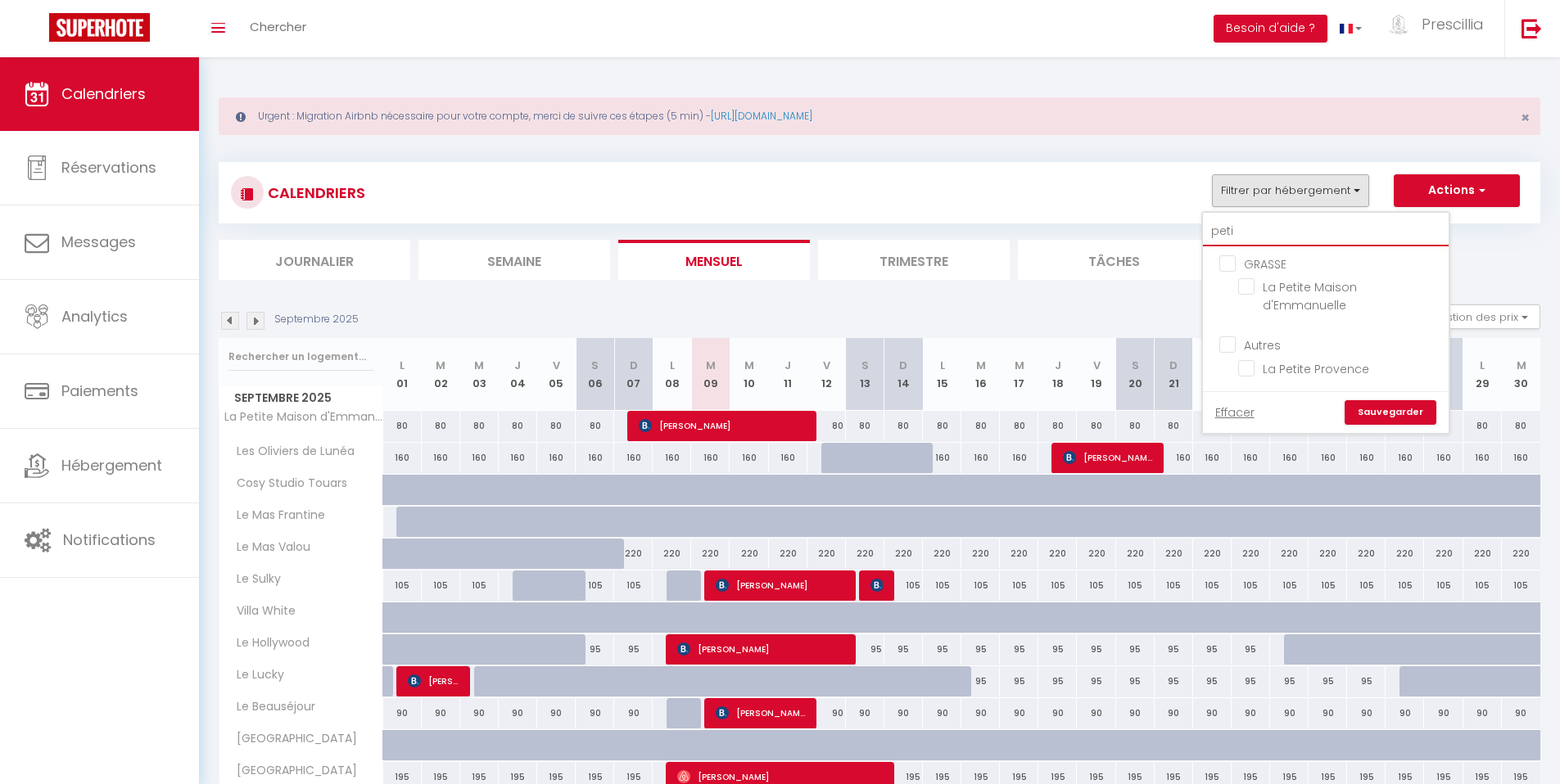
type input "petit"
checkbox input "false"
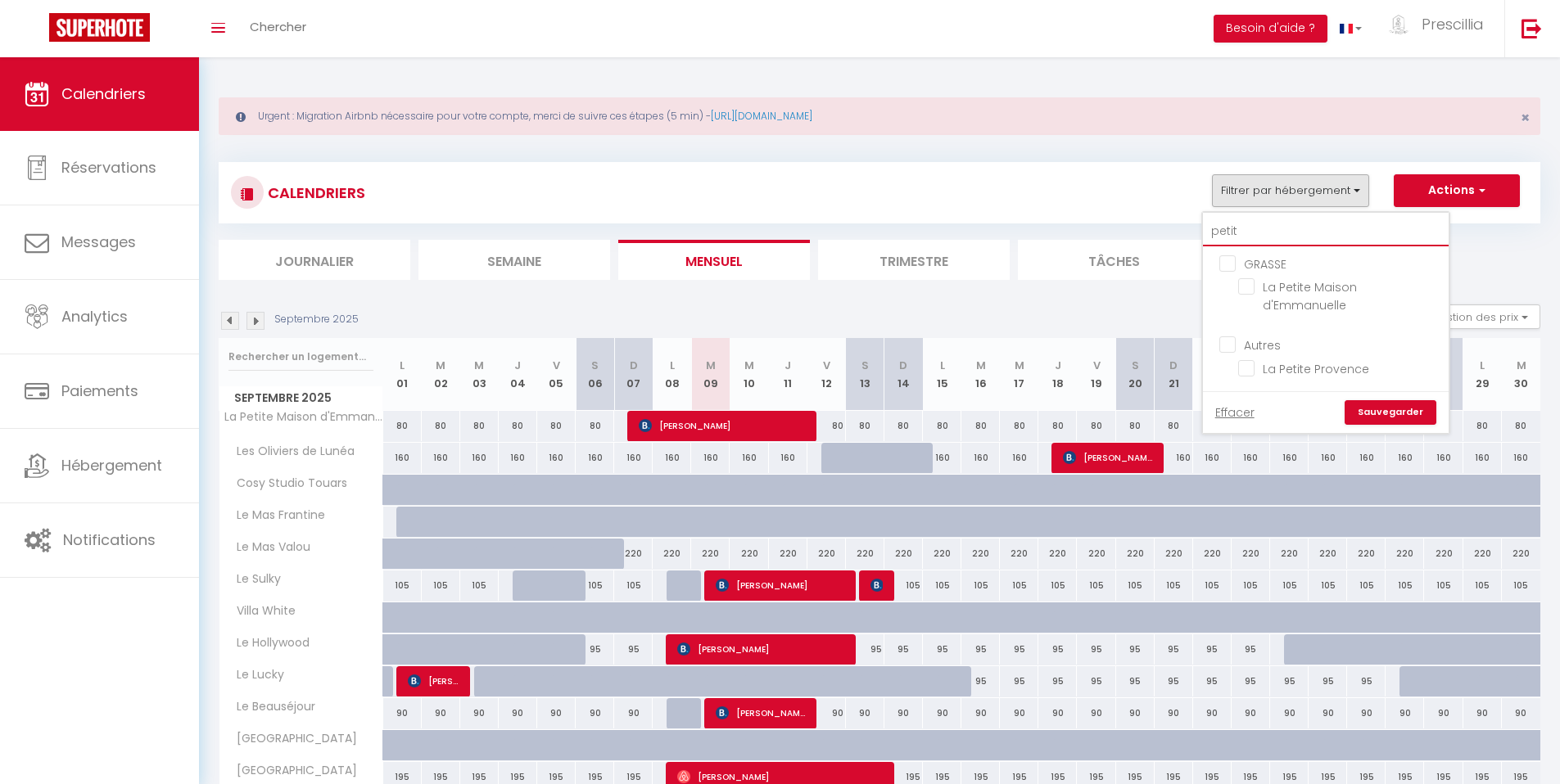
type input "petite"
checkbox input "false"
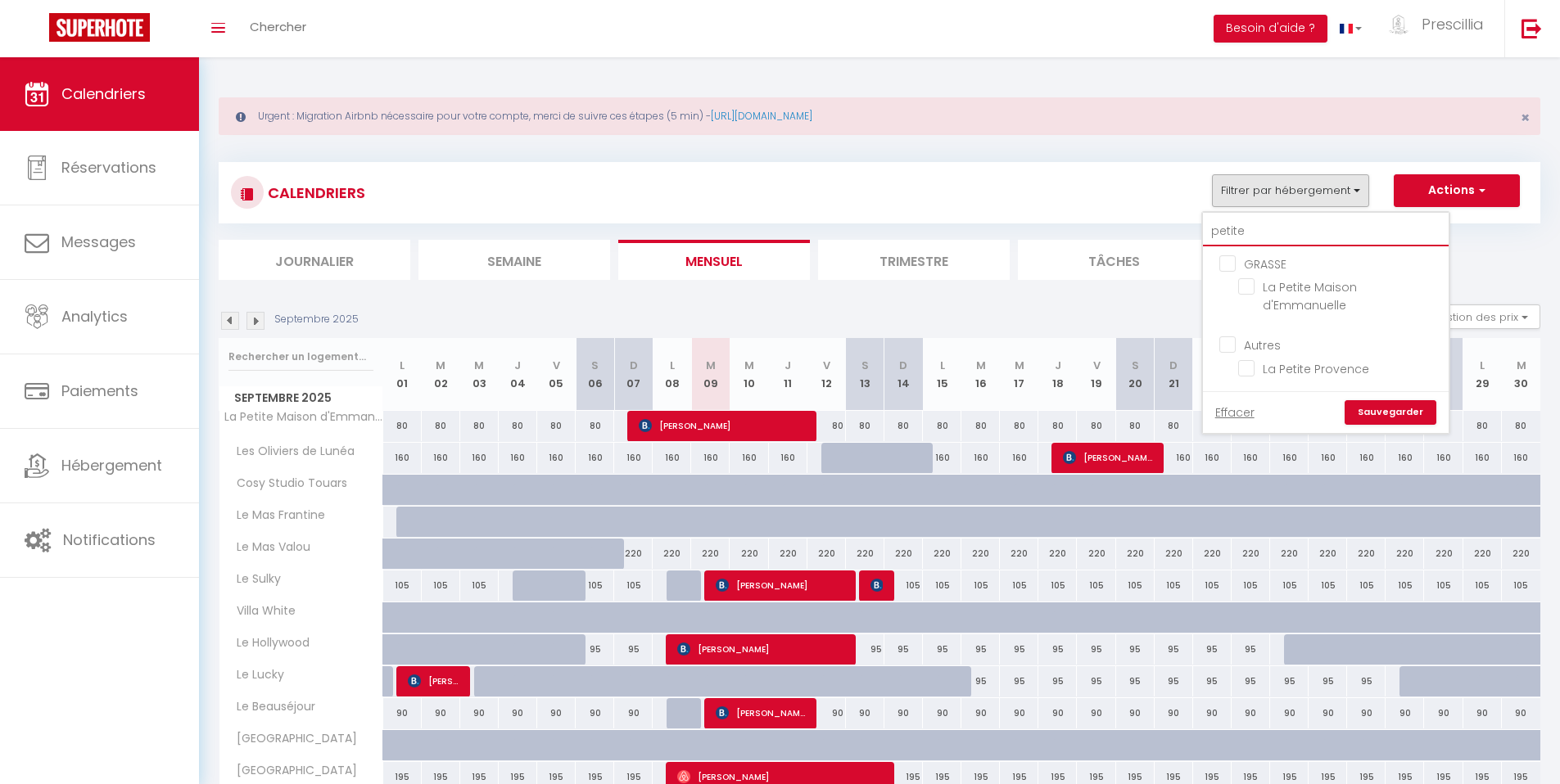
type input "petite"
checkbox input "false"
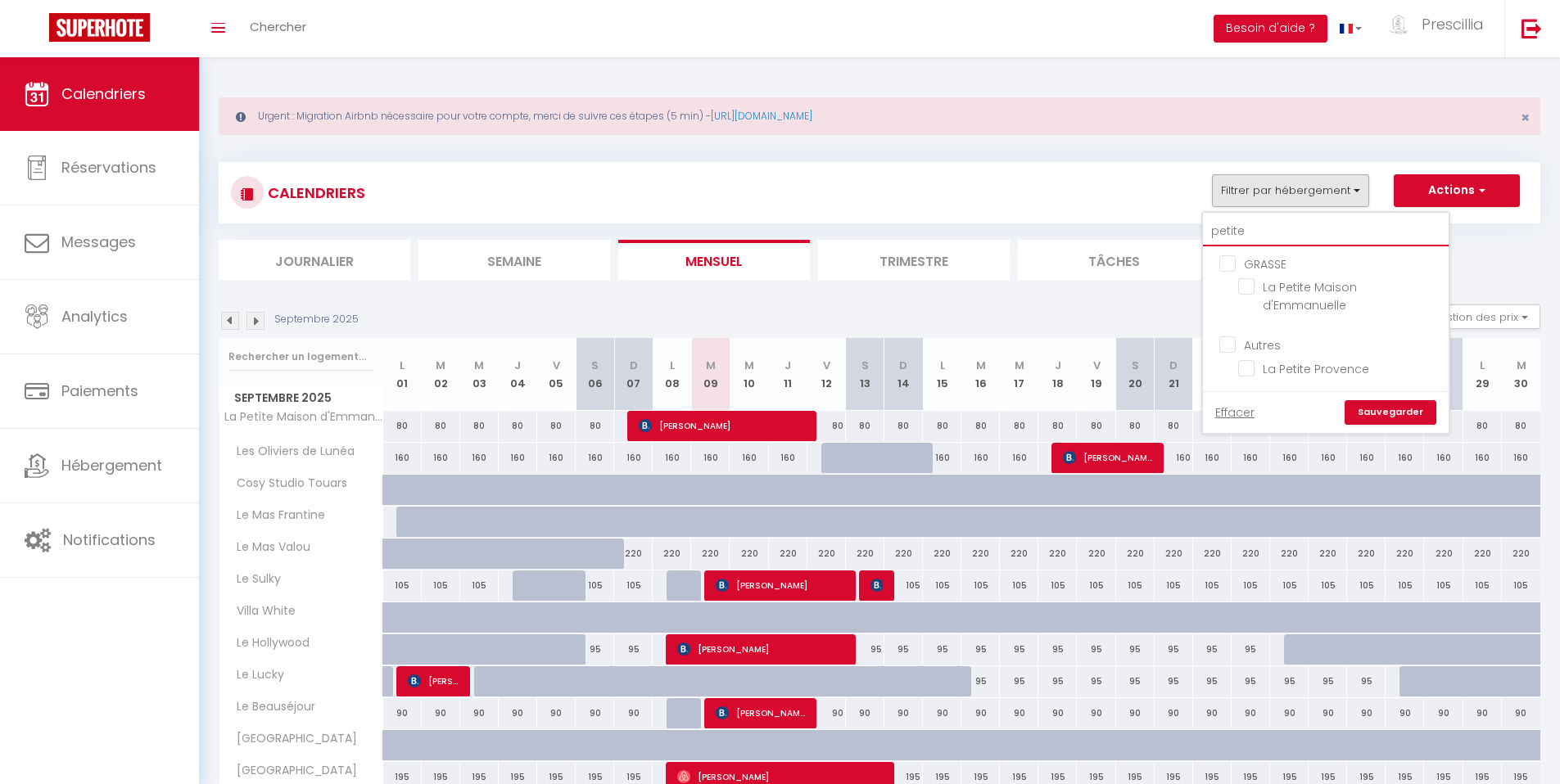
type input "petite m"
checkbox input "false"
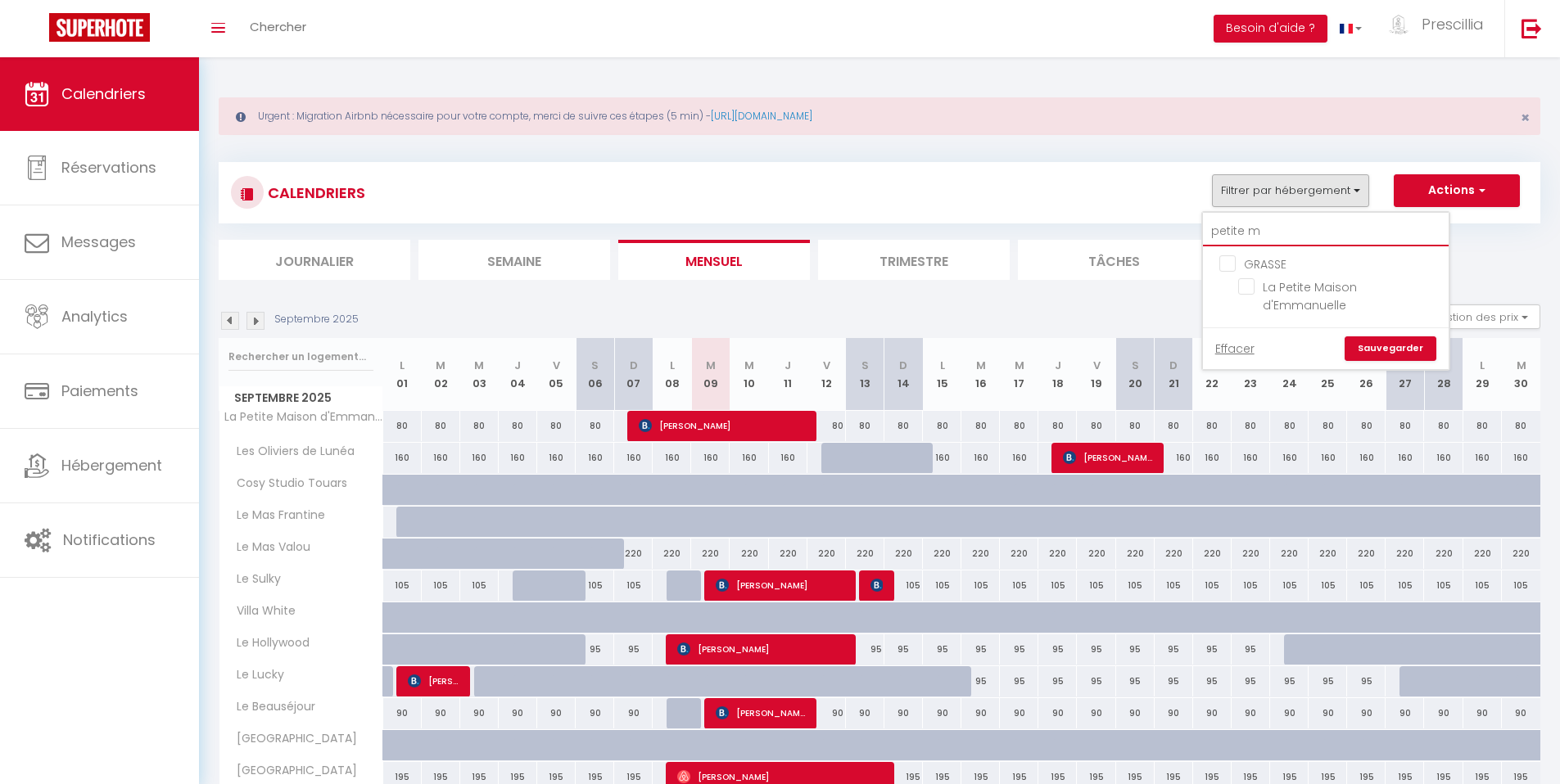
type input "petite ma"
checkbox input "false"
type input "petite mai"
checkbox input "false"
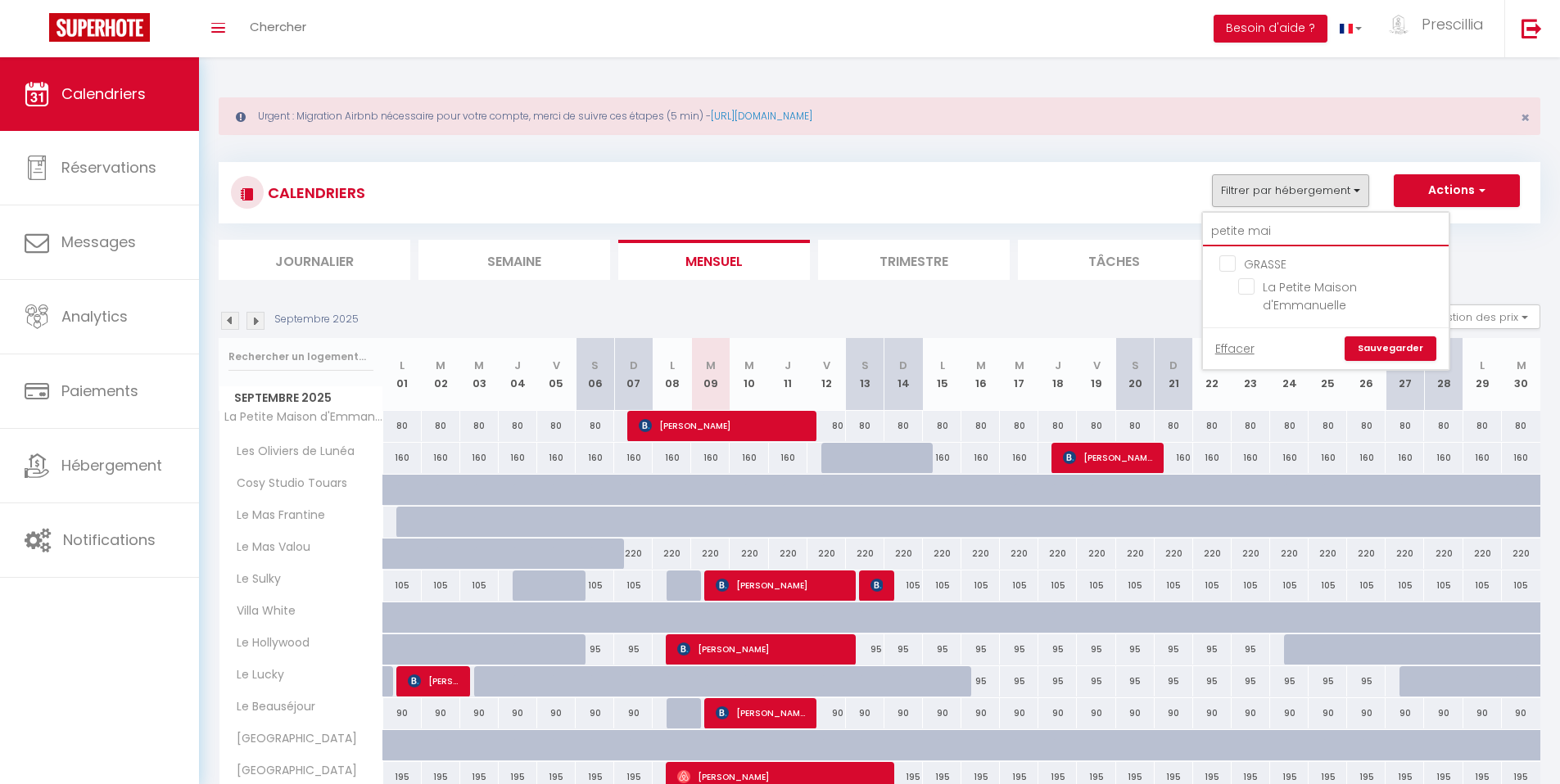
checkbox input "false"
type input "petite mais"
checkbox input "false"
type input "petite maiso"
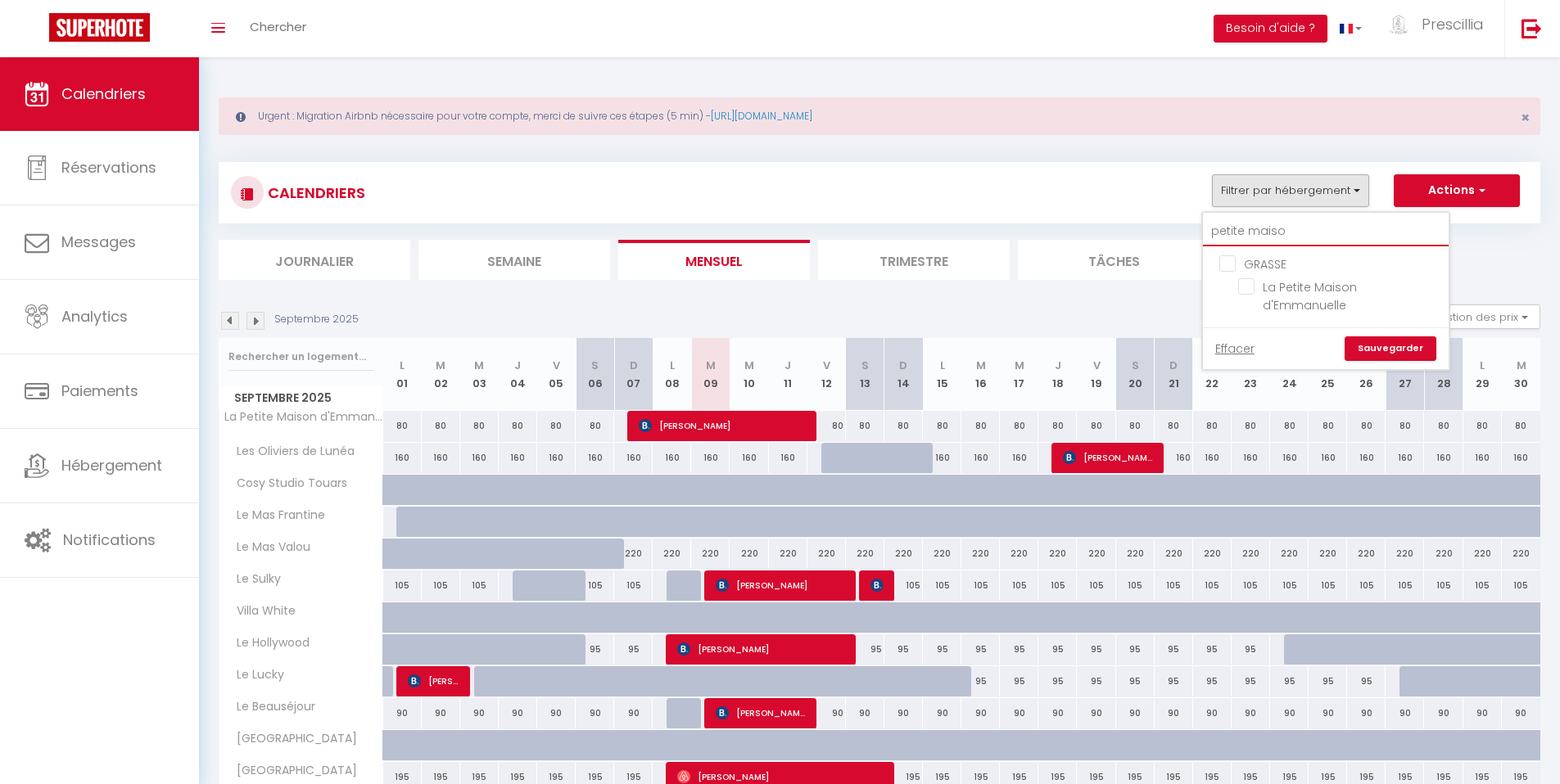
checkbox input "false"
type input "petite maison"
checkbox input "false"
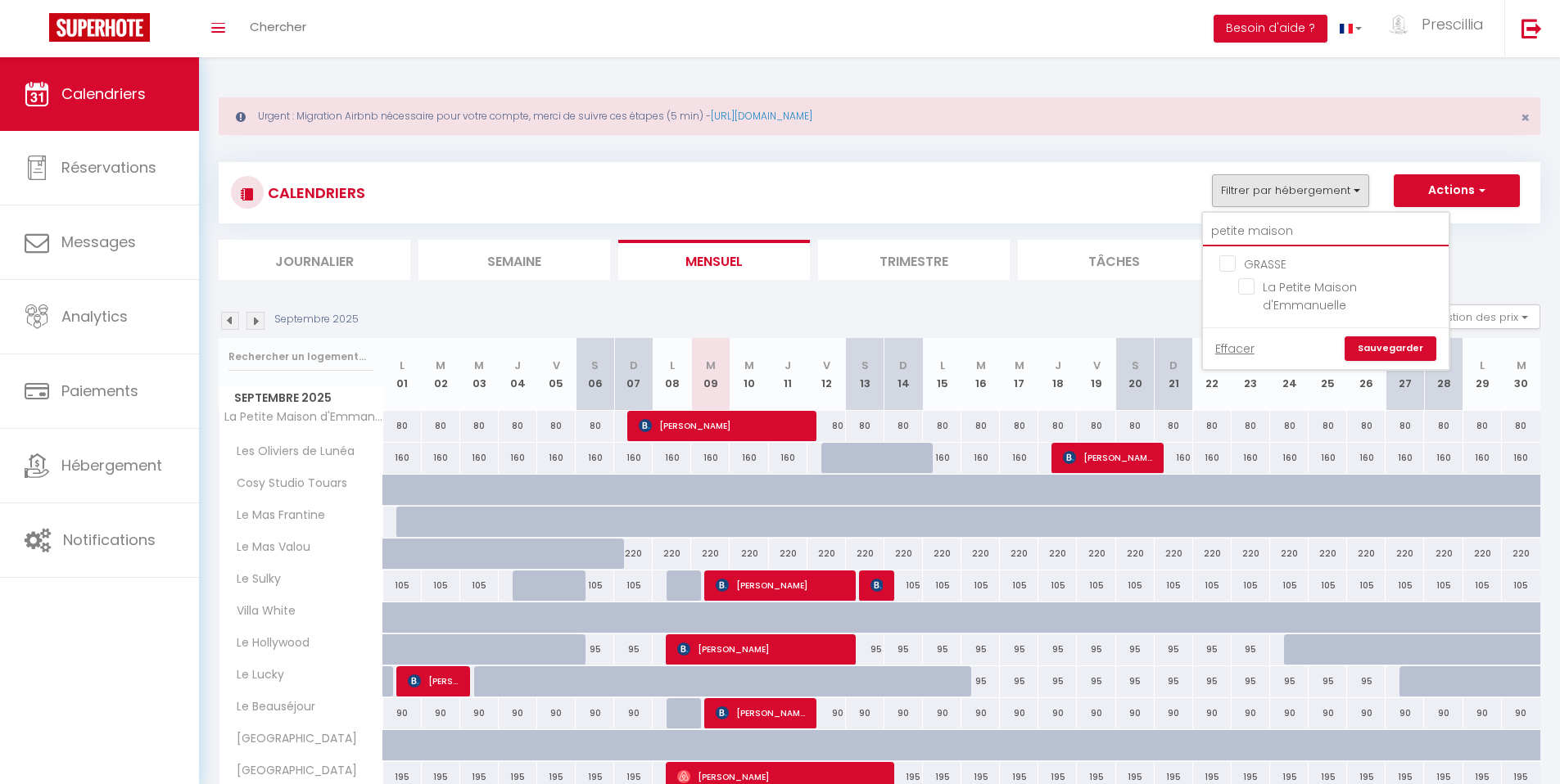
type input "petite maison"
checkbox input "false"
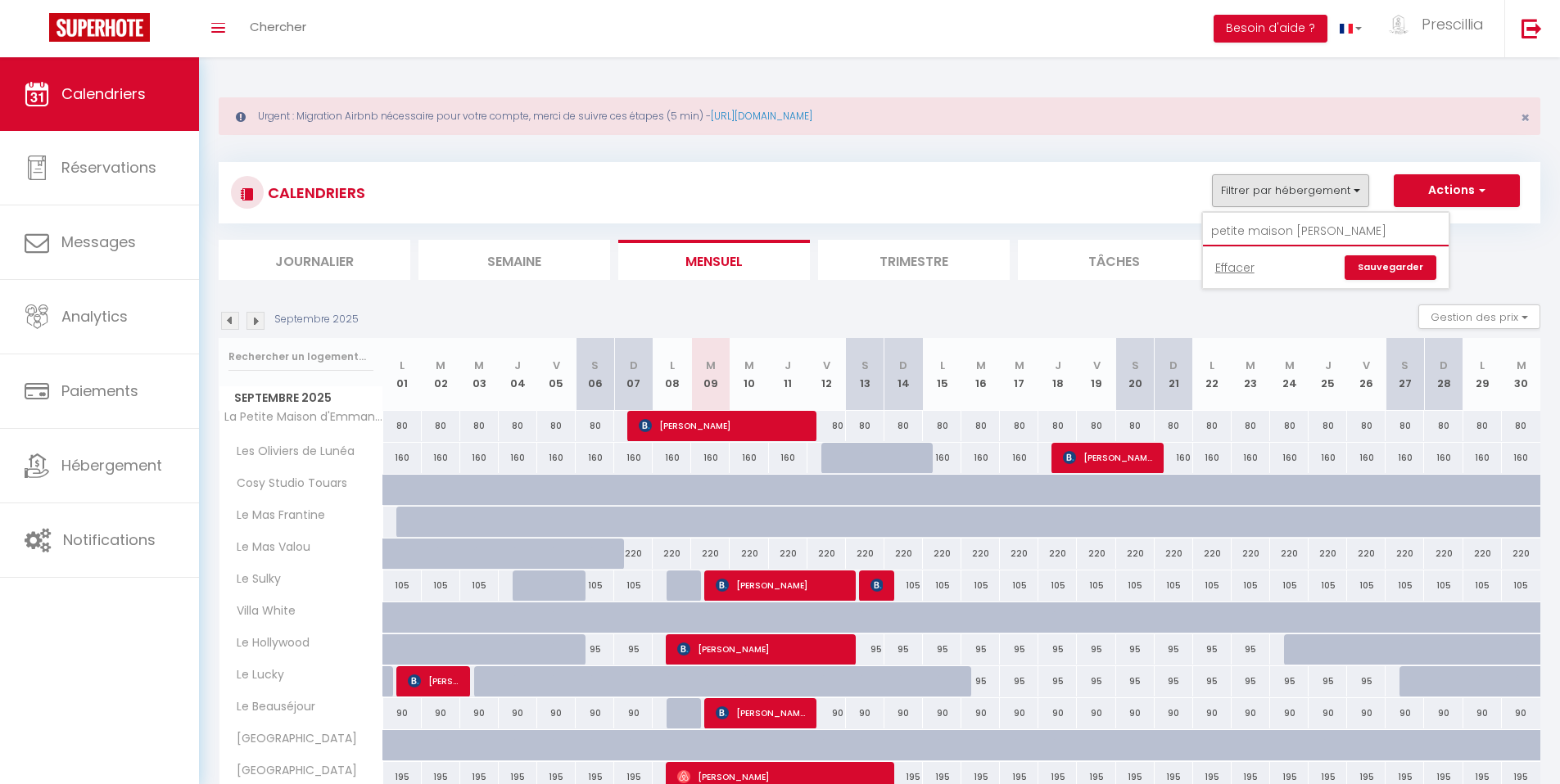
type input "petite maison emmanuelle"
click at [1395, 270] on link "Sauvegarder" at bounding box center [1391, 268] width 92 height 25
click at [1296, 195] on button "Filtrer par hébergement" at bounding box center [1290, 191] width 157 height 33
drag, startPoint x: 1388, startPoint y: 230, endPoint x: 1188, endPoint y: 230, distance: 200.0
click at [1188, 230] on div "CALENDRIERS Filtrer par hébergement petite maison emmanuelle Effacer Sauvegarde…" at bounding box center [879, 221] width 1322 height 118
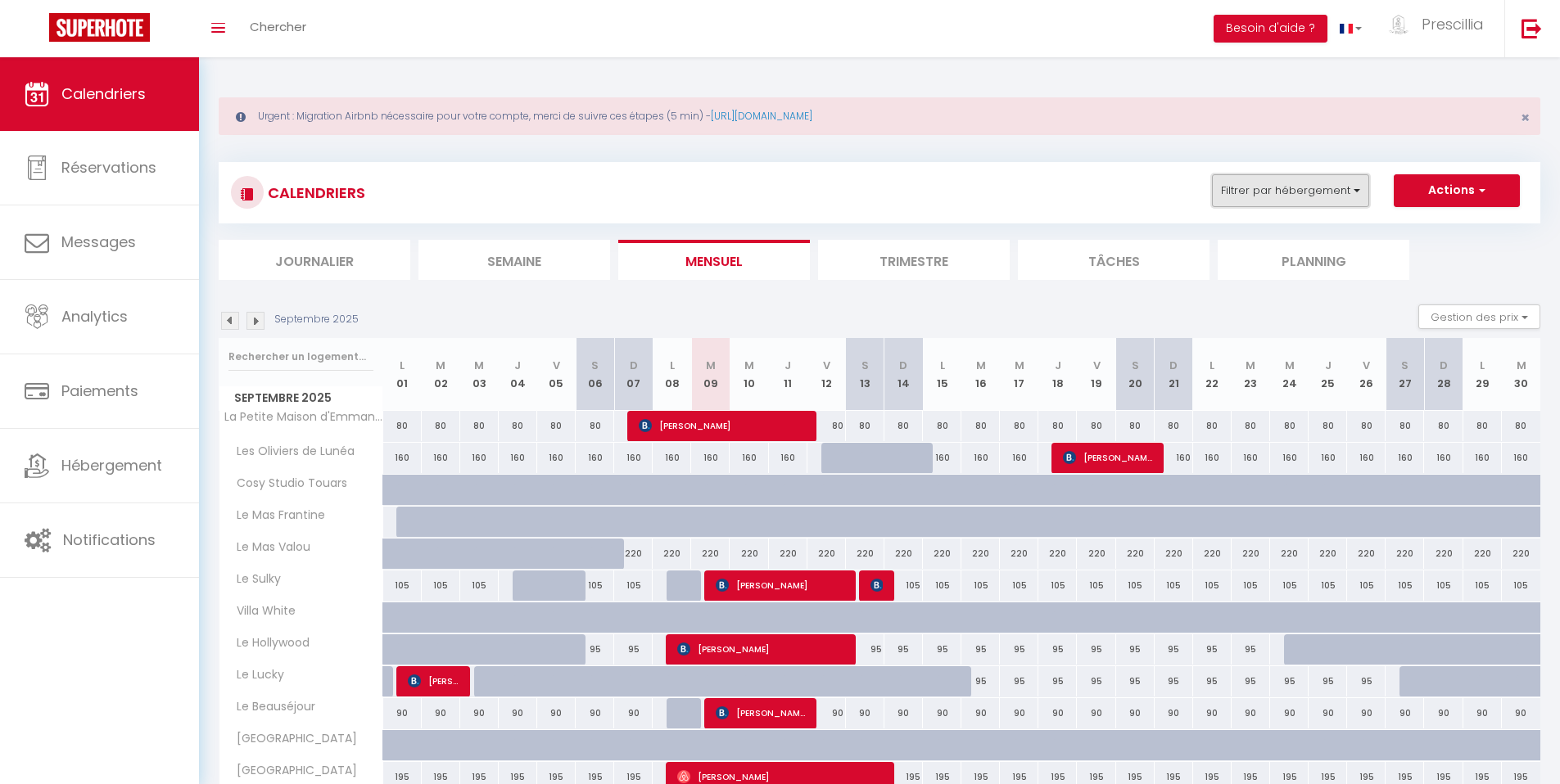
click at [1248, 199] on button "Filtrer par hébergement" at bounding box center [1290, 191] width 157 height 33
click at [1232, 271] on link "Effacer" at bounding box center [1234, 268] width 39 height 18
click at [1235, 186] on button "Filtrer par hébergement" at bounding box center [1290, 191] width 157 height 33
click at [1252, 227] on input "petite maison emmanuelle" at bounding box center [1326, 232] width 246 height 30
drag, startPoint x: 1391, startPoint y: 234, endPoint x: 1187, endPoint y: 232, distance: 204.0
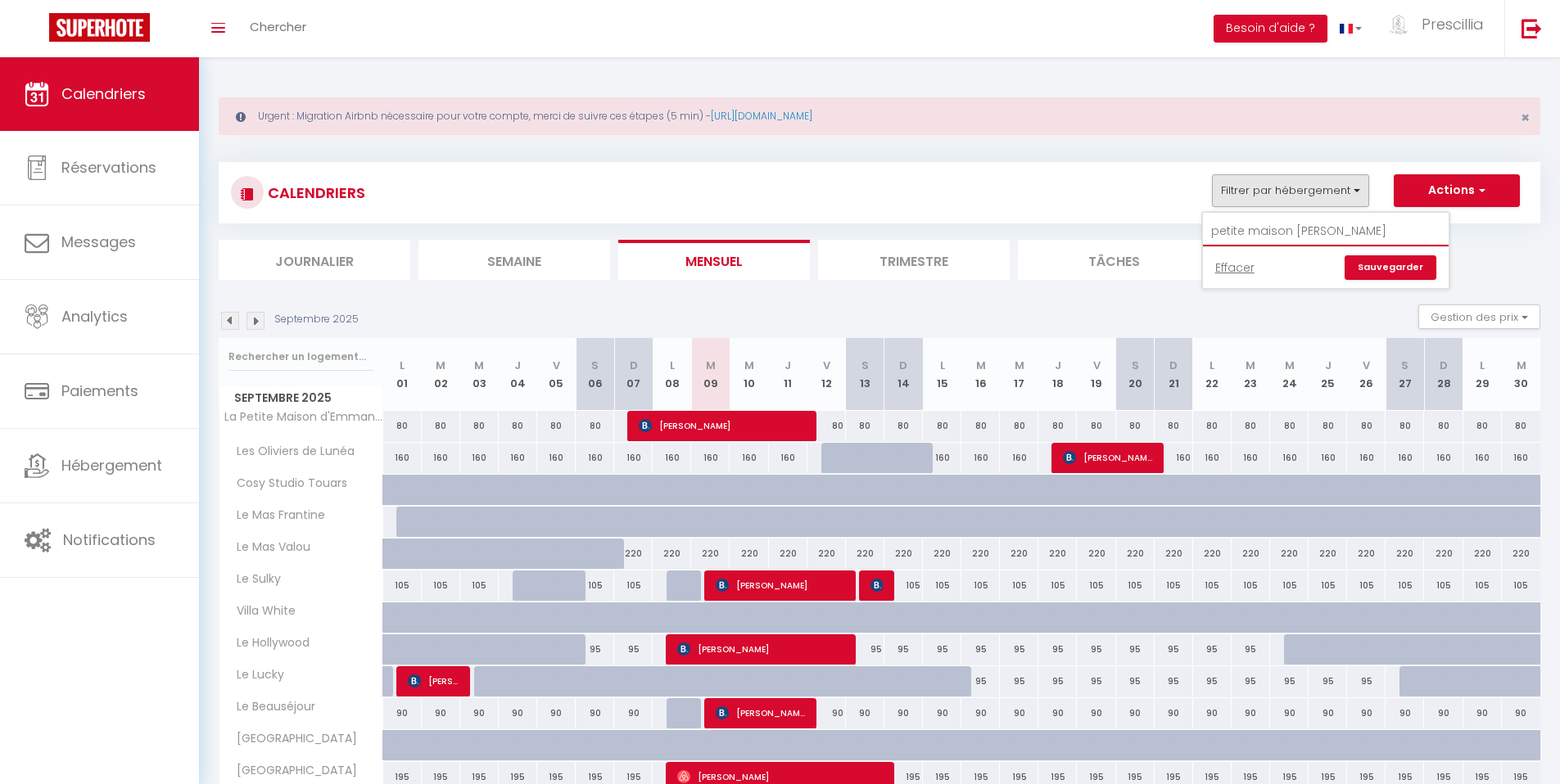
click at [1187, 232] on div "CALENDRIERS Filtrer par hébergement petite maison emmanuelle Effacer Sauvegarde…" at bounding box center [879, 221] width 1322 height 118
click at [1292, 197] on button "Filtrer par hébergement" at bounding box center [1290, 191] width 157 height 33
click at [1237, 271] on link "Effacer" at bounding box center [1234, 268] width 39 height 18
click at [1259, 191] on button "Filtrer par hébergement" at bounding box center [1290, 191] width 157 height 33
click at [1369, 234] on input "petite maison emmanuelle" at bounding box center [1326, 232] width 246 height 30
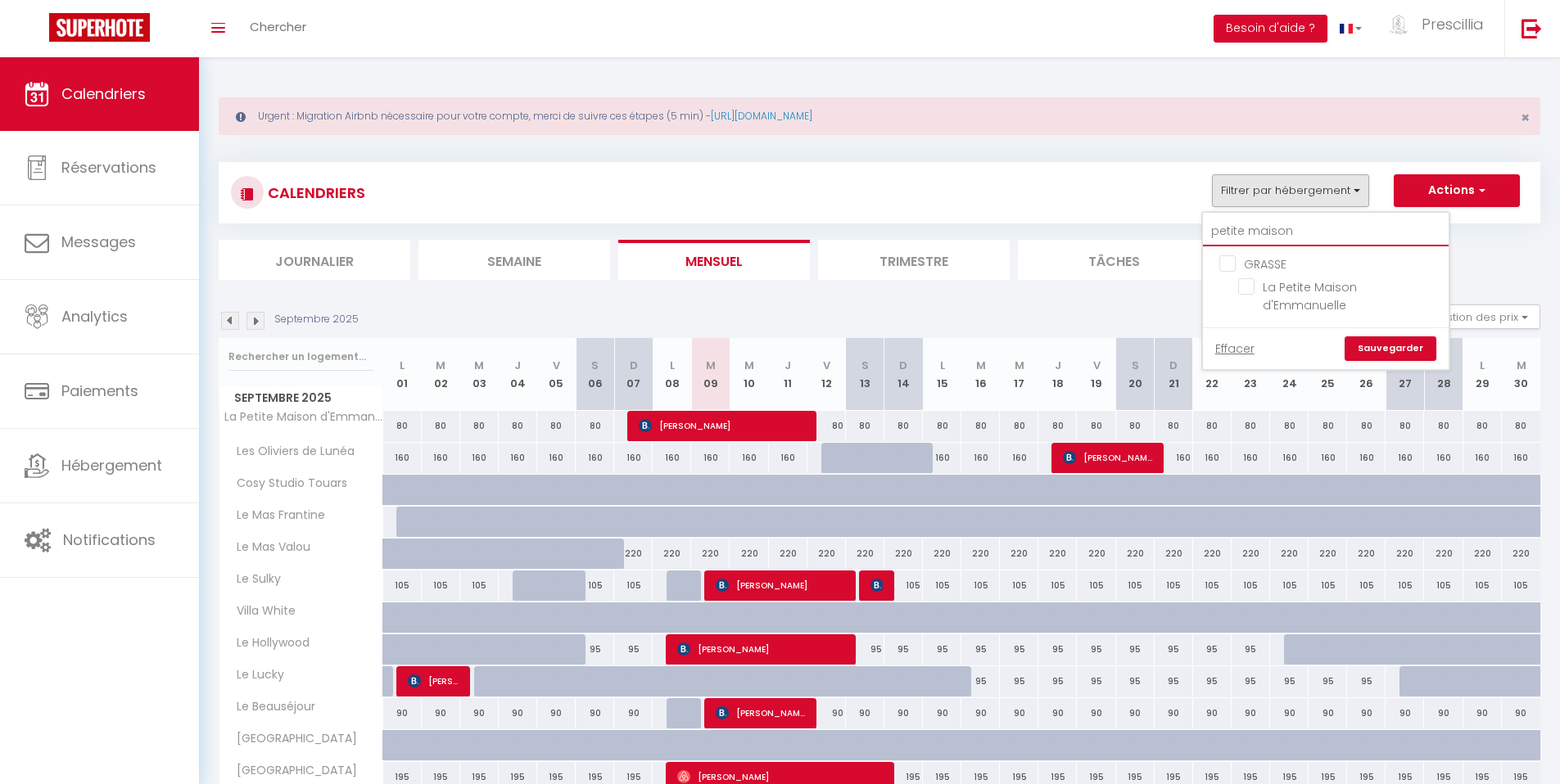
type input "petite maiso"
checkbox input "false"
type input "petite mais"
checkbox input "false"
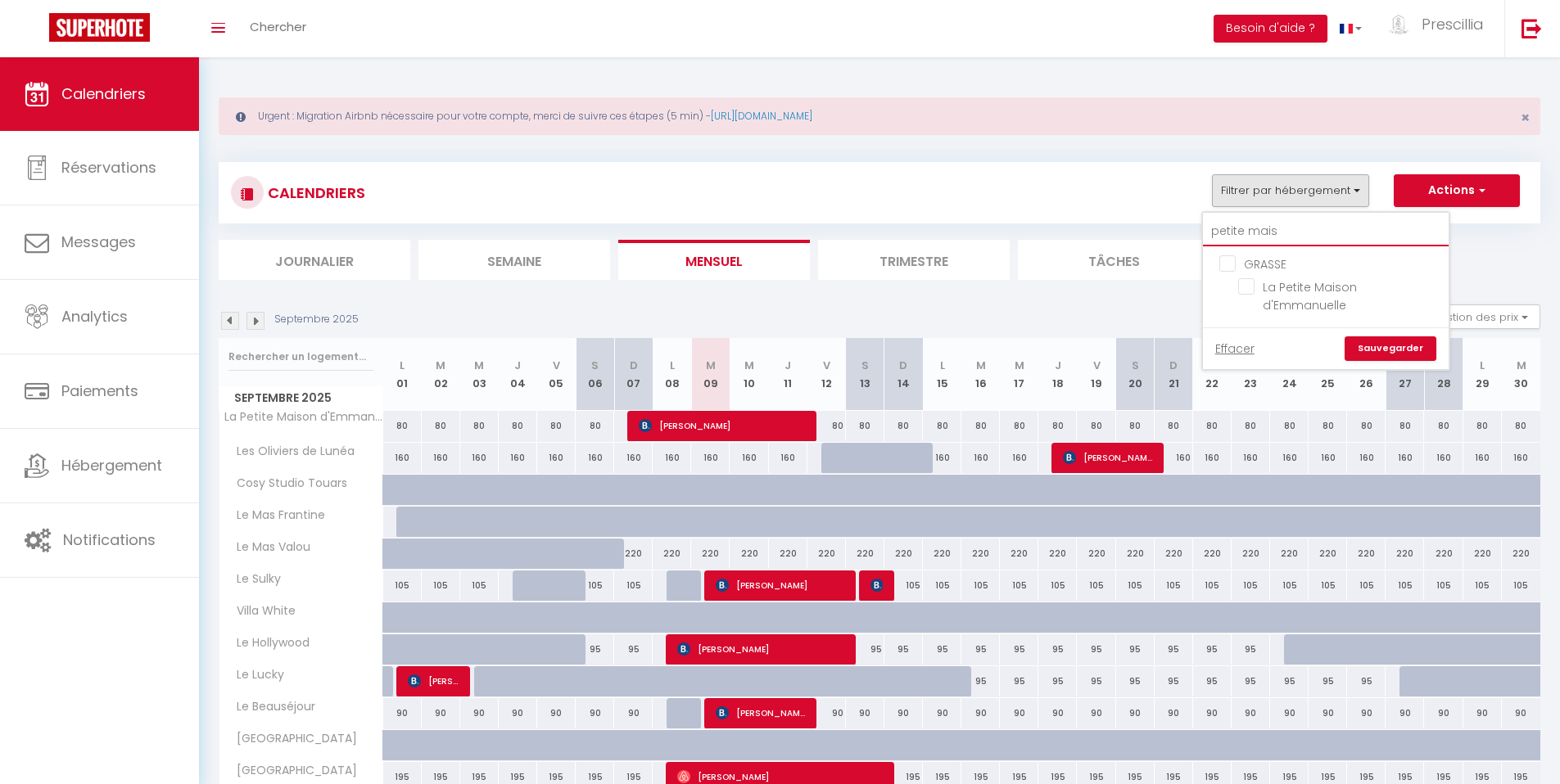
checkbox input "false"
type input "petite mais"
click at [1314, 289] on input "La Petite Maison d'Emmanuelle" at bounding box center [1340, 287] width 205 height 16
checkbox input "true"
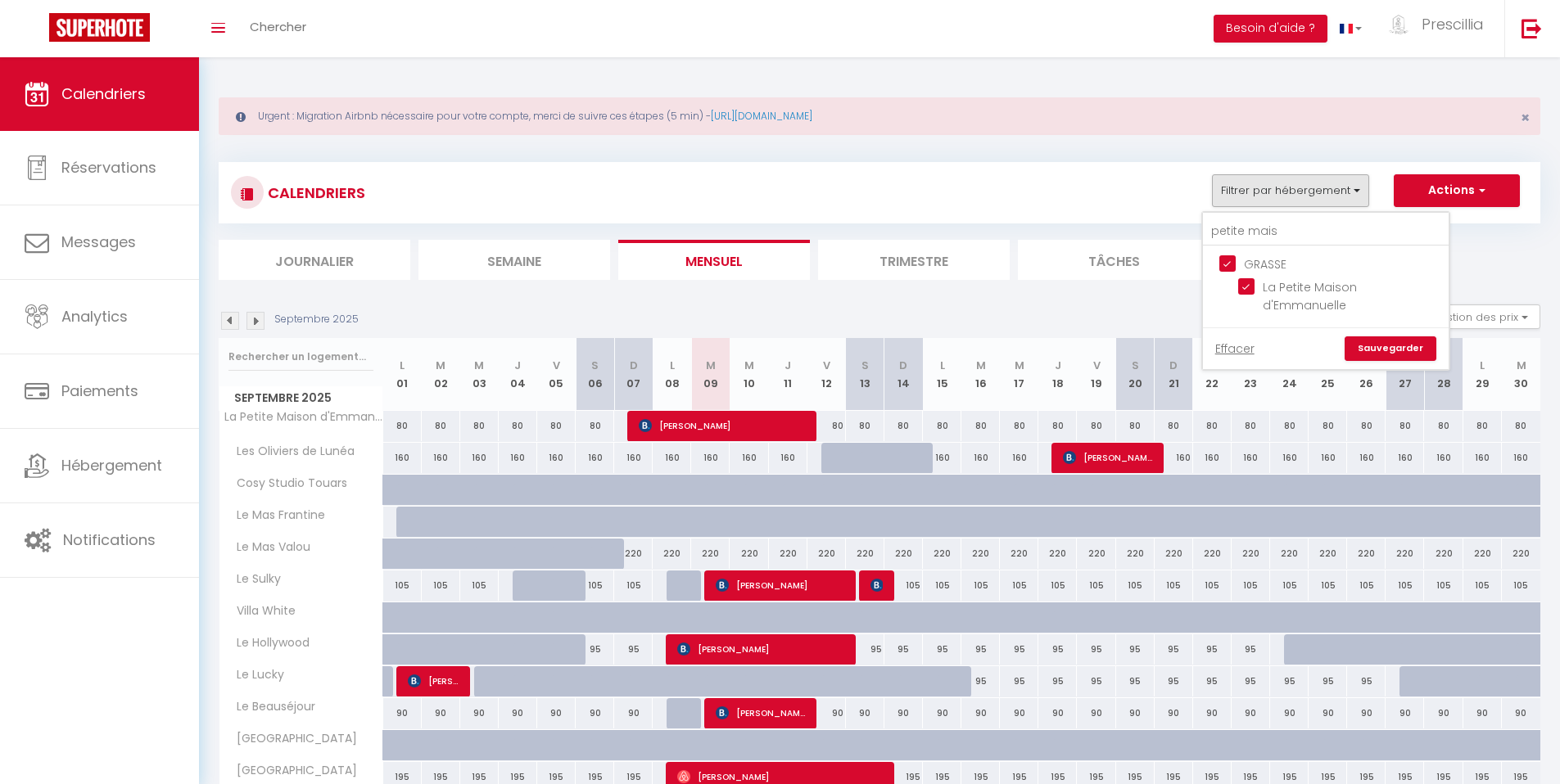
click at [1394, 337] on link "Sauvegarder" at bounding box center [1391, 349] width 92 height 25
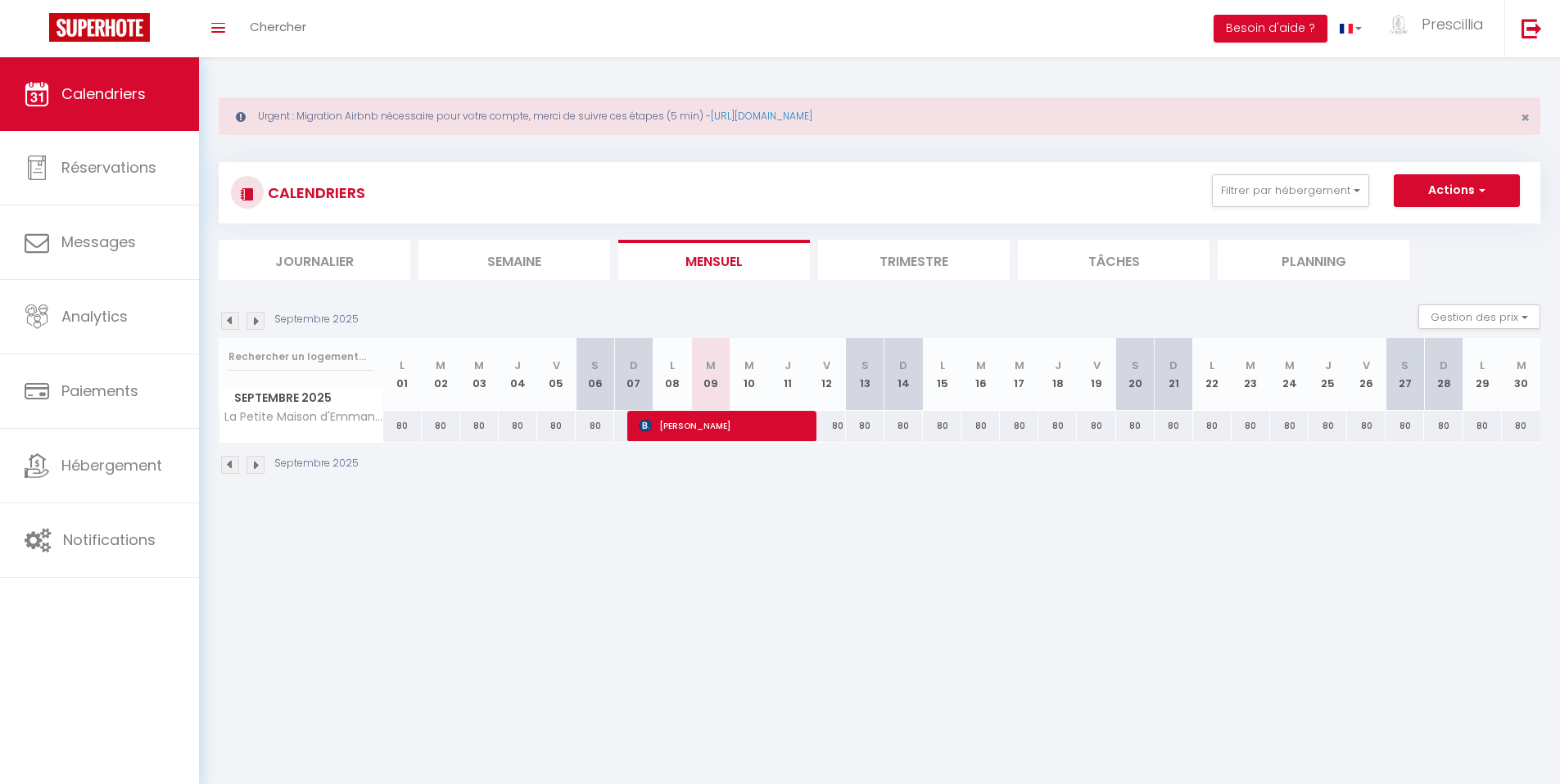
click at [393, 425] on div "80" at bounding box center [403, 425] width 39 height 30
type input "80"
type input "Lun 01 Septembre 2025"
type input "Mar 02 Septembre 2025"
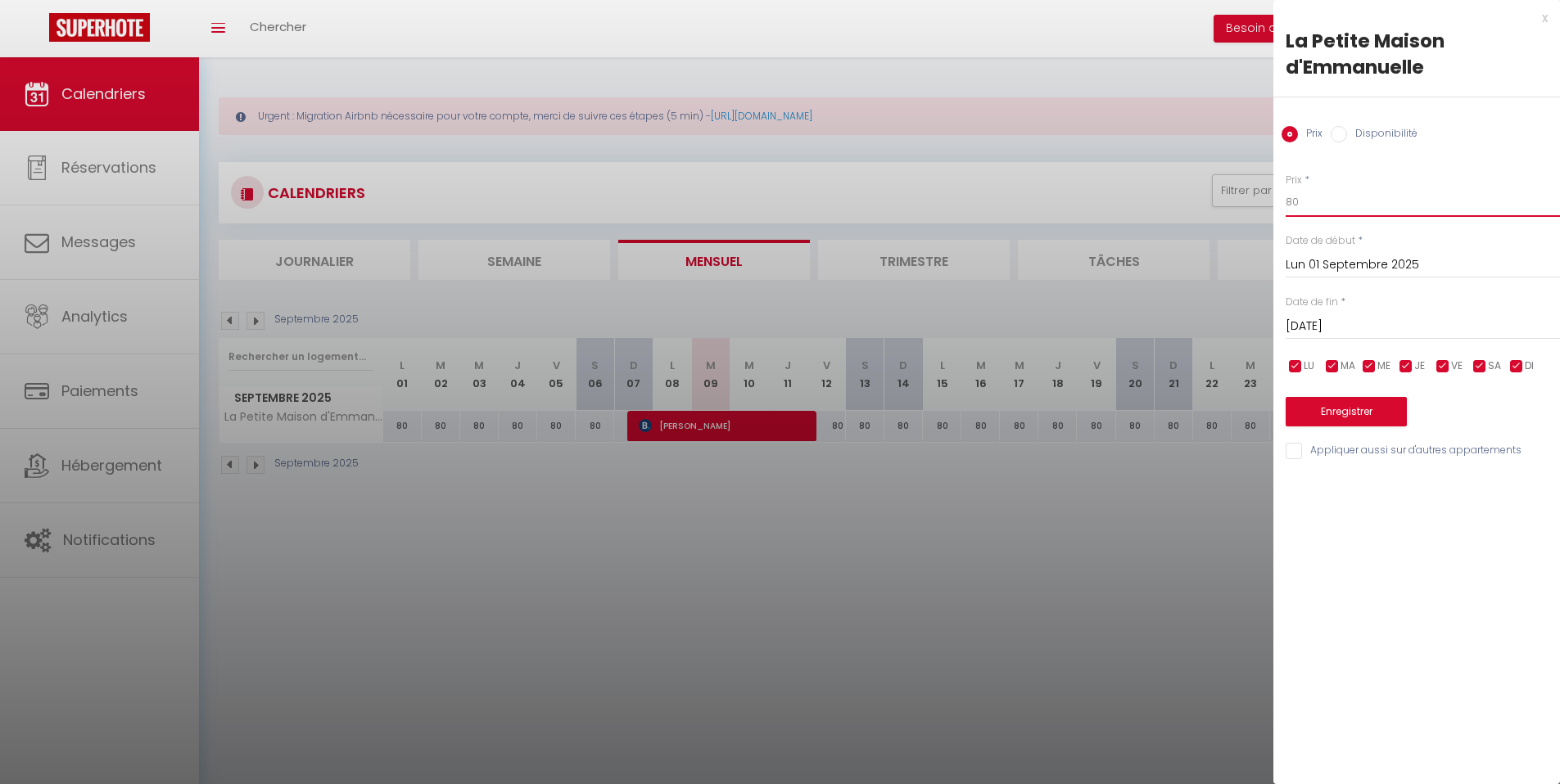
drag, startPoint x: 1321, startPoint y: 202, endPoint x: 1283, endPoint y: 203, distance: 38.0
click at [1279, 200] on div "Prix * 80 Statut * Disponible Indisponible Date de début * Lun 01 Septembre 202…" at bounding box center [1417, 307] width 287 height 310
type input "90"
click at [1392, 326] on input "Mar 02 Septembre 2025" at bounding box center [1423, 326] width 275 height 21
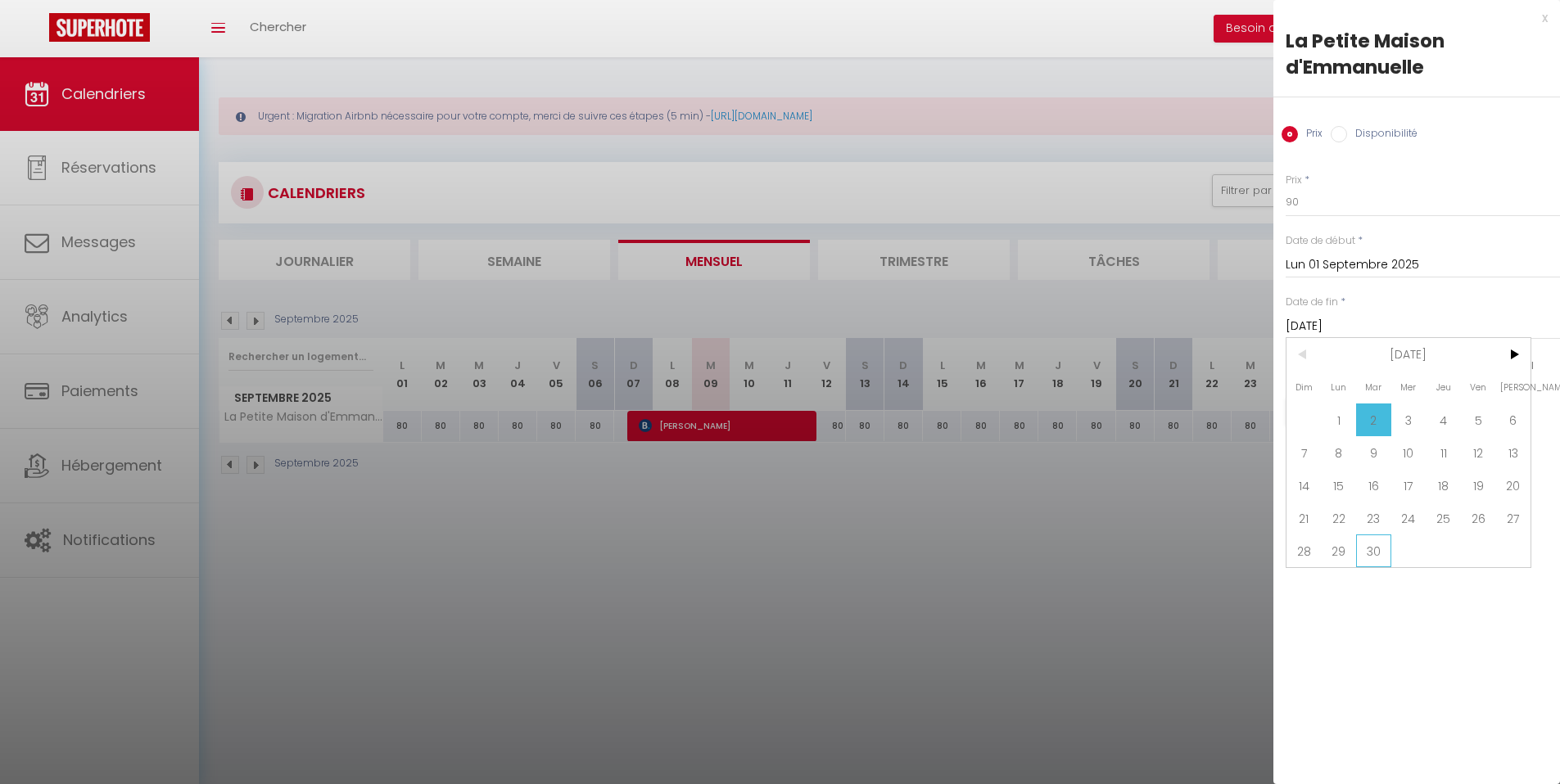
click at [1380, 558] on span "30" at bounding box center [1373, 550] width 35 height 33
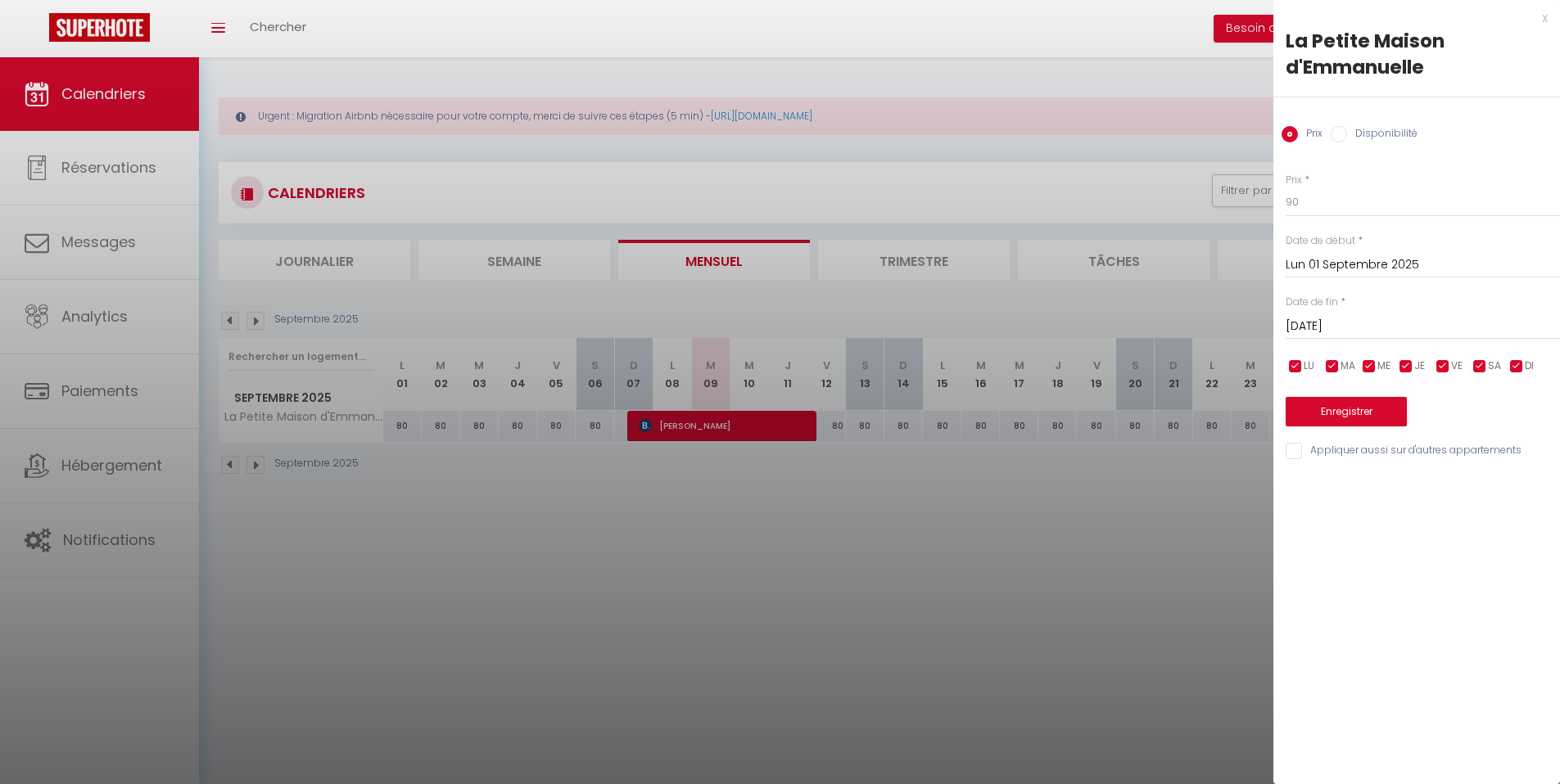
click at [1370, 325] on input "Mar 30 Septembre 2025" at bounding box center [1423, 326] width 275 height 21
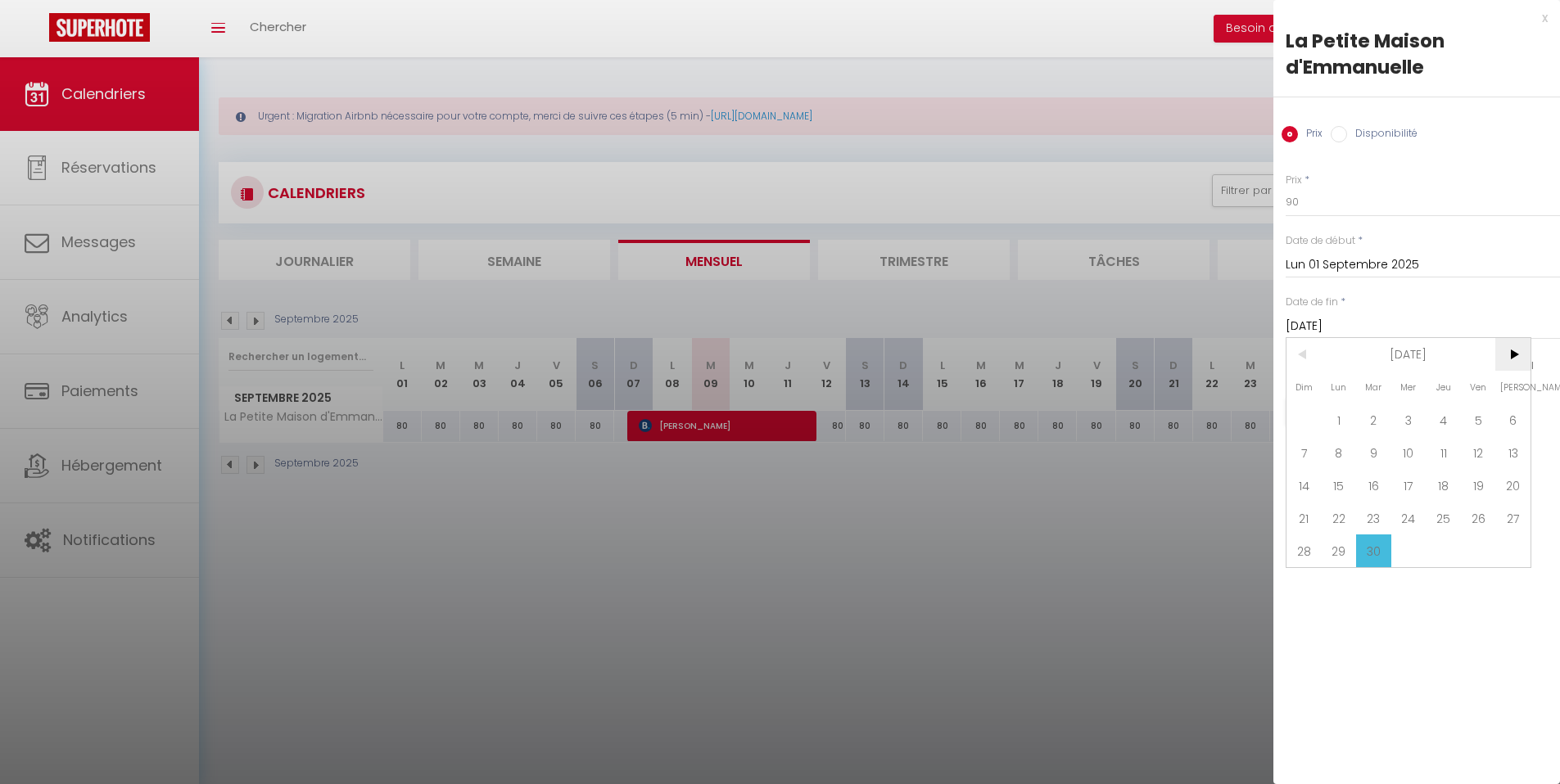
click at [1523, 357] on span ">" at bounding box center [1513, 355] width 35 height 33
click at [1403, 424] on span "1" at bounding box center [1409, 419] width 35 height 33
type input "Mer 01 Octobre 2025"
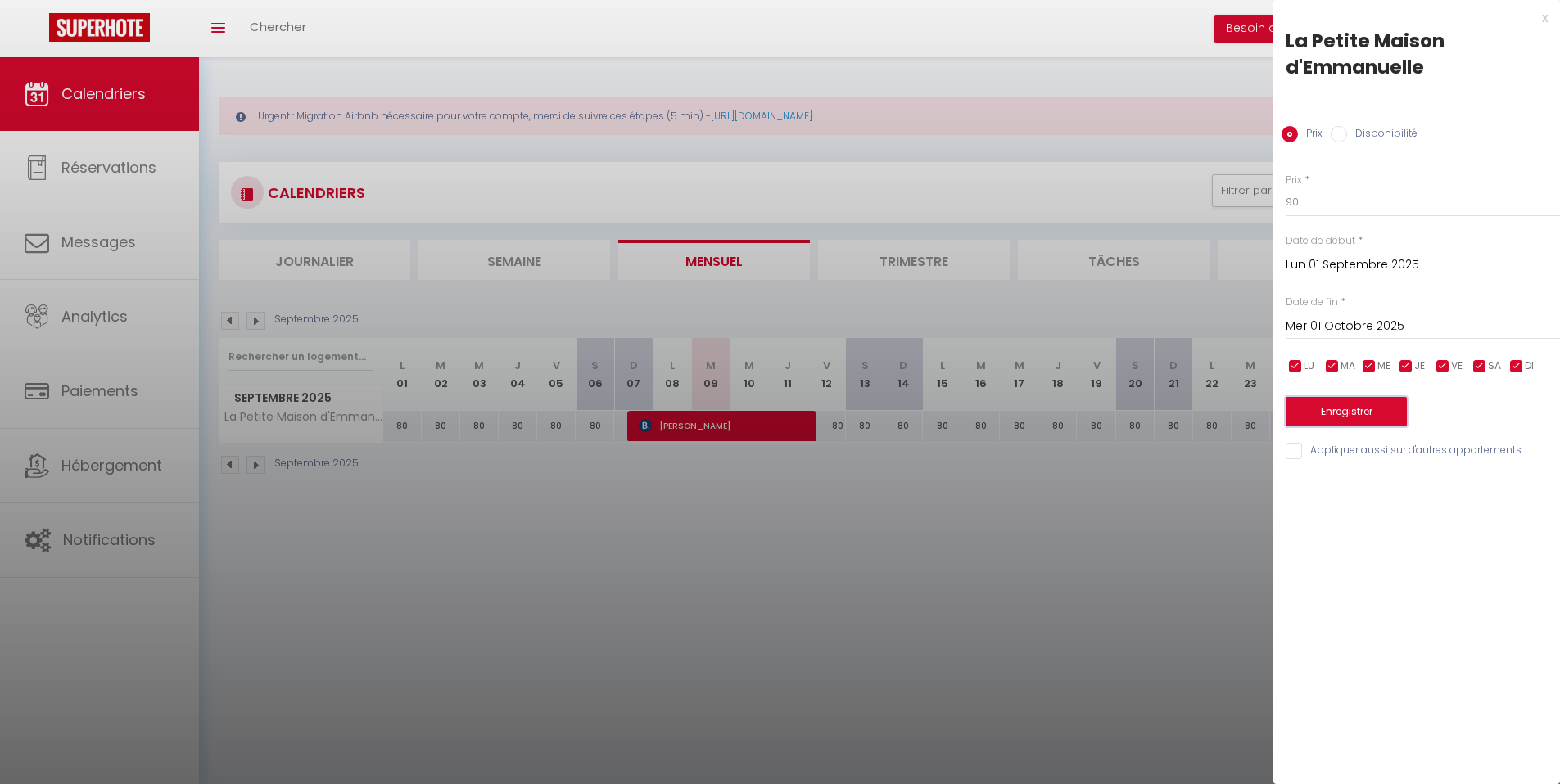
click at [1351, 414] on button "Enregistrer" at bounding box center [1346, 412] width 121 height 30
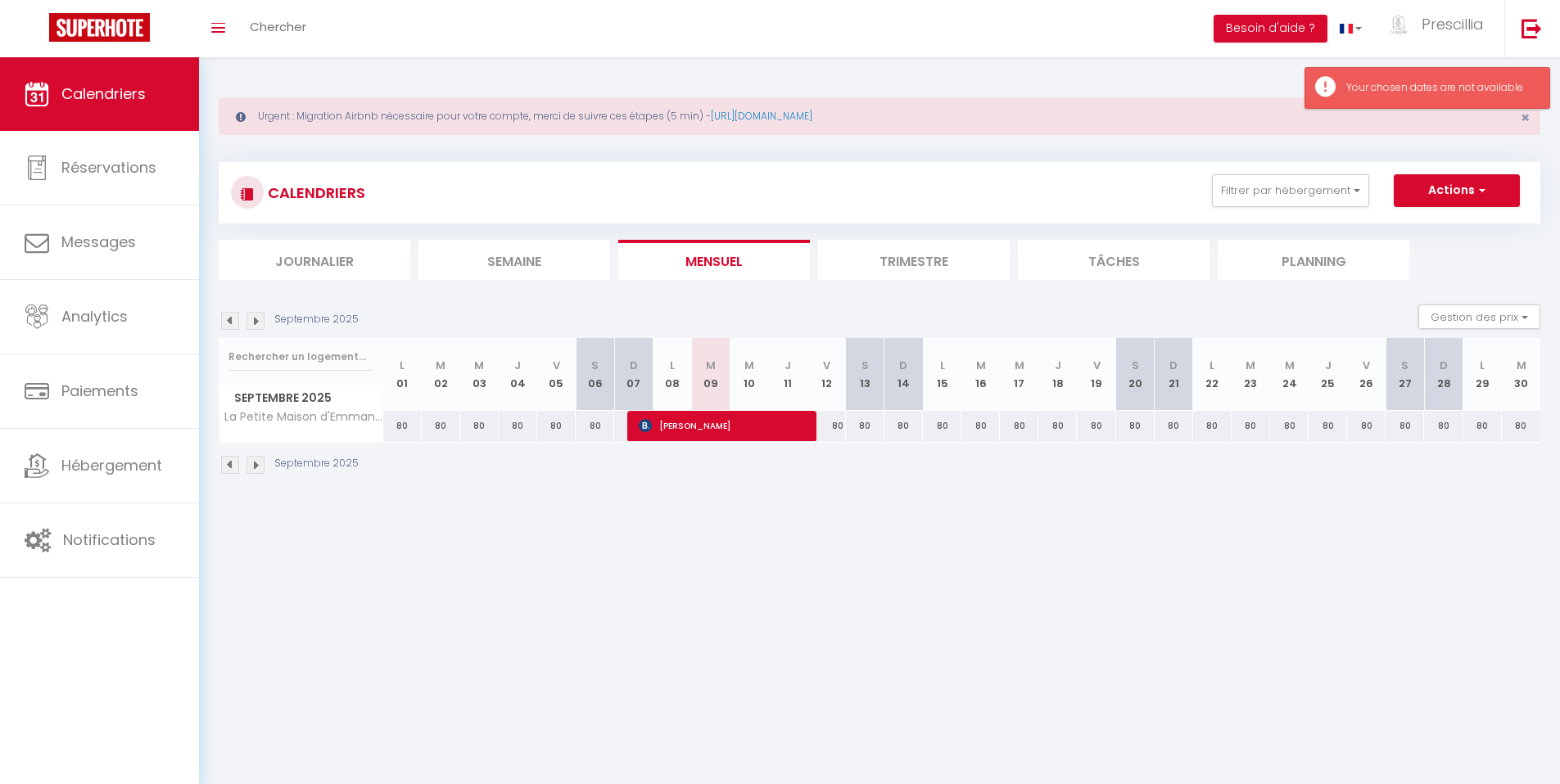
click at [1059, 545] on body "🟢 Des questions ou besoin d'assistance pour la migration AirBnB? Connectez-vous…" at bounding box center [780, 448] width 1560 height 784
